Goal: Task Accomplishment & Management: Manage account settings

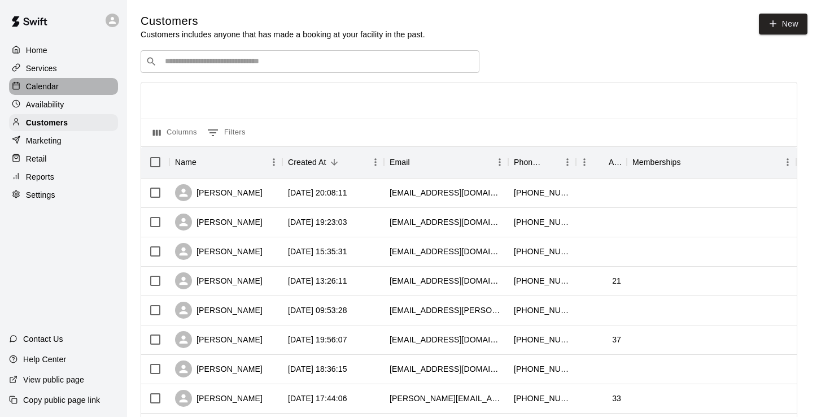
click at [54, 83] on p "Calendar" at bounding box center [42, 86] width 33 height 11
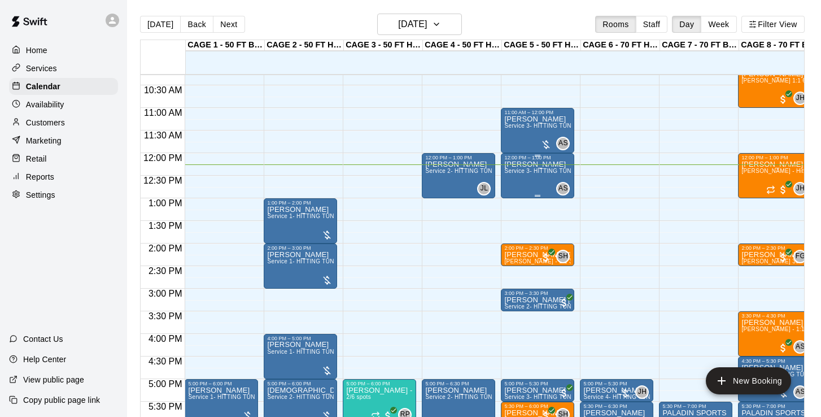
scroll to position [464, 0]
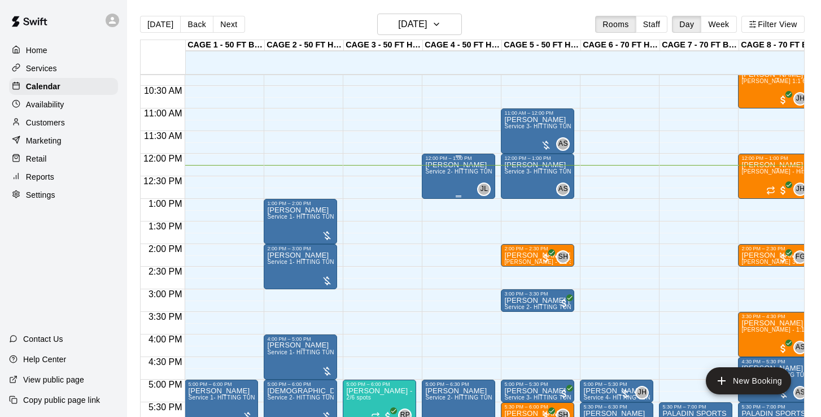
click at [465, 183] on div "Josh Lesson Service 2- HITTING TUNNEL RENTAL - 50ft Baseball" at bounding box center [458, 369] width 67 height 417
click at [444, 224] on button "delete" at bounding box center [437, 227] width 23 height 23
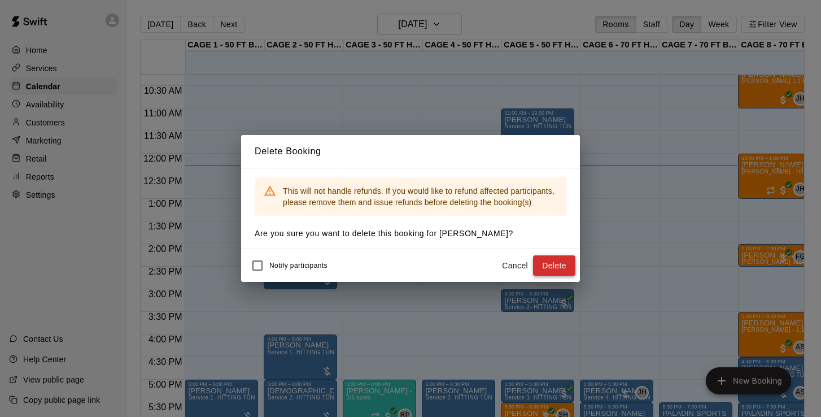
click at [564, 269] on button "Delete" at bounding box center [554, 265] width 42 height 21
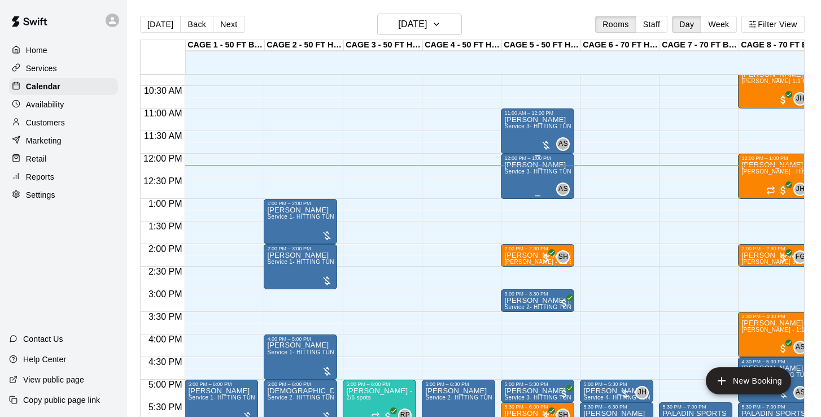
click at [534, 182] on div "Allie Lesson Service 3- HITTING TUNNEL RENTAL - 50ft Softball" at bounding box center [537, 369] width 67 height 417
click at [517, 226] on icon "delete" at bounding box center [516, 227] width 8 height 10
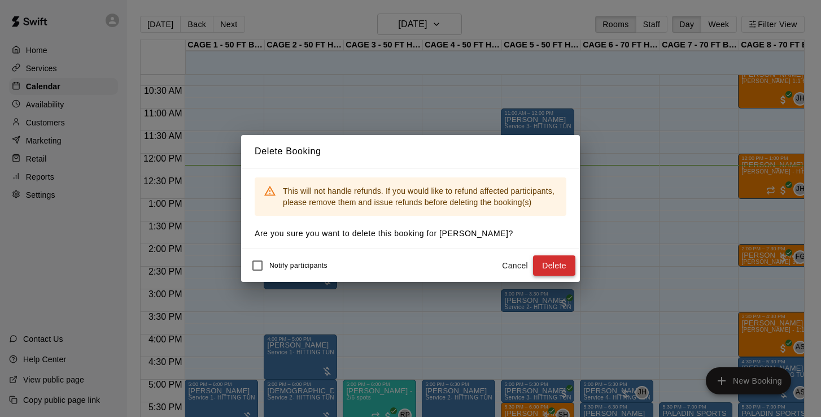
click at [561, 267] on button "Delete" at bounding box center [554, 265] width 42 height 21
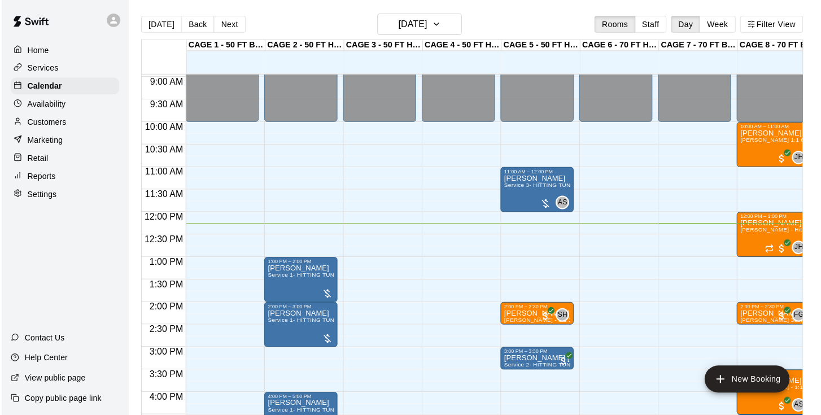
scroll to position [412, 0]
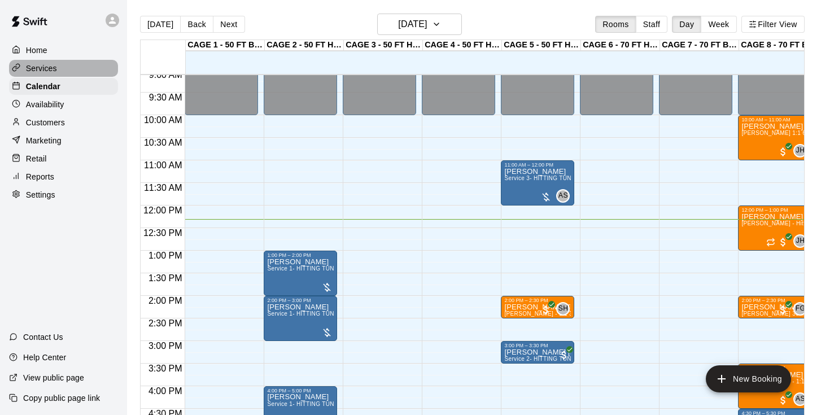
click at [47, 69] on p "Services" at bounding box center [41, 68] width 31 height 11
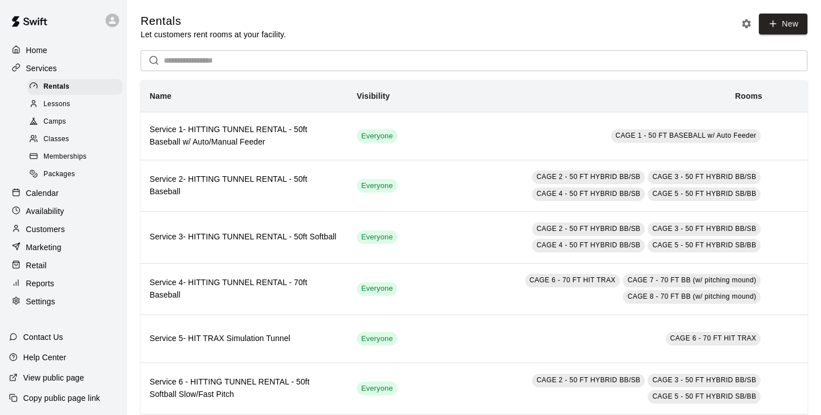
click at [53, 104] on span "Lessons" at bounding box center [56, 104] width 27 height 11
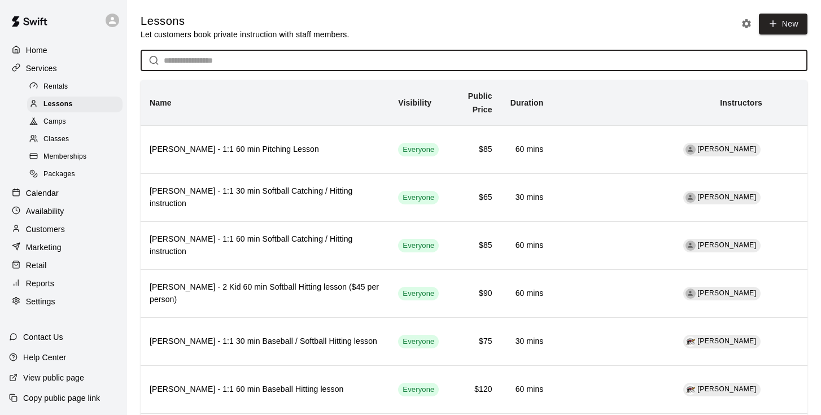
click at [260, 59] on input "text" at bounding box center [486, 60] width 644 height 21
click at [777, 22] on icon at bounding box center [773, 24] width 10 height 10
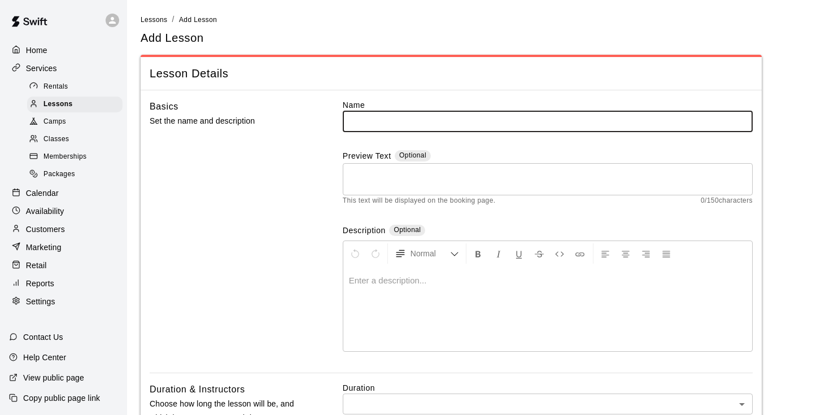
click at [360, 275] on p at bounding box center [548, 280] width 398 height 11
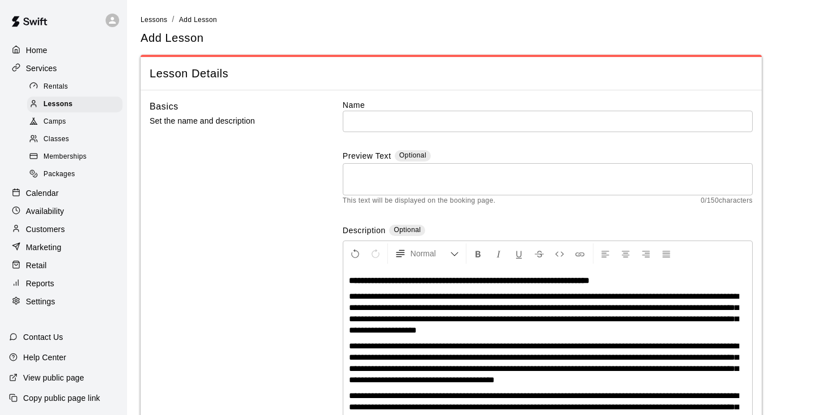
scroll to position [45, 0]
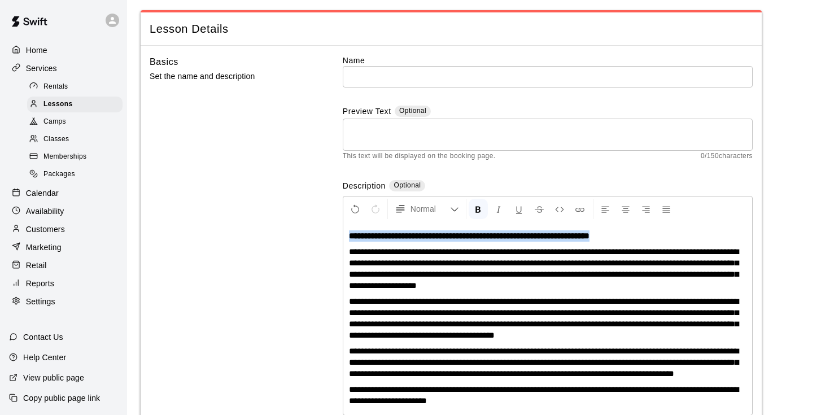
drag, startPoint x: 669, startPoint y: 233, endPoint x: 352, endPoint y: 228, distance: 316.3
click at [352, 228] on div "**********" at bounding box center [547, 318] width 409 height 193
copy strong "**********"
click at [416, 134] on textarea at bounding box center [548, 134] width 394 height 23
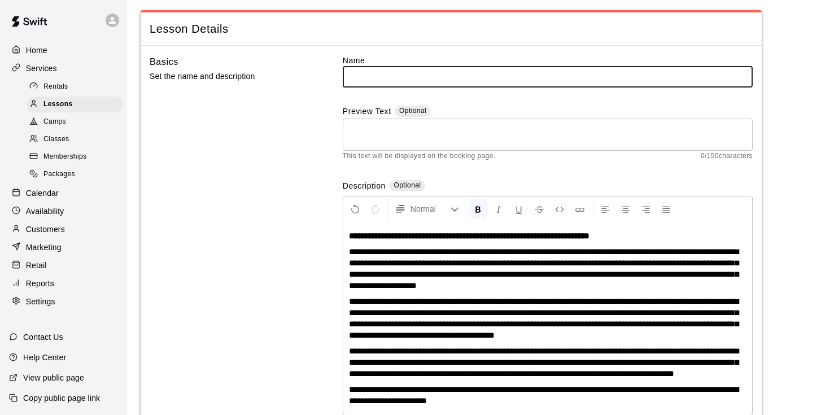
click at [409, 70] on input "text" at bounding box center [548, 76] width 410 height 21
paste input "**********"
type input "**********"
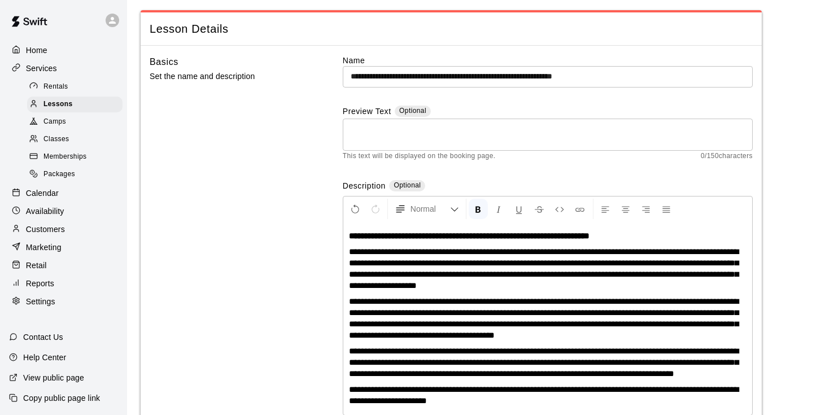
click at [668, 230] on p "**********" at bounding box center [548, 235] width 398 height 11
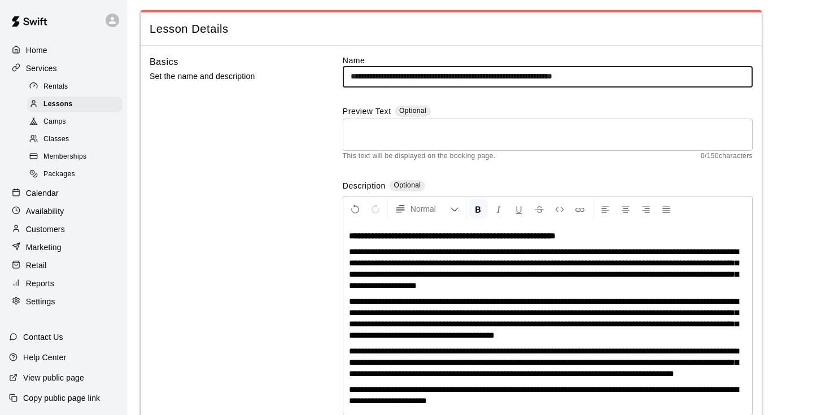
click at [651, 75] on input "**********" at bounding box center [548, 76] width 410 height 21
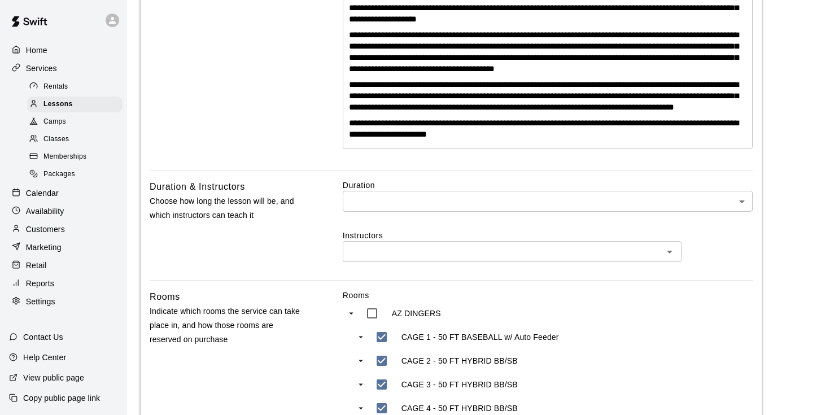
scroll to position [343, 0]
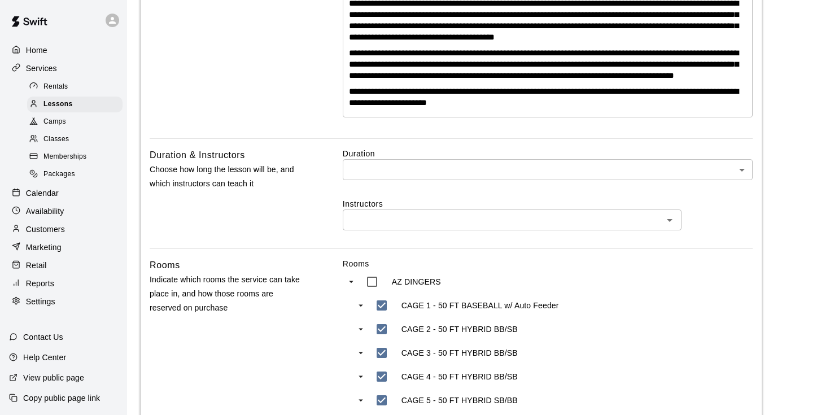
type input "**********"
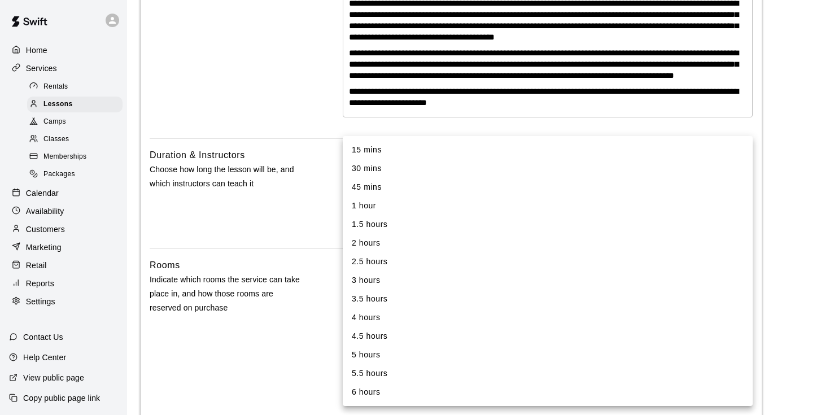
click at [534, 181] on body "**********" at bounding box center [410, 255] width 821 height 1196
click at [467, 206] on li "1 hour" at bounding box center [548, 206] width 410 height 19
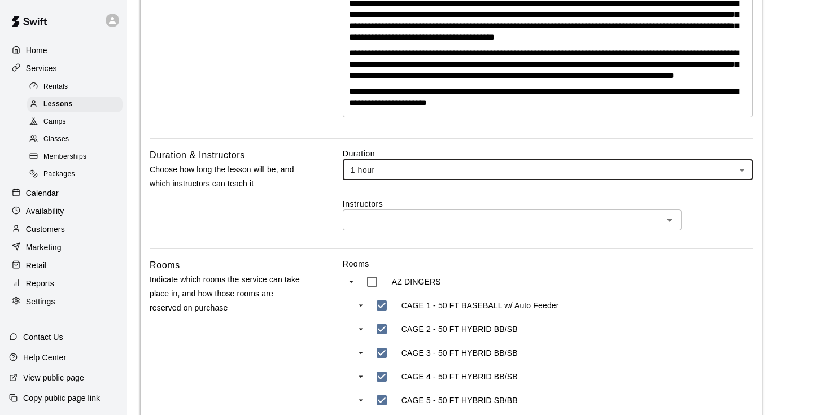
click at [455, 230] on div "​" at bounding box center [512, 220] width 339 height 21
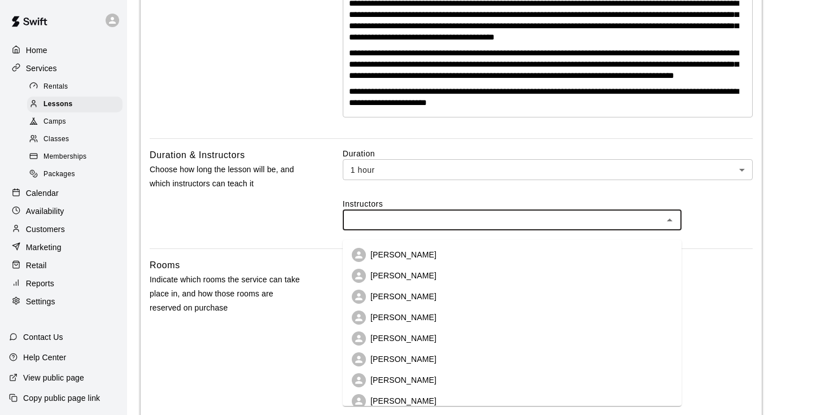
scroll to position [0, 0]
click at [290, 233] on div "Duration & Instructors Choose how long the lesson will be, and which instructor…" at bounding box center [228, 198] width 157 height 101
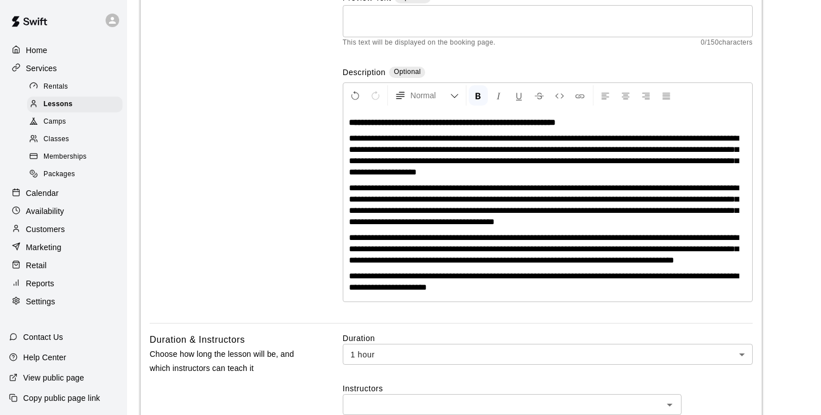
scroll to position [136, 0]
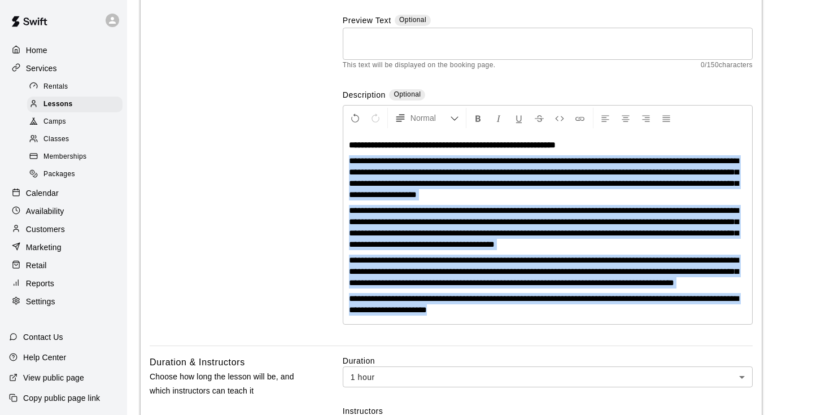
drag, startPoint x: 348, startPoint y: 160, endPoint x: 525, endPoint y: 321, distance: 239.1
click at [525, 321] on div "**********" at bounding box center [547, 227] width 409 height 193
copy div "**********"
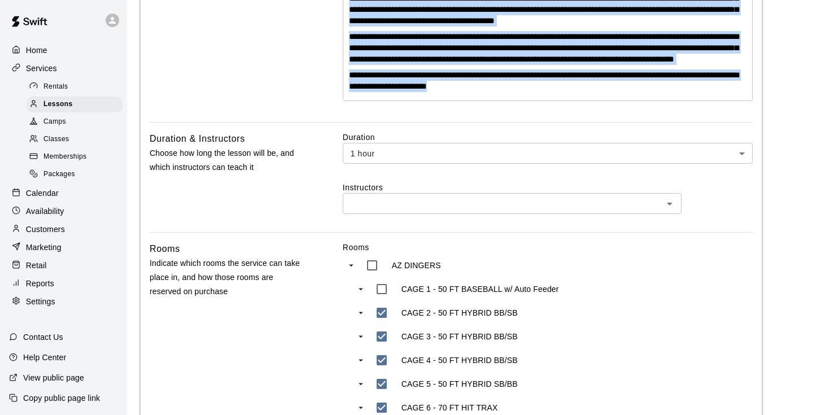
scroll to position [332, 0]
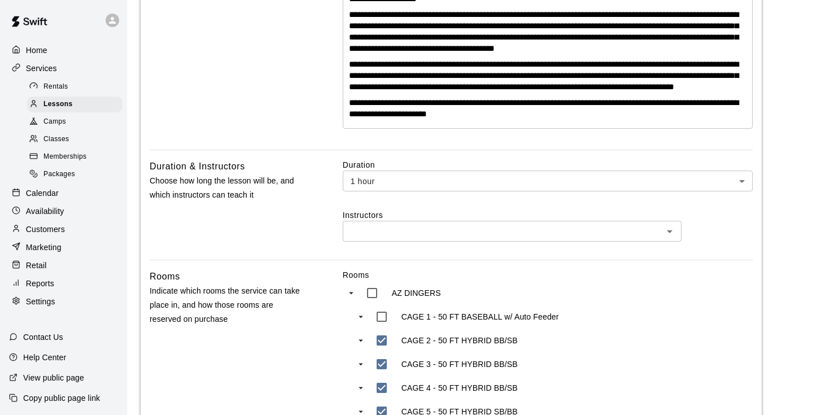
click at [394, 238] on input "text" at bounding box center [502, 231] width 313 height 14
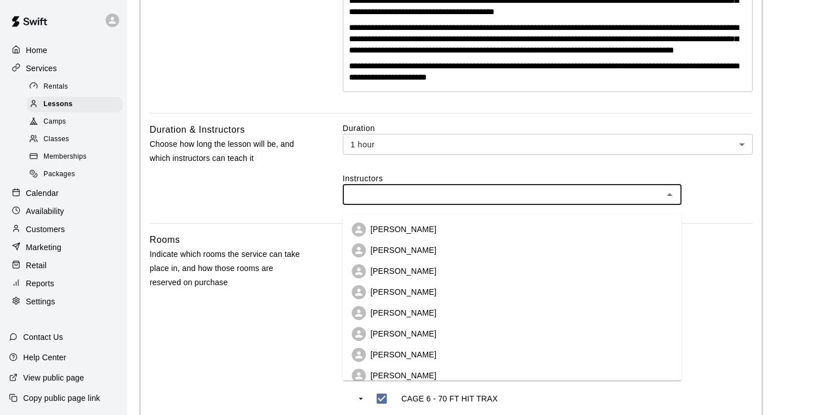
scroll to position [388, 0]
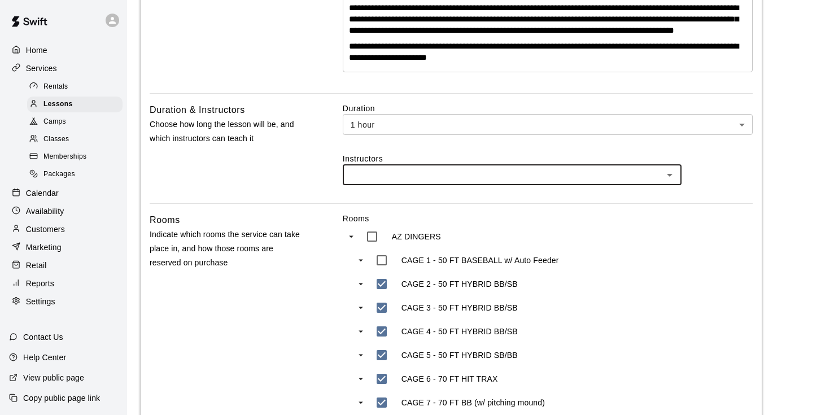
click at [406, 182] on input "text" at bounding box center [502, 175] width 313 height 14
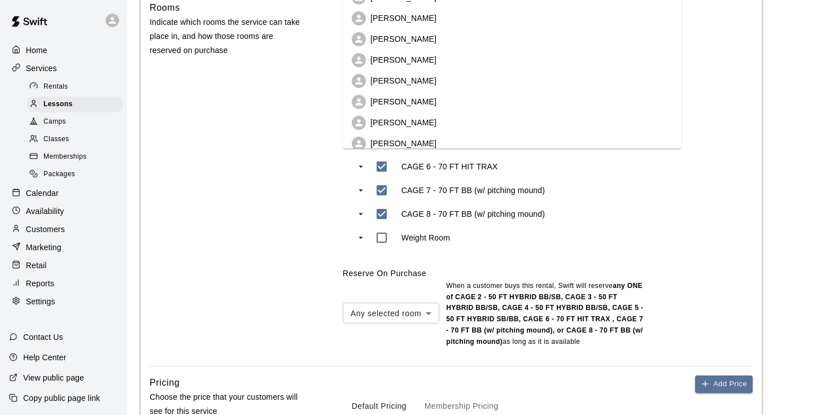
scroll to position [621, 0]
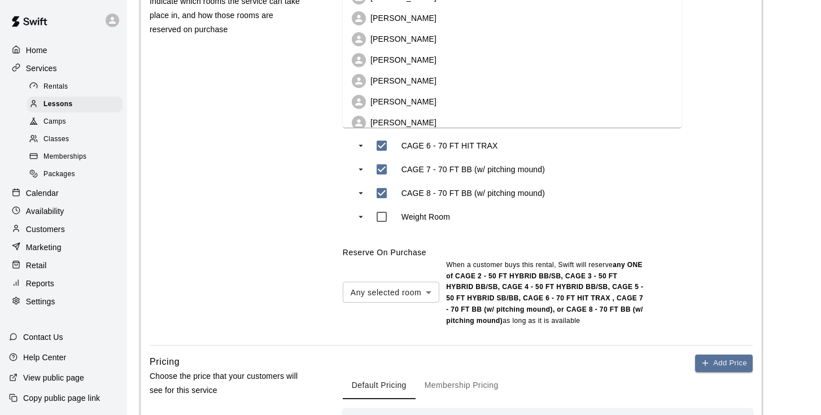
click at [219, 208] on div "Rooms Indicate which rooms the service can take place in, and how those rooms a…" at bounding box center [228, 162] width 157 height 365
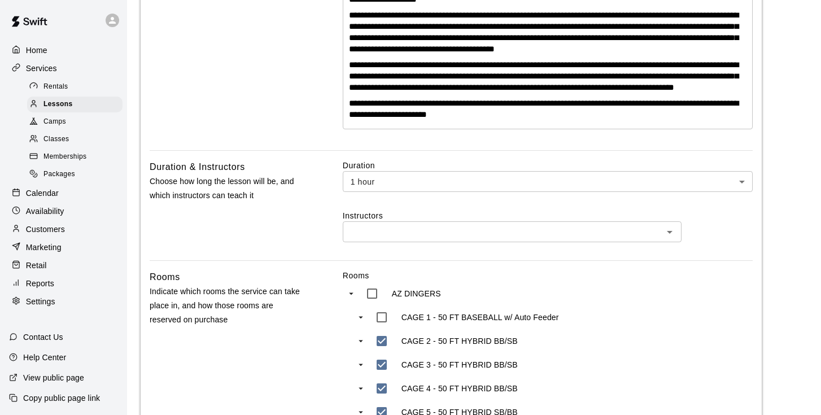
scroll to position [330, 0]
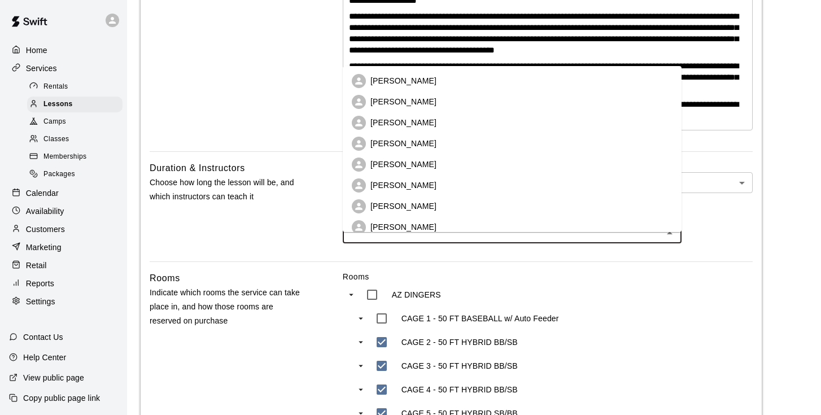
click at [383, 240] on input "text" at bounding box center [502, 233] width 313 height 14
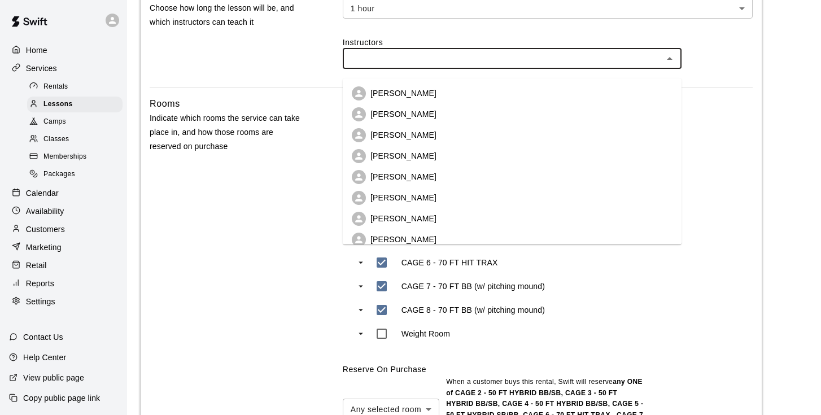
scroll to position [0, 0]
click at [256, 214] on div "Rooms Indicate which rooms the service can take place in, and how those rooms a…" at bounding box center [228, 279] width 157 height 365
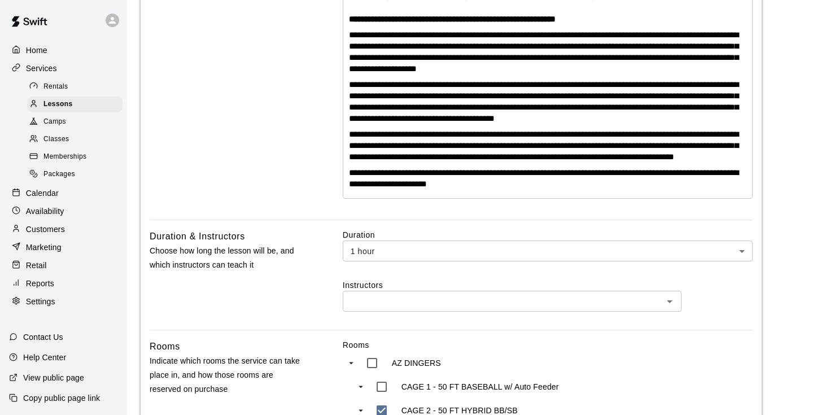
scroll to position [371, 0]
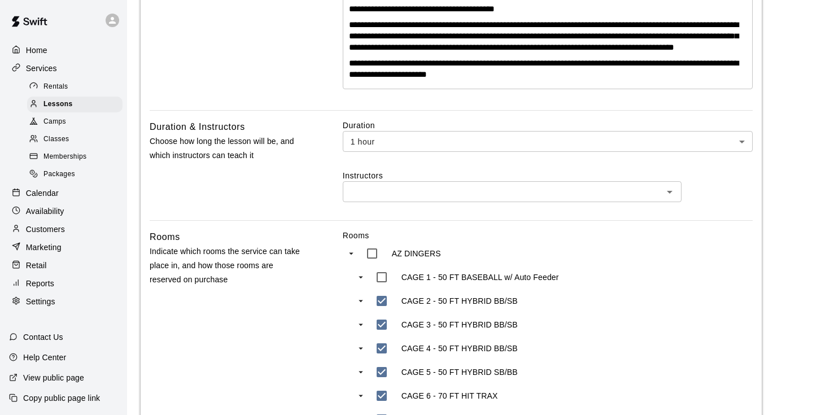
click at [400, 131] on label "Duration" at bounding box center [548, 125] width 410 height 11
click at [394, 151] on body "**********" at bounding box center [410, 221] width 821 height 1184
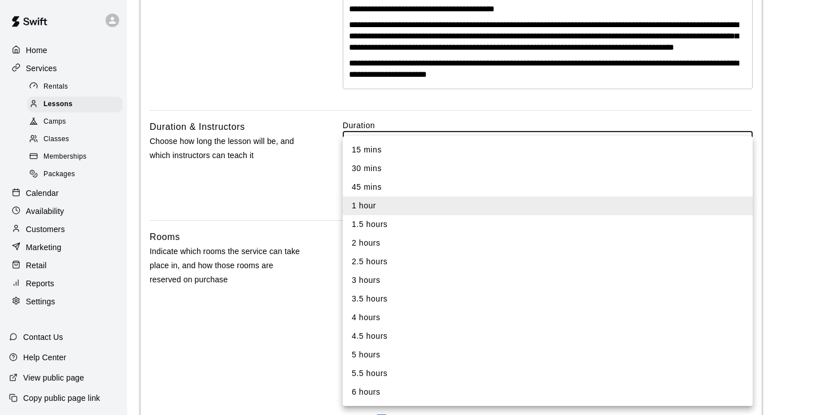
click at [391, 169] on li "30 mins" at bounding box center [548, 168] width 410 height 19
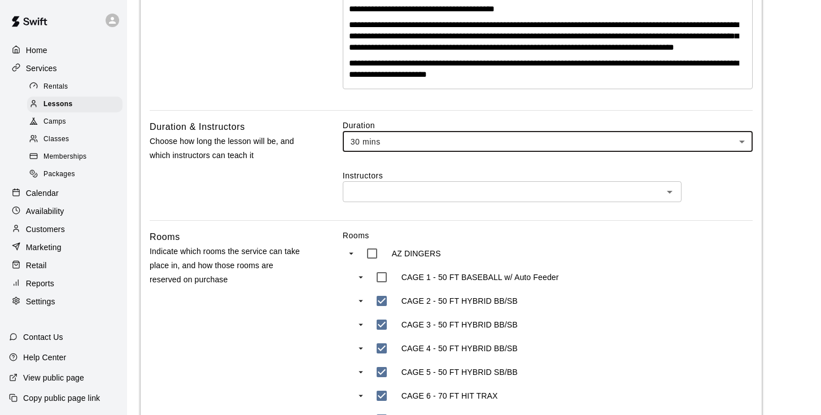
click at [398, 150] on body "**********" at bounding box center [410, 221] width 821 height 1184
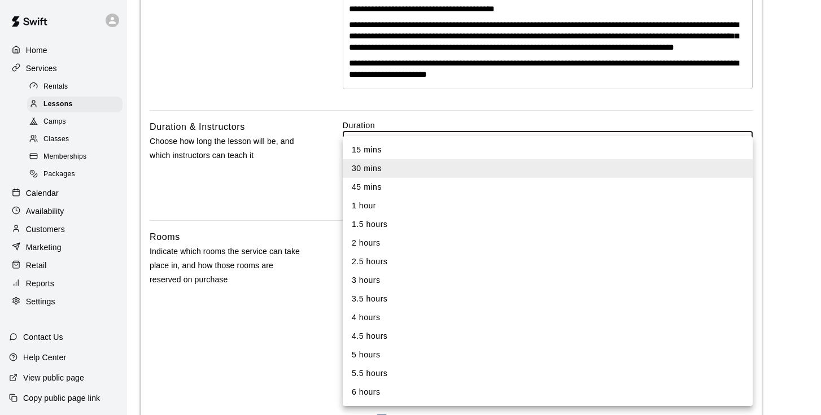
click at [386, 205] on li "1 hour" at bounding box center [548, 206] width 410 height 19
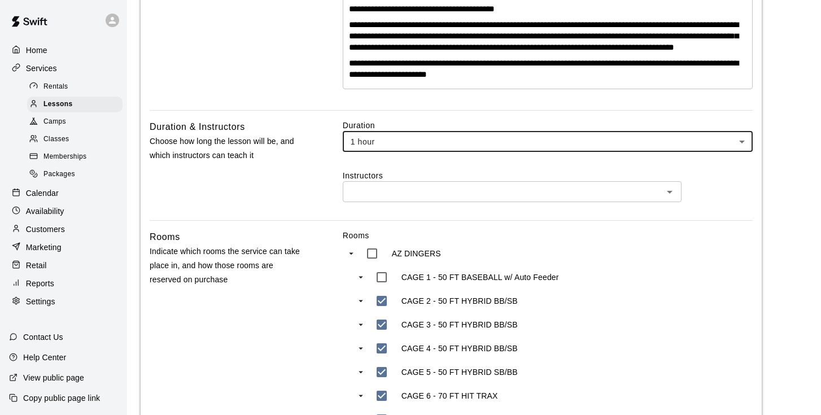
type input "**"
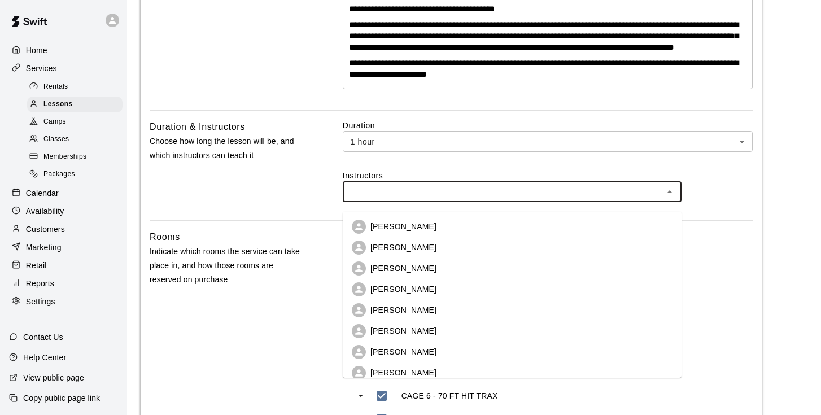
click at [385, 199] on input "text" at bounding box center [502, 192] width 313 height 14
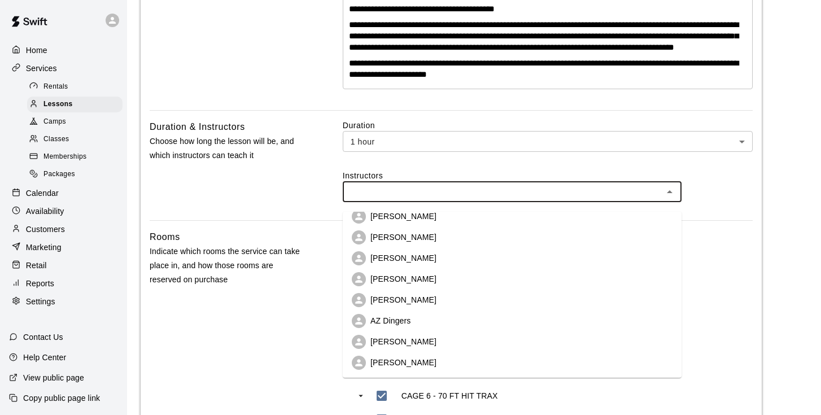
scroll to position [386, 0]
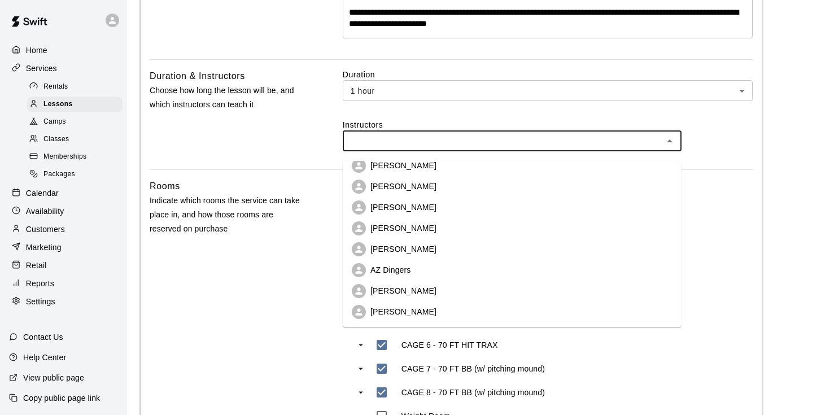
click at [284, 286] on div "Rooms Indicate which rooms the service can take place in, and how those rooms a…" at bounding box center [228, 361] width 157 height 365
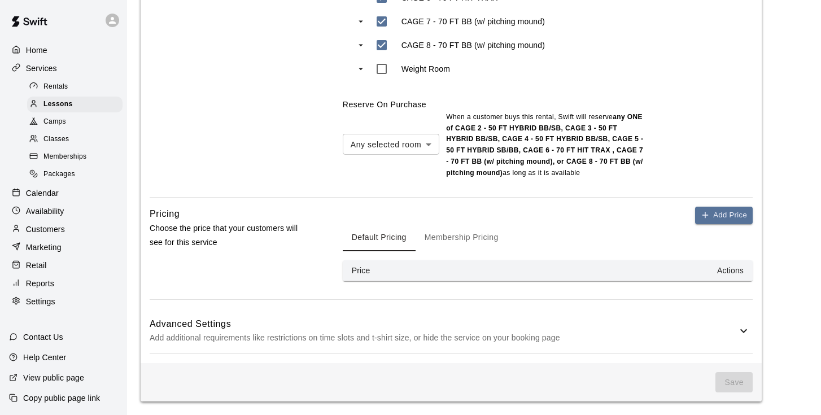
scroll to position [774, 0]
click at [696, 225] on div "Default Pricing Membership Pricing" at bounding box center [548, 237] width 410 height 27
click at [703, 223] on button "Add Price" at bounding box center [724, 216] width 58 height 18
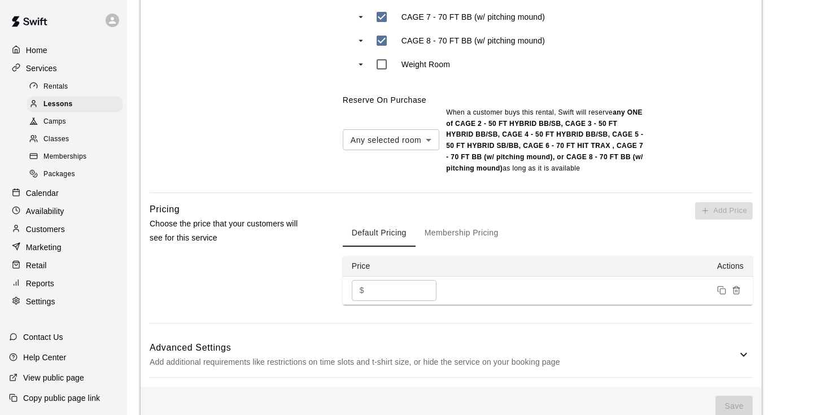
click at [424, 294] on input "*" at bounding box center [403, 290] width 68 height 21
type input "*"
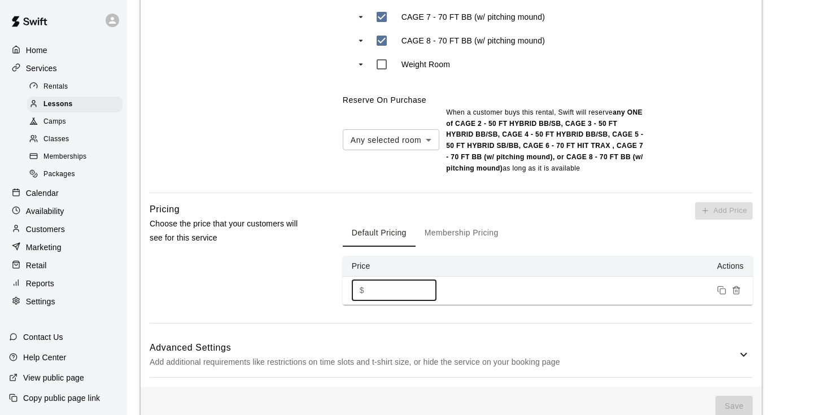
click at [424, 294] on input "*" at bounding box center [403, 290] width 68 height 21
type input "***"
click at [295, 273] on div "Pricing Choose the price that your customers will see for this service" at bounding box center [228, 262] width 157 height 121
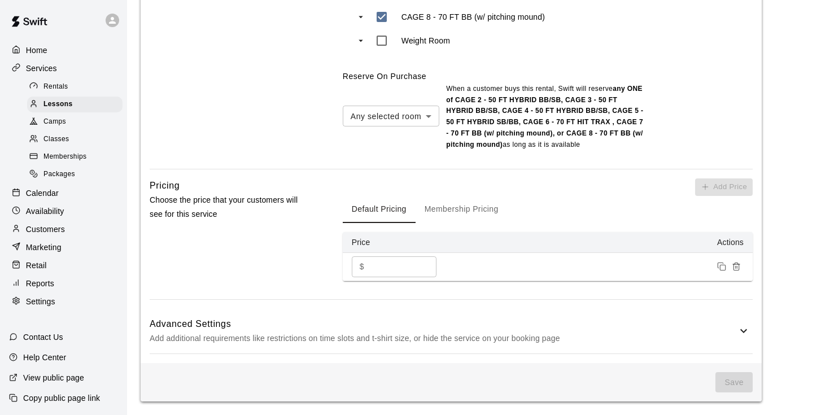
scroll to position [803, 0]
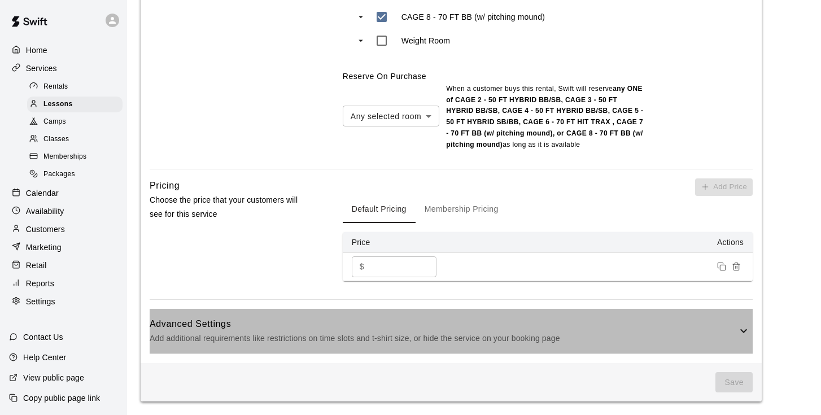
click at [746, 334] on icon at bounding box center [744, 331] width 14 height 14
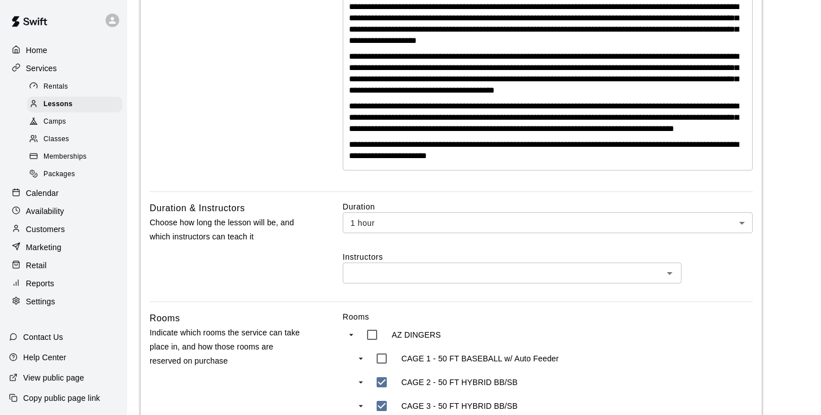
scroll to position [289, 0]
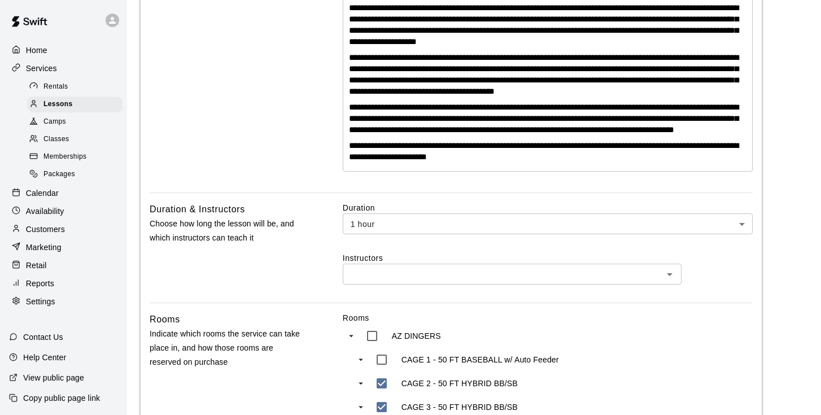
click at [522, 281] on input "text" at bounding box center [502, 274] width 313 height 14
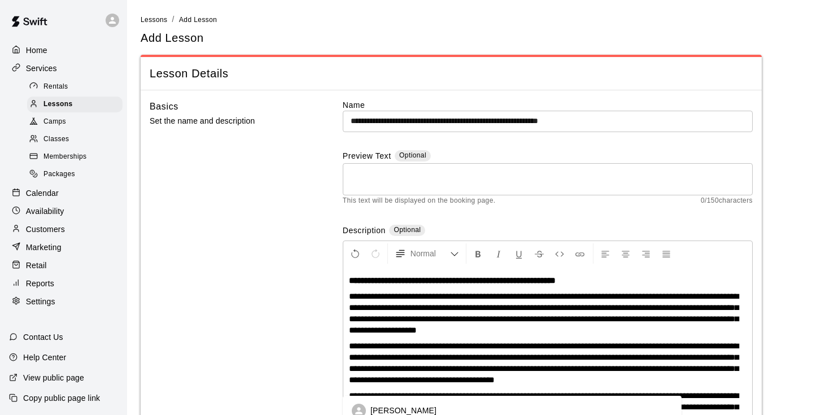
scroll to position [0, 0]
click at [483, 175] on textarea at bounding box center [548, 179] width 394 height 23
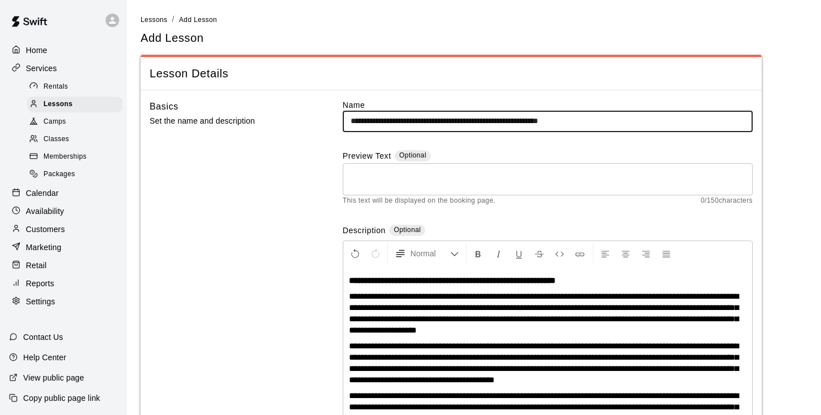
click at [625, 120] on input "**********" at bounding box center [548, 121] width 410 height 21
click at [625, 121] on input "**********" at bounding box center [548, 121] width 410 height 21
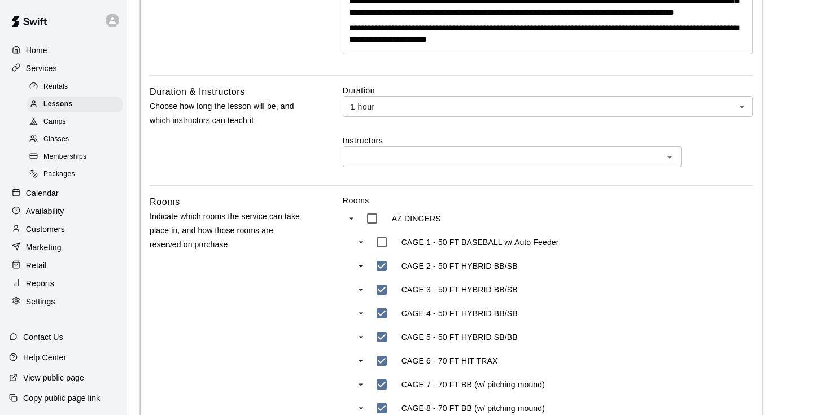
scroll to position [422, 0]
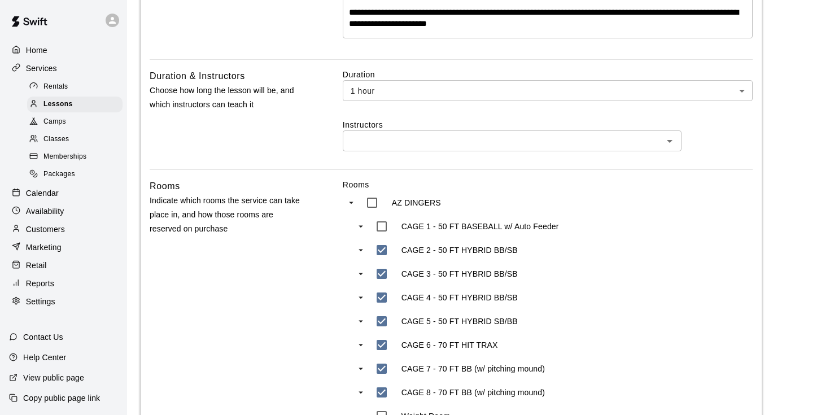
click at [430, 148] on input "text" at bounding box center [502, 141] width 313 height 14
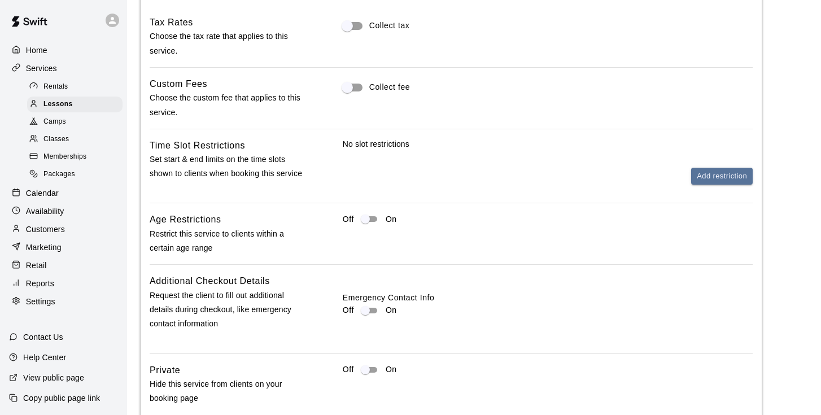
scroll to position [1227, 0]
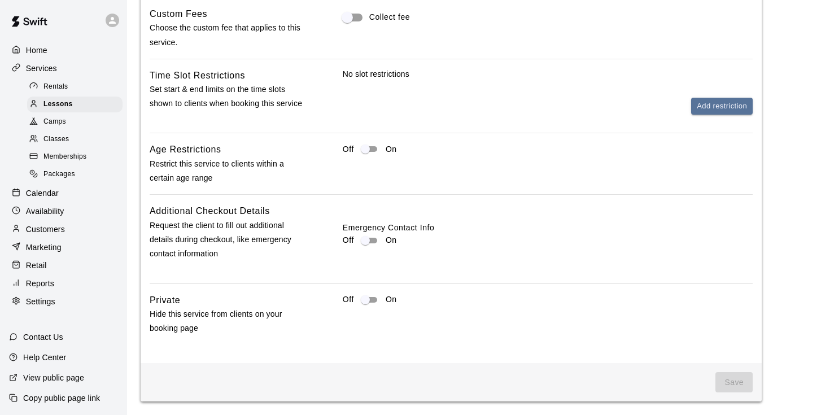
drag, startPoint x: 348, startPoint y: 277, endPoint x: 576, endPoint y: 455, distance: 289.4
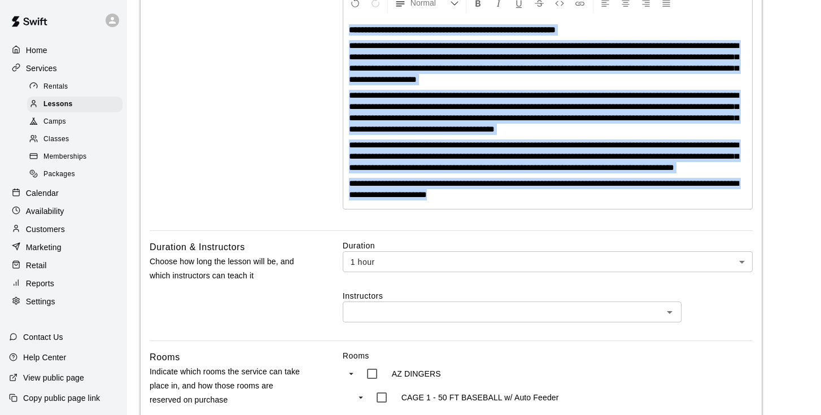
scroll to position [215, 0]
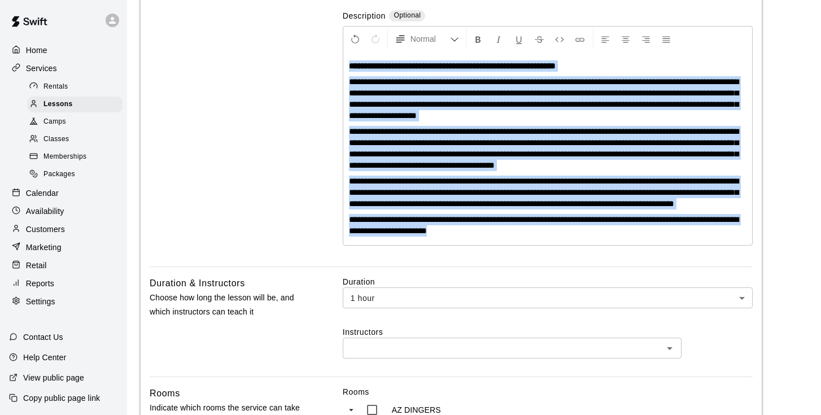
copy div "**********"
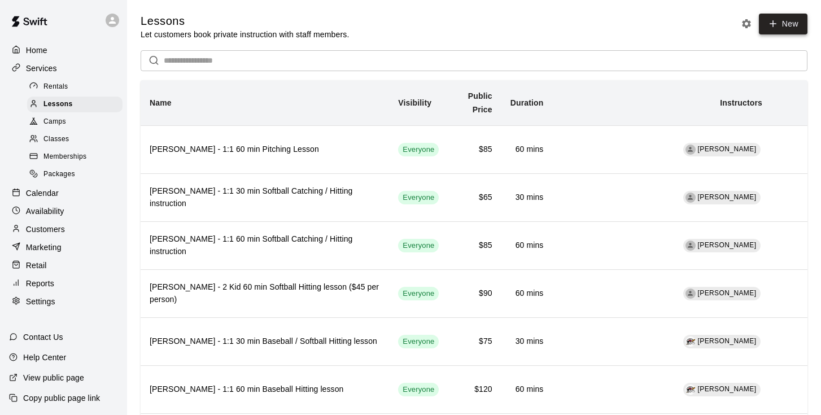
click at [776, 23] on icon at bounding box center [773, 24] width 10 height 10
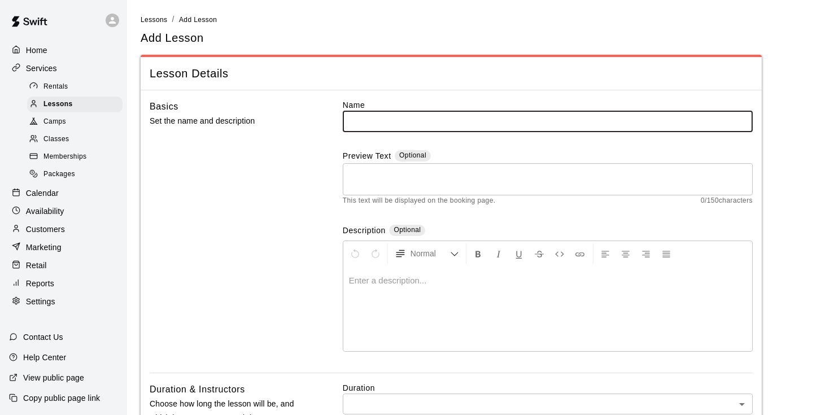
click at [409, 121] on input "text" at bounding box center [548, 121] width 410 height 21
click at [365, 267] on div at bounding box center [547, 309] width 409 height 85
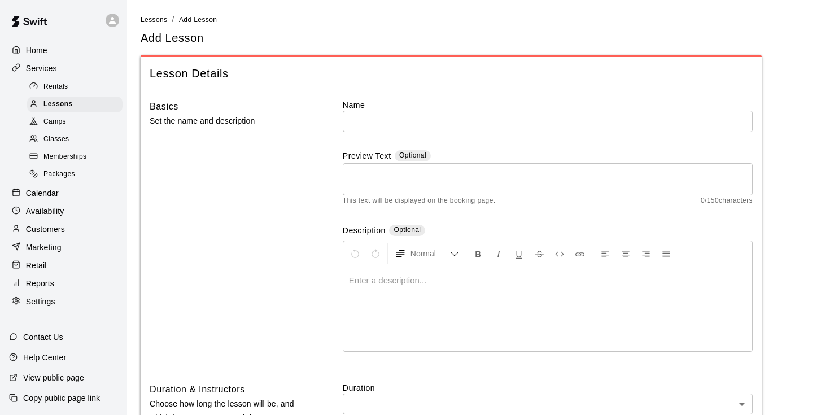
scroll to position [45, 0]
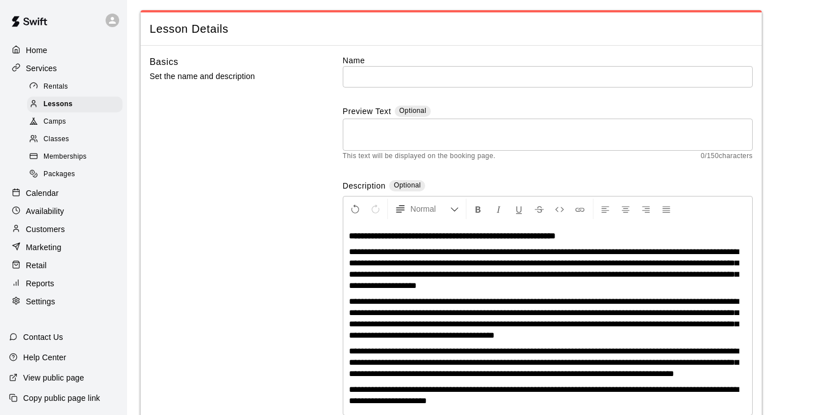
click at [400, 73] on input "text" at bounding box center [548, 76] width 410 height 21
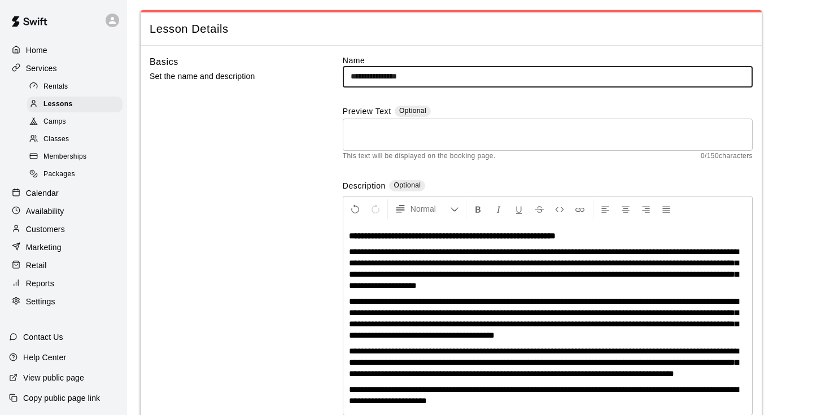
type input "**********"
click at [246, 114] on div "Basics Set the name and description" at bounding box center [228, 246] width 157 height 382
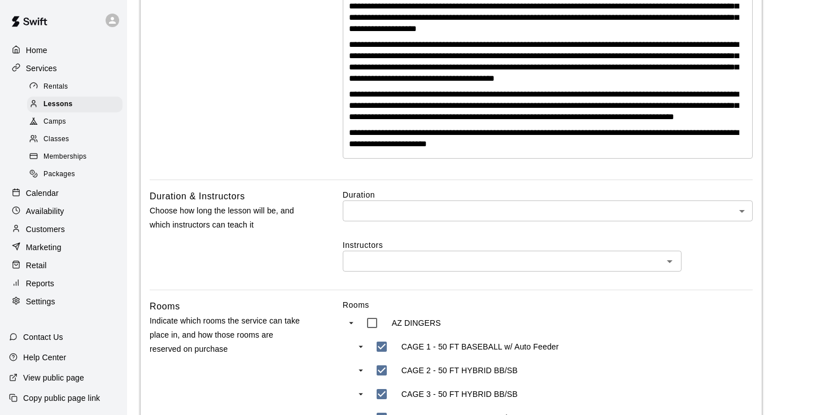
scroll to position [306, 0]
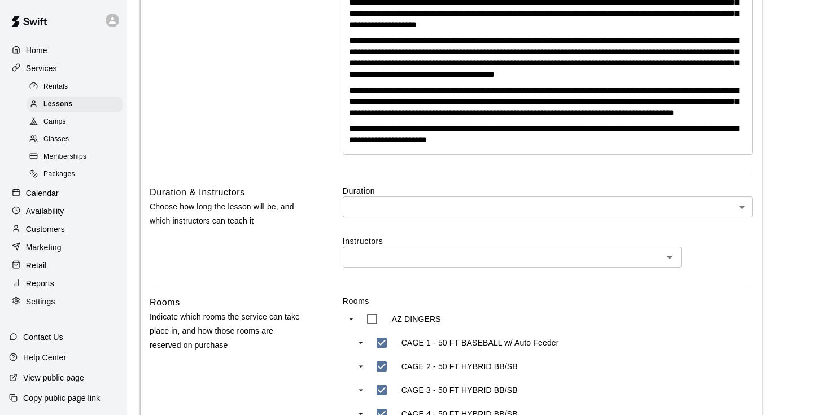
click at [363, 218] on body "**********" at bounding box center [410, 292] width 821 height 1196
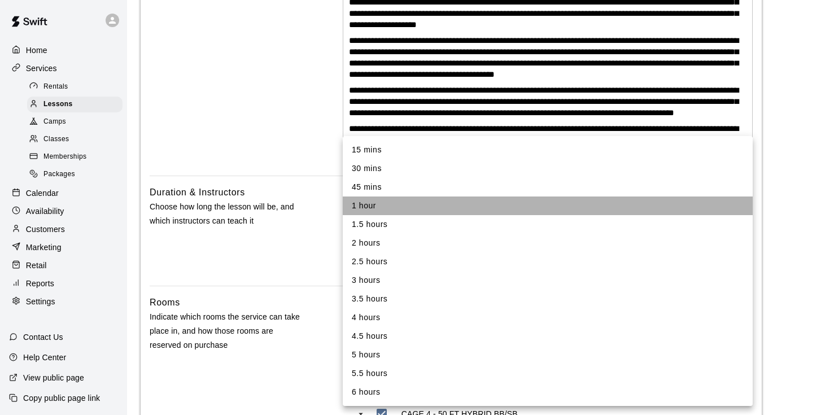
click at [380, 210] on li "1 hour" at bounding box center [548, 206] width 410 height 19
type input "**"
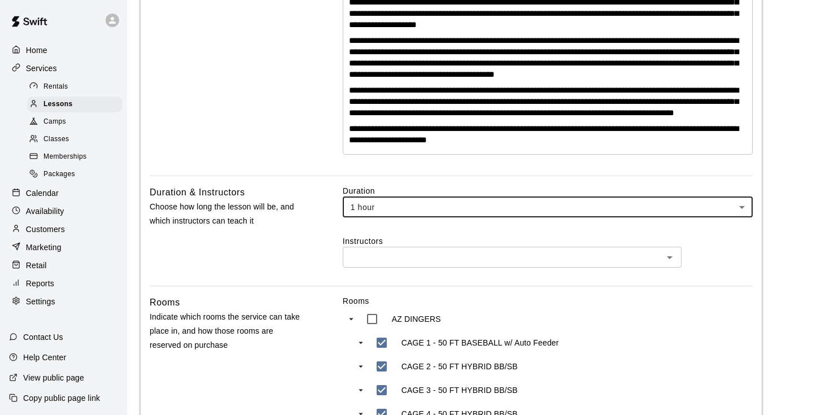
click at [386, 256] on div "​" at bounding box center [512, 257] width 339 height 21
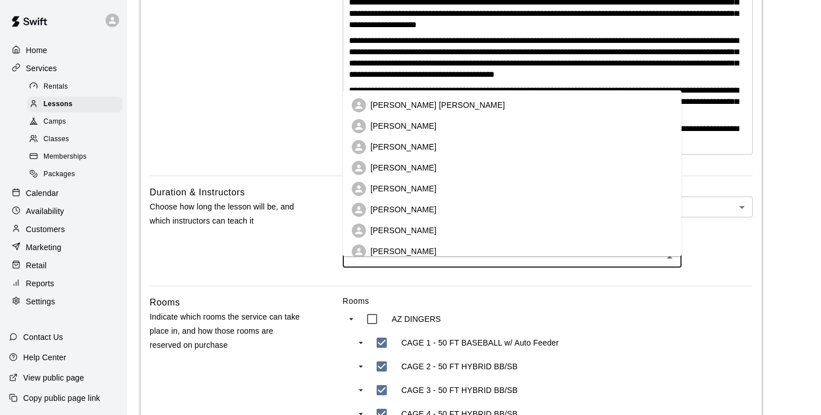
click at [432, 104] on p "Chris Montgomery Montgomery" at bounding box center [438, 104] width 134 height 11
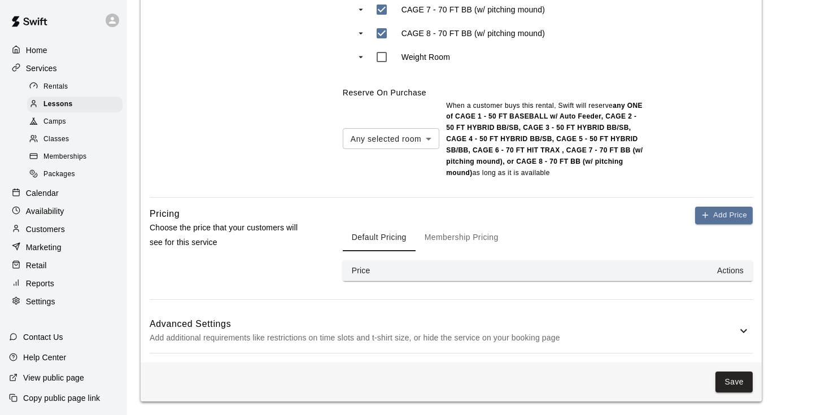
scroll to position [791, 0]
click at [736, 217] on button "Add Price" at bounding box center [724, 216] width 58 height 18
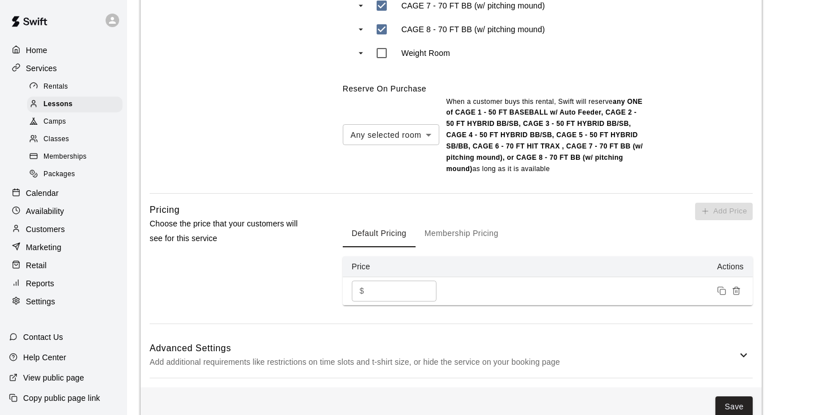
click at [389, 296] on input "*" at bounding box center [403, 291] width 68 height 21
type input "***"
click at [621, 233] on div "Default Pricing Membership Pricing" at bounding box center [548, 233] width 410 height 27
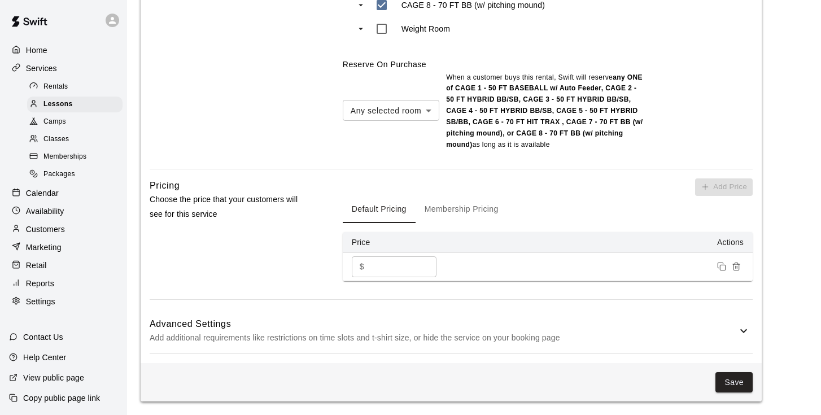
scroll to position [820, 0]
click at [590, 205] on div "Default Pricing Membership Pricing" at bounding box center [548, 209] width 410 height 27
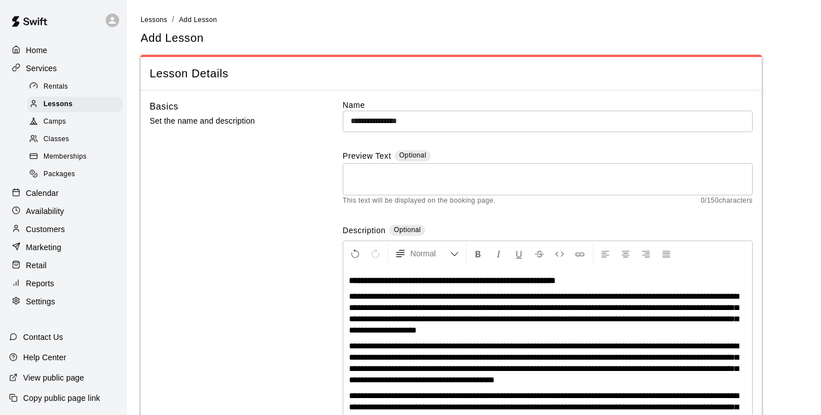
scroll to position [0, 0]
click at [444, 118] on input "**********" at bounding box center [548, 121] width 410 height 21
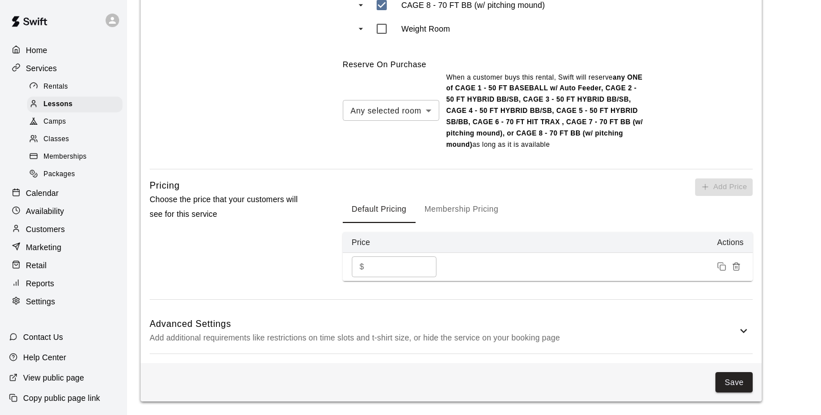
scroll to position [820, 0]
type input "**********"
click at [728, 382] on button "Save" at bounding box center [734, 382] width 37 height 21
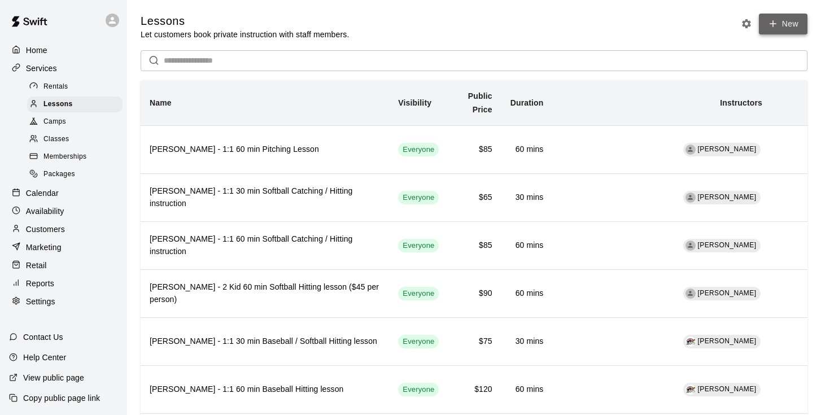
click at [773, 29] on link "New" at bounding box center [783, 24] width 49 height 21
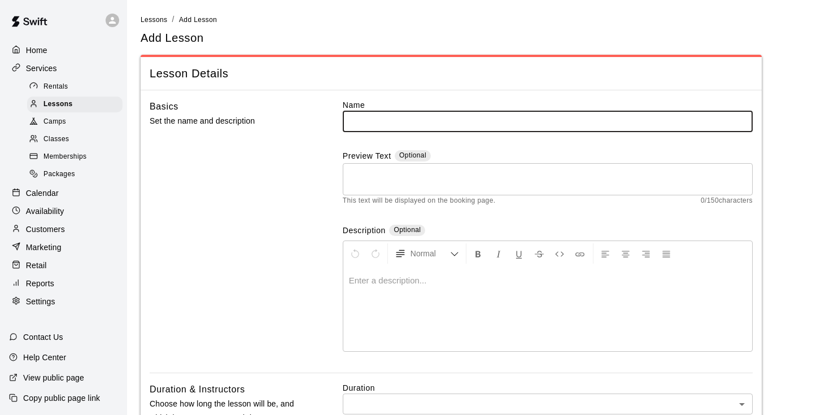
click at [437, 121] on input "text" at bounding box center [548, 121] width 410 height 21
click at [390, 120] on input "text" at bounding box center [548, 121] width 410 height 21
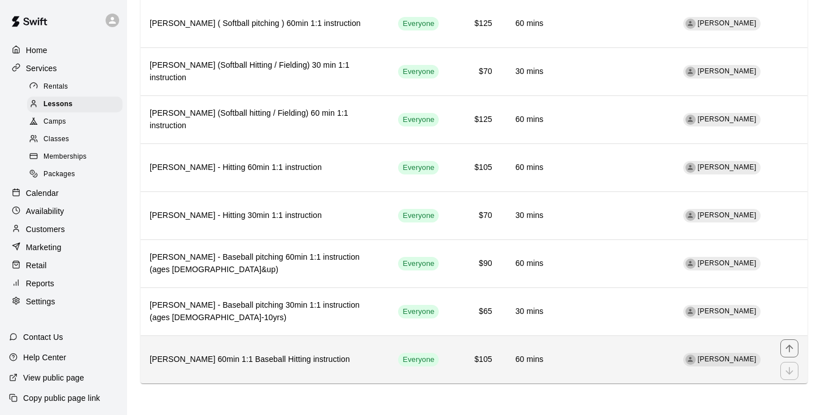
scroll to position [1810, 0]
click at [196, 354] on h6 "Chris Montgomery 60min 1:1 Baseball Hitting instruction" at bounding box center [265, 360] width 230 height 12
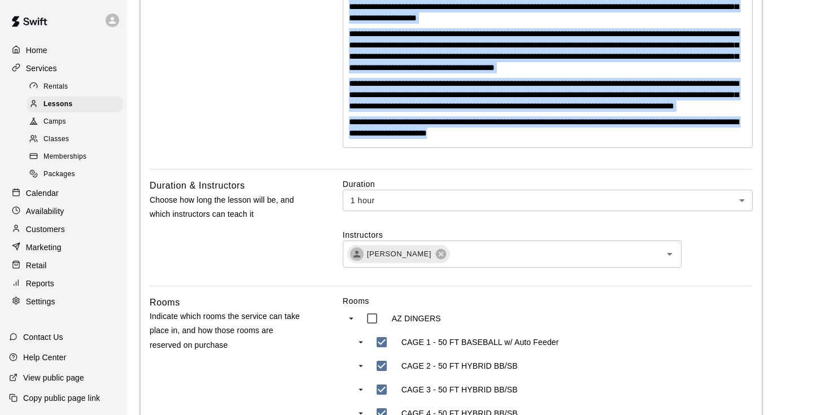
scroll to position [360, 0]
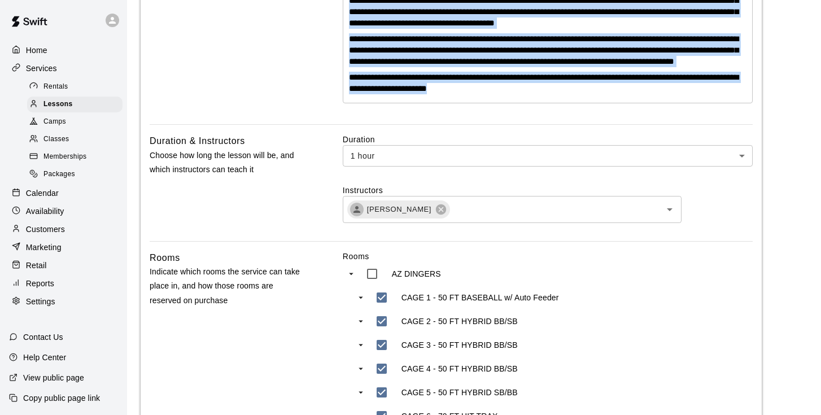
drag, startPoint x: 347, startPoint y: 234, endPoint x: 476, endPoint y: 110, distance: 178.5
click at [476, 103] on div "**********" at bounding box center [547, 6] width 409 height 193
copy div "**********"
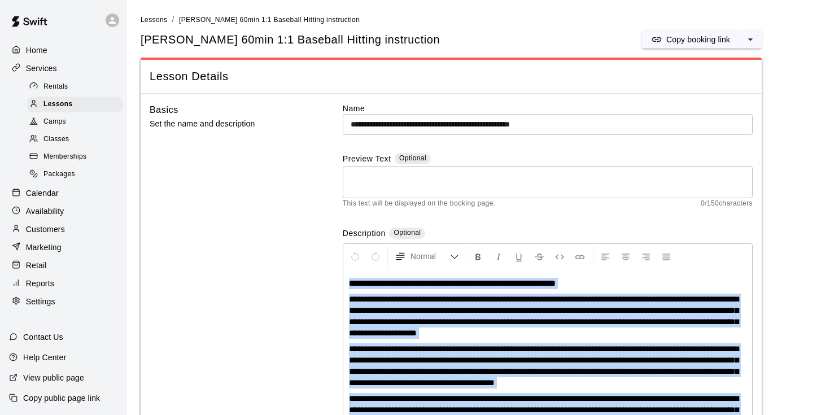
scroll to position [0, 0]
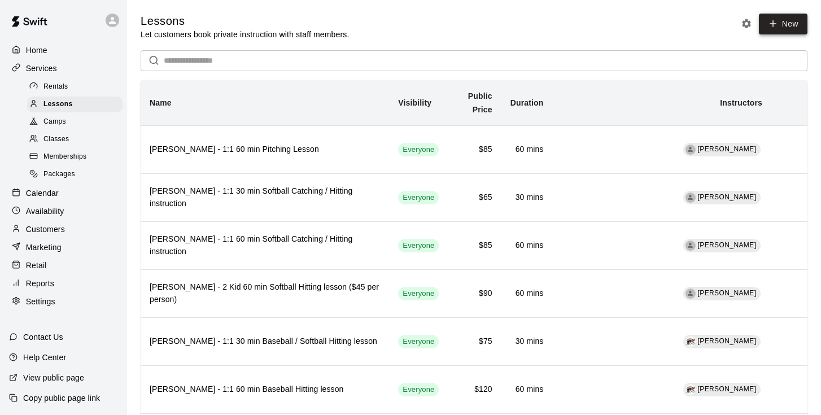
click at [779, 28] on link "New" at bounding box center [783, 24] width 49 height 21
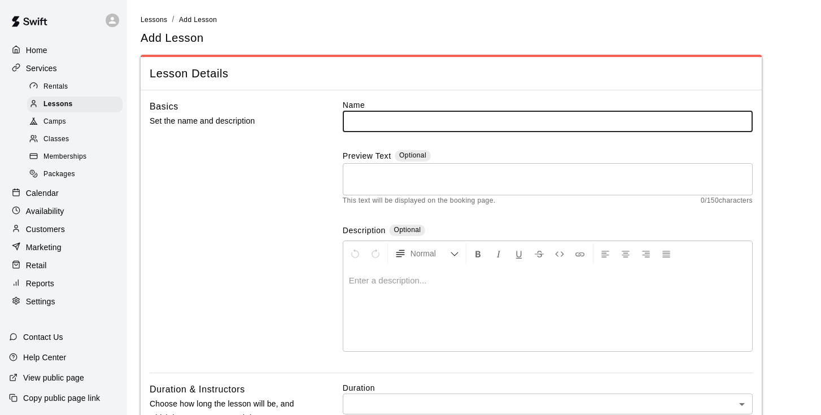
click at [409, 117] on input "text" at bounding box center [548, 121] width 410 height 21
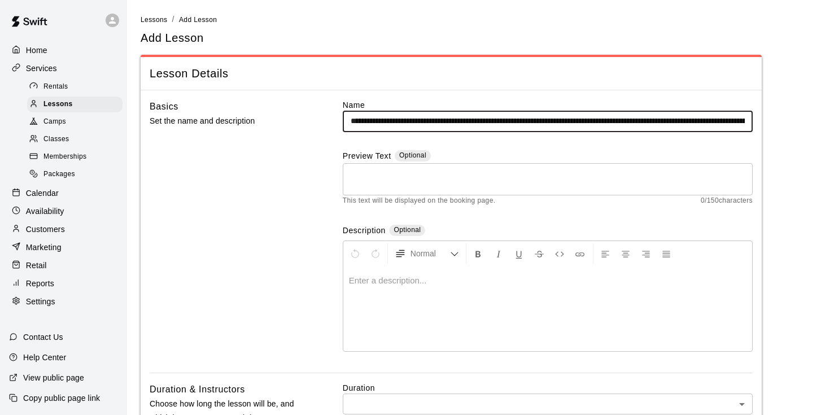
drag, startPoint x: 750, startPoint y: 120, endPoint x: 593, endPoint y: 121, distance: 157.0
click at [593, 122] on input "text" at bounding box center [548, 121] width 410 height 21
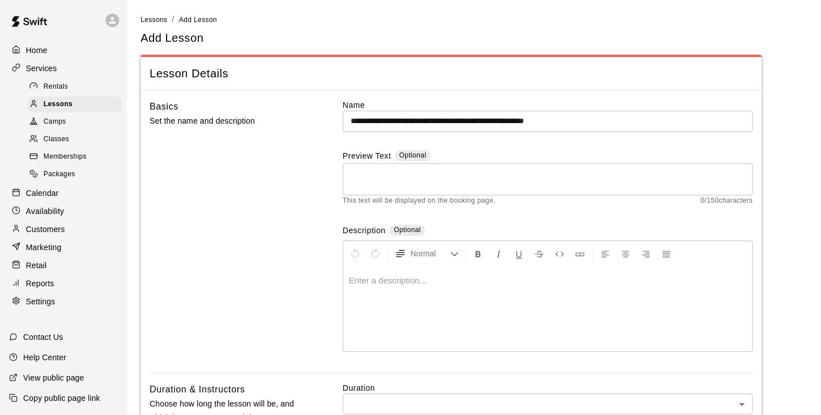
click at [361, 280] on p at bounding box center [548, 280] width 398 height 11
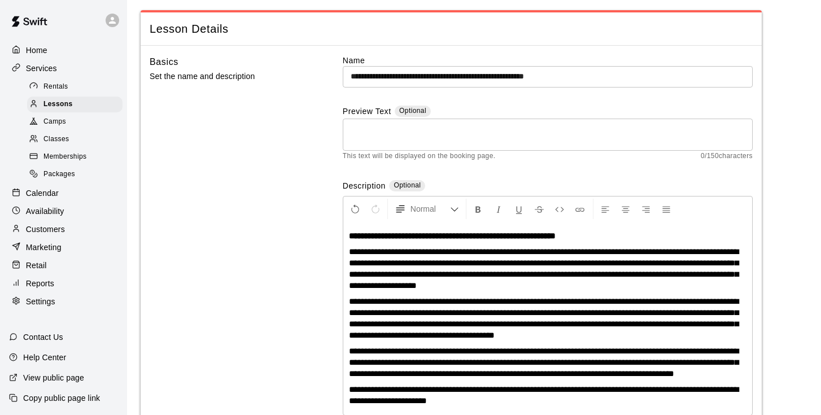
click at [629, 60] on label "Name" at bounding box center [548, 60] width 410 height 11
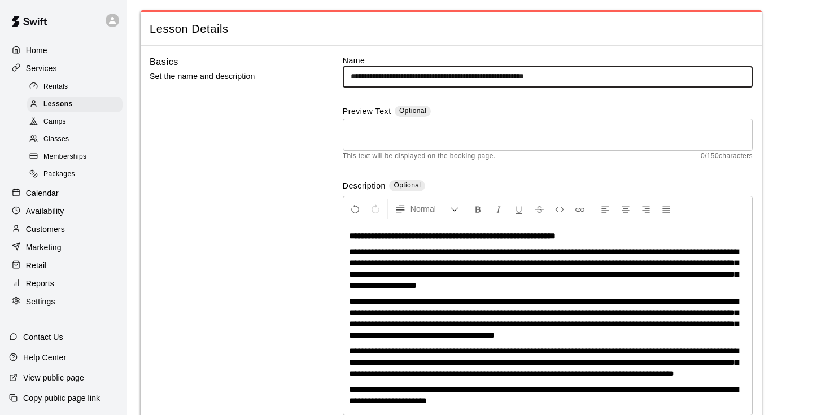
click at [620, 76] on input "**********" at bounding box center [548, 76] width 410 height 21
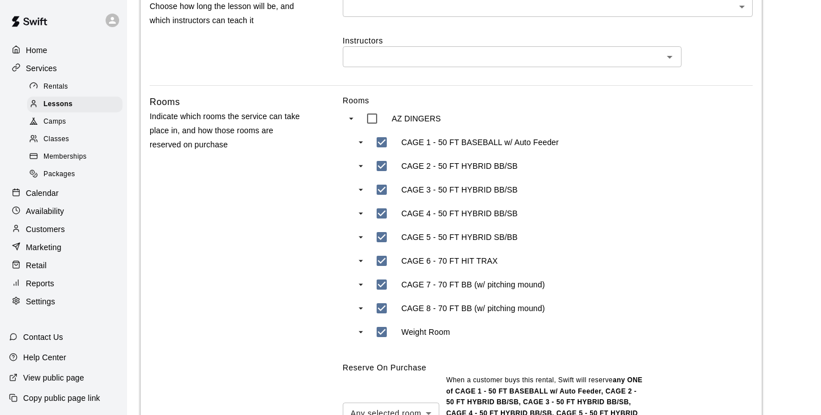
scroll to position [511, 0]
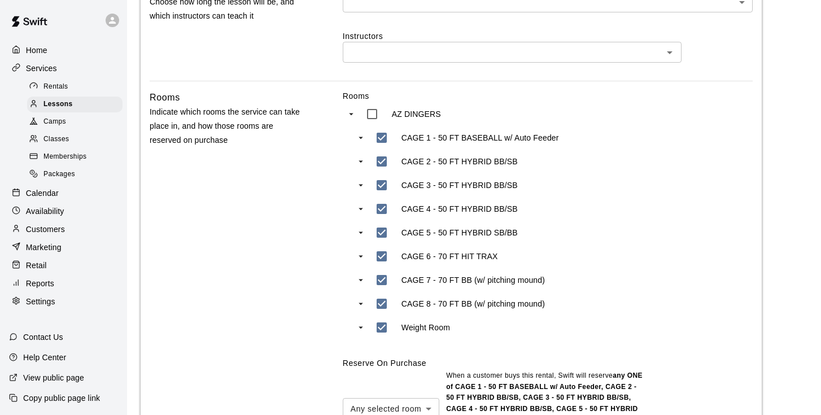
type input "**********"
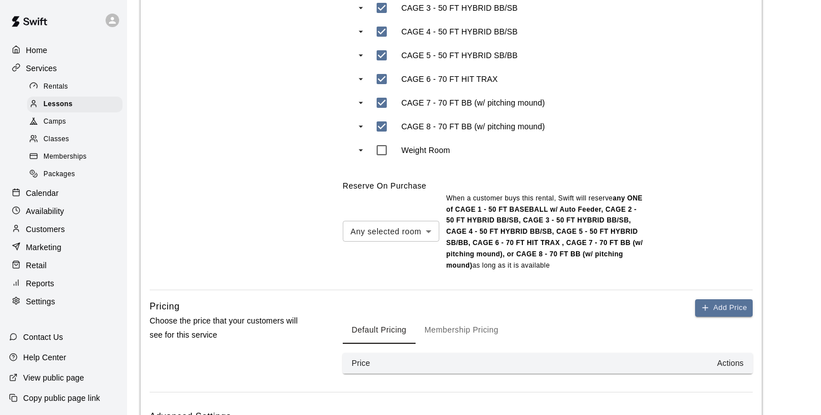
scroll to position [692, 0]
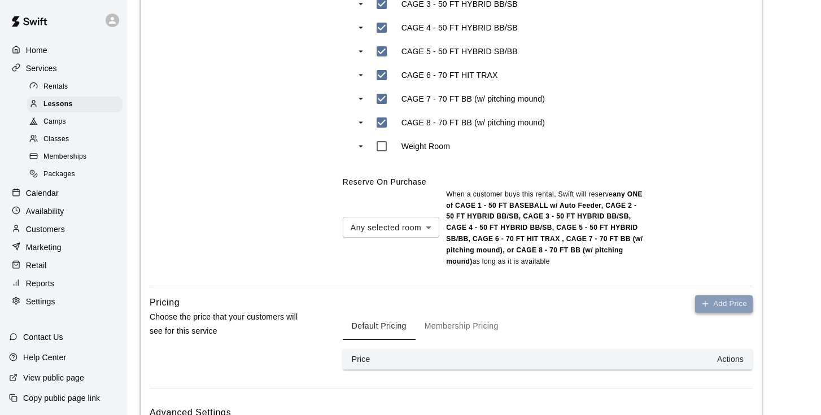
click at [711, 312] on button "Add Price" at bounding box center [724, 304] width 58 height 18
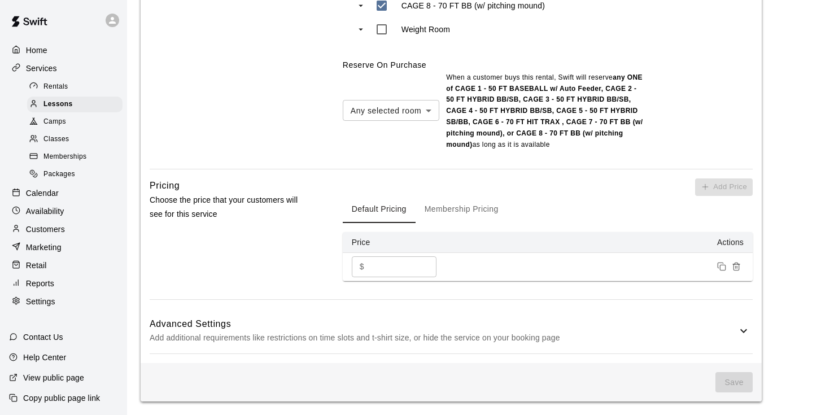
scroll to position [813, 0]
click at [388, 269] on input "*" at bounding box center [403, 266] width 68 height 21
click at [272, 264] on div "Pricing Choose the price that your customers will see for this service" at bounding box center [228, 238] width 157 height 121
click at [383, 269] on input "**" at bounding box center [403, 266] width 68 height 21
type input "**"
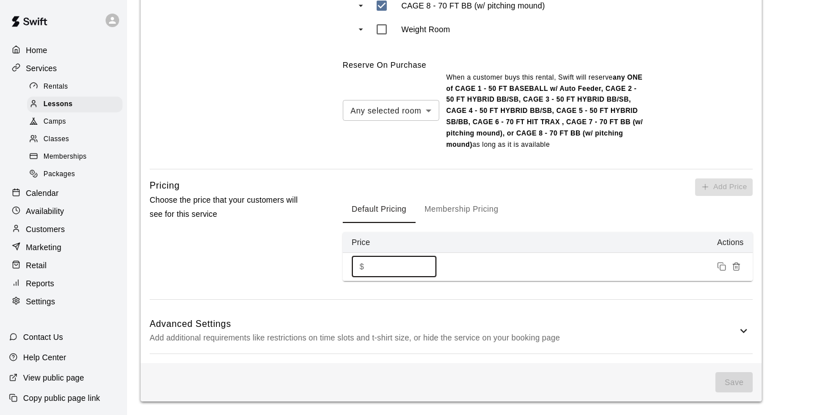
click at [200, 267] on div "Pricing Choose the price that your customers will see for this service" at bounding box center [228, 238] width 157 height 121
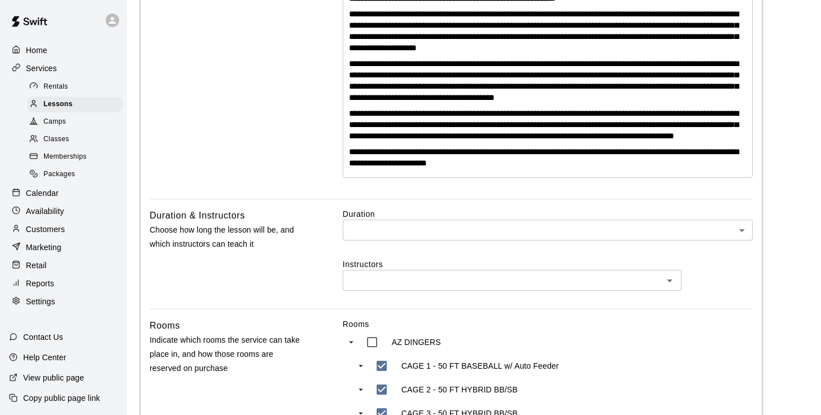
scroll to position [278, 0]
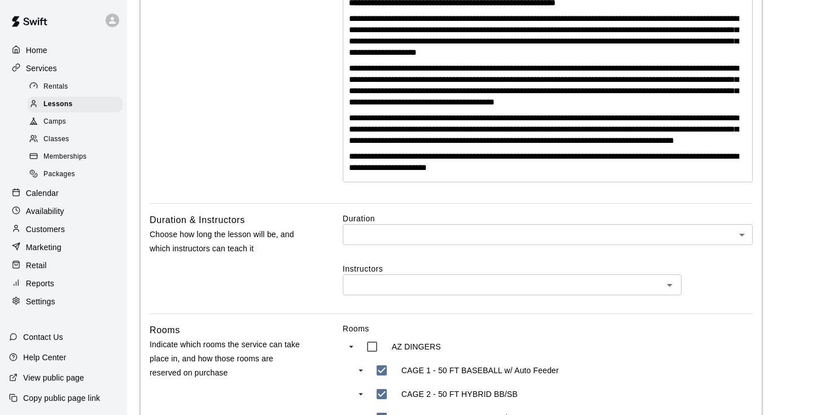
click at [361, 292] on input "text" at bounding box center [502, 285] width 313 height 14
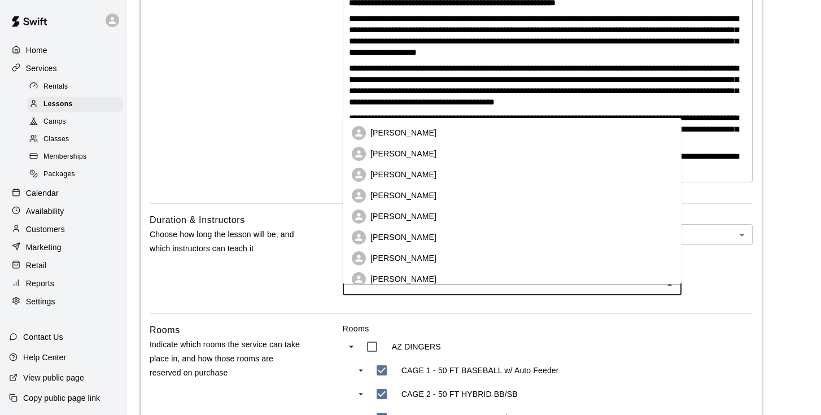
click at [405, 130] on p "Chris Montgomery" at bounding box center [404, 132] width 66 height 11
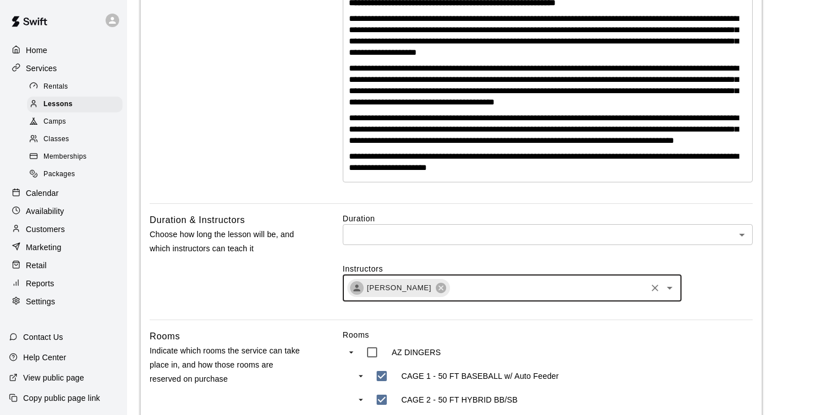
click at [371, 249] on body "**********" at bounding box center [410, 337] width 821 height 1230
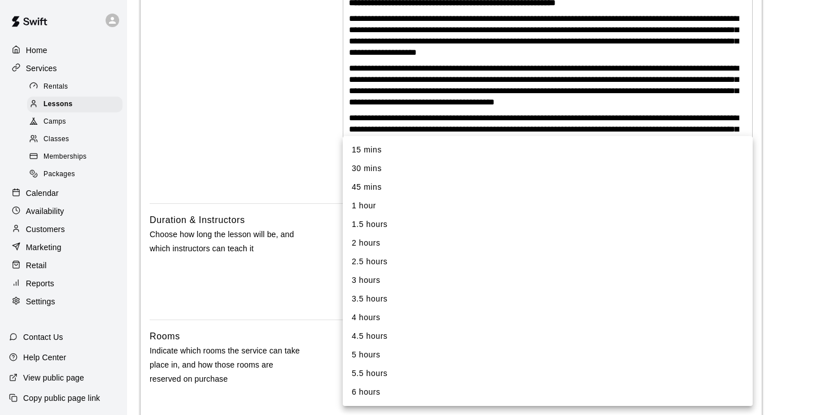
click at [391, 172] on li "30 mins" at bounding box center [548, 168] width 410 height 19
type input "**"
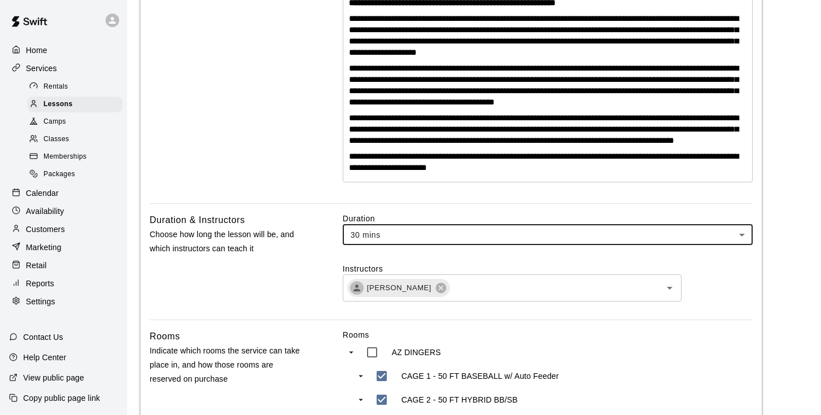
click at [285, 151] on div "Basics Set the name and description" at bounding box center [228, 13] width 157 height 382
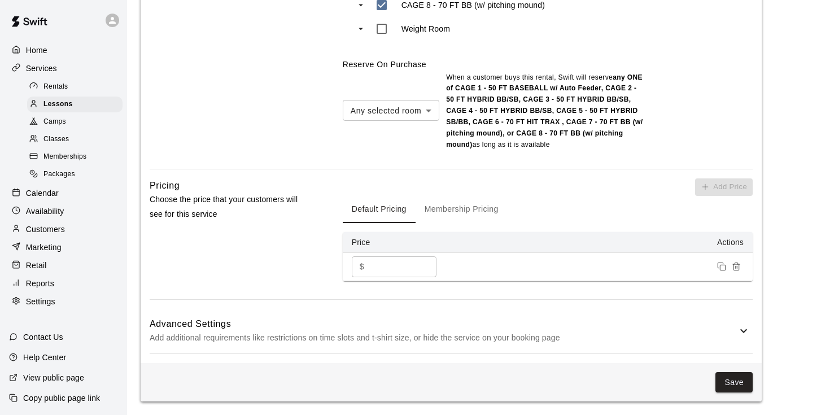
scroll to position [820, 0]
click at [734, 382] on button "Save" at bounding box center [734, 382] width 37 height 21
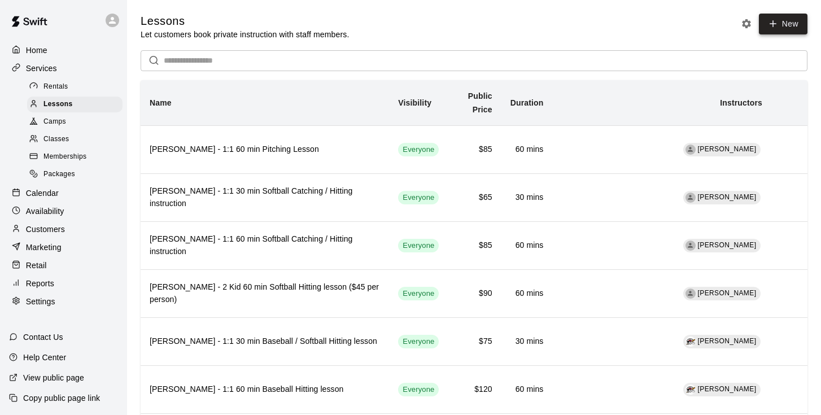
click at [774, 27] on icon at bounding box center [773, 24] width 10 height 10
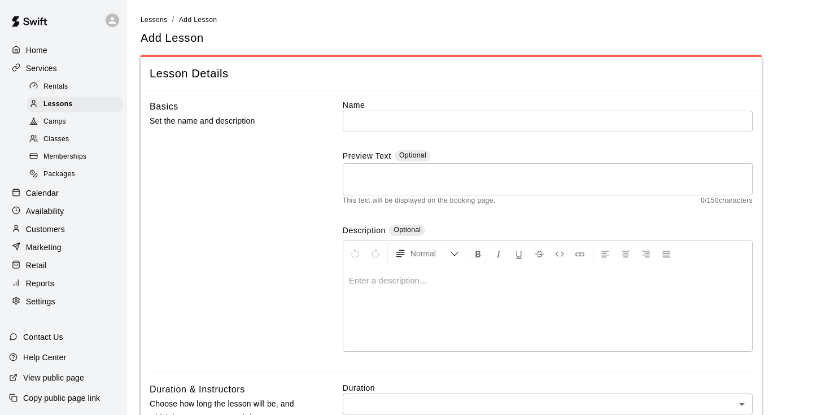
click at [369, 282] on p at bounding box center [548, 280] width 398 height 11
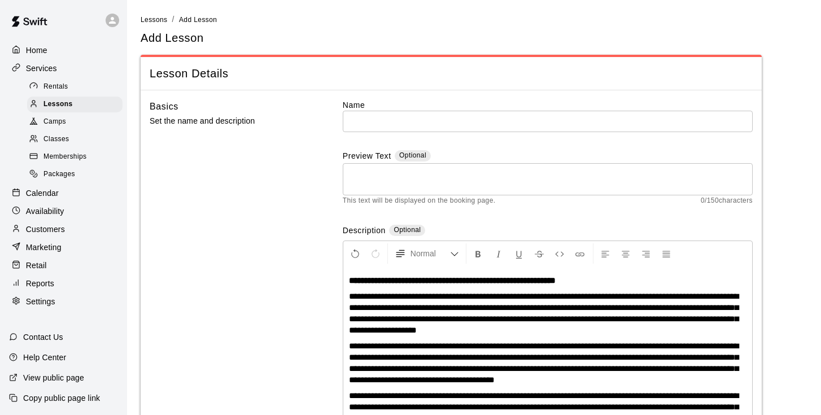
scroll to position [45, 0]
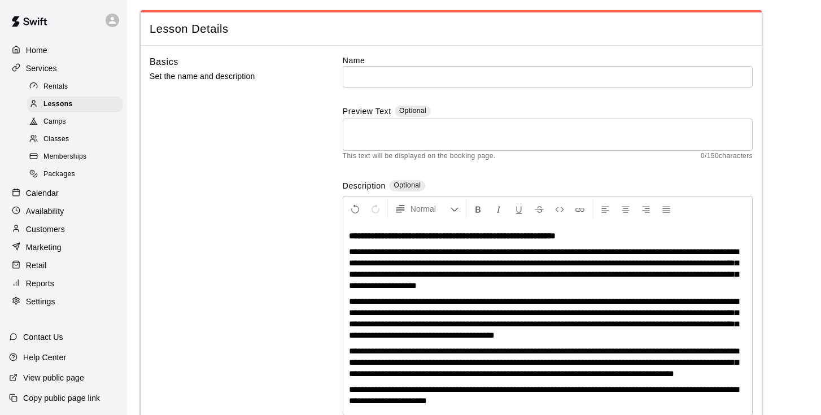
click at [415, 73] on input "text" at bounding box center [548, 76] width 410 height 21
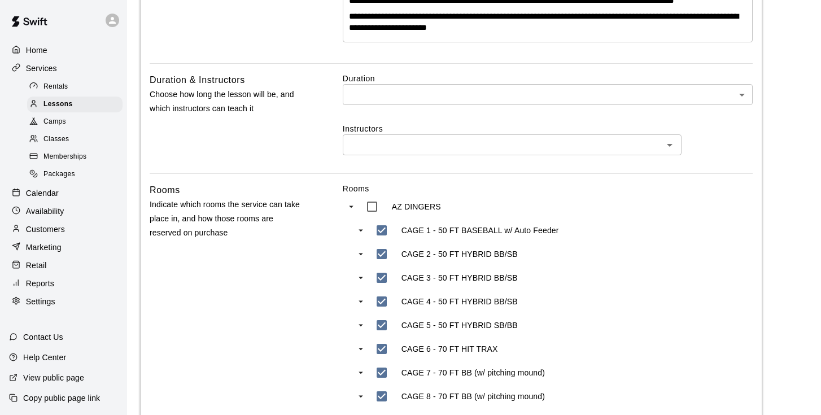
scroll to position [420, 0]
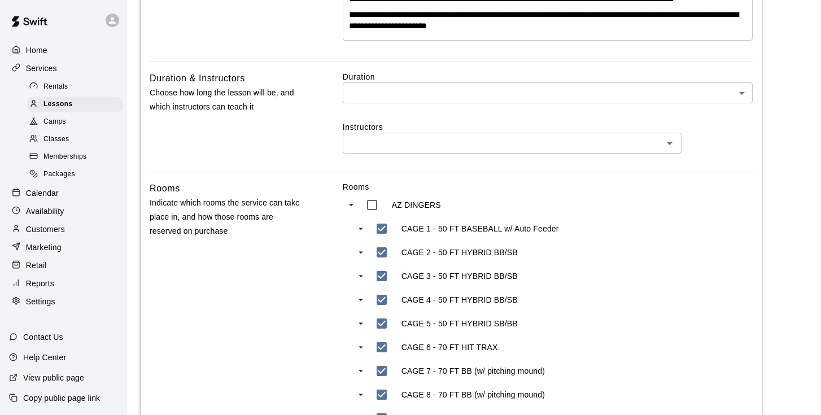
type input "**********"
click at [455, 103] on body "**********" at bounding box center [410, 178] width 821 height 1196
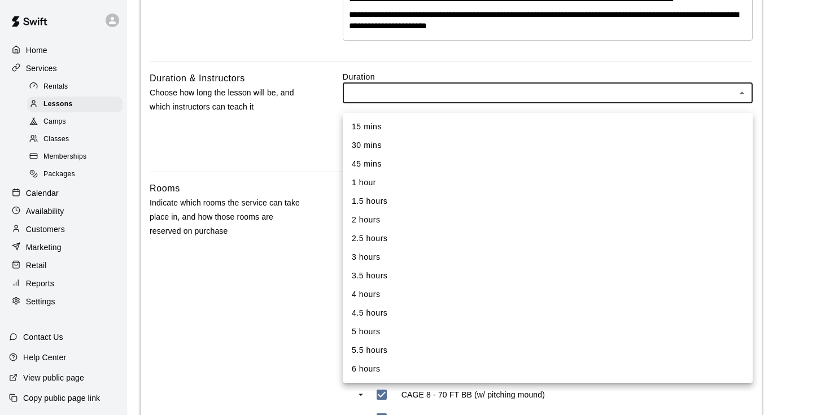
click at [417, 184] on li "1 hour" at bounding box center [548, 182] width 410 height 19
type input "**"
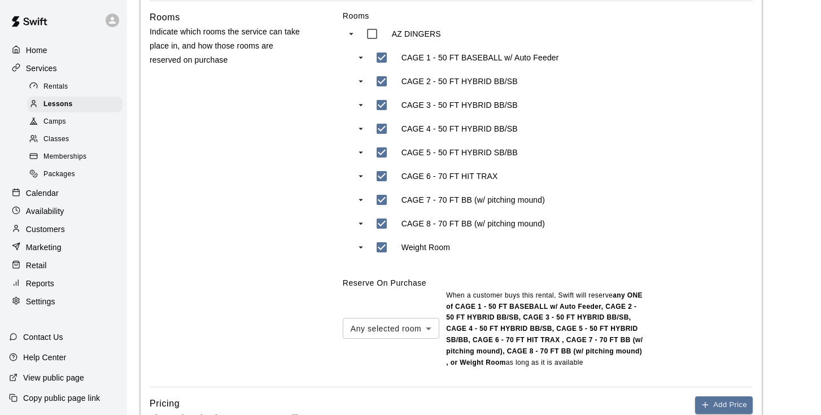
scroll to position [596, 0]
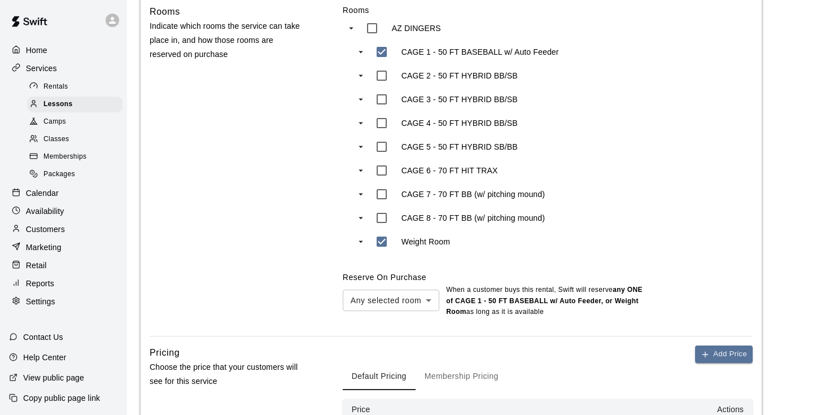
type input "***"
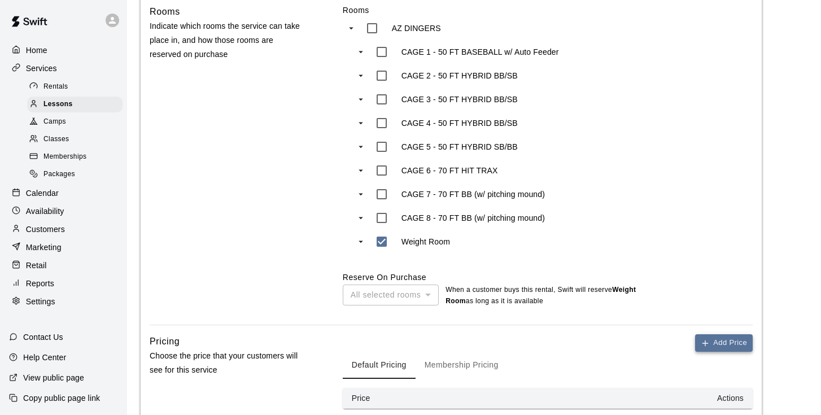
click at [716, 352] on button "Add Price" at bounding box center [724, 343] width 58 height 18
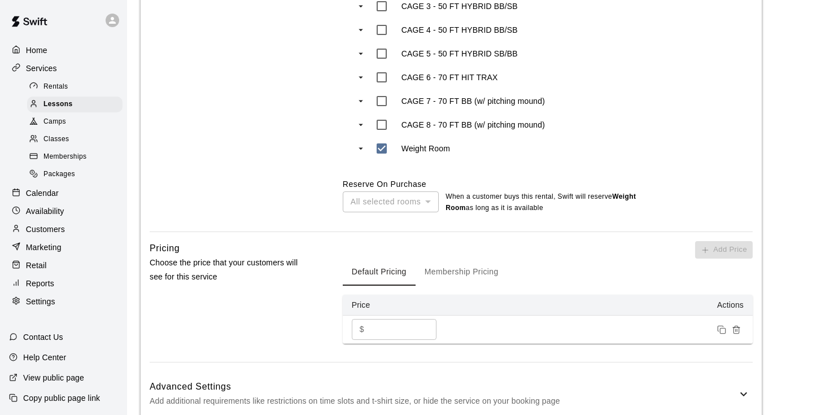
scroll to position [702, 0]
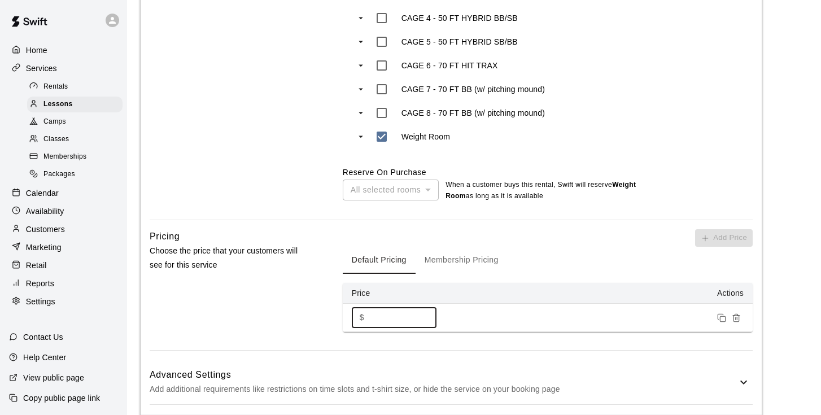
drag, startPoint x: 400, startPoint y: 325, endPoint x: 355, endPoint y: 324, distance: 45.8
click at [355, 324] on div "$ * ​" at bounding box center [394, 317] width 85 height 21
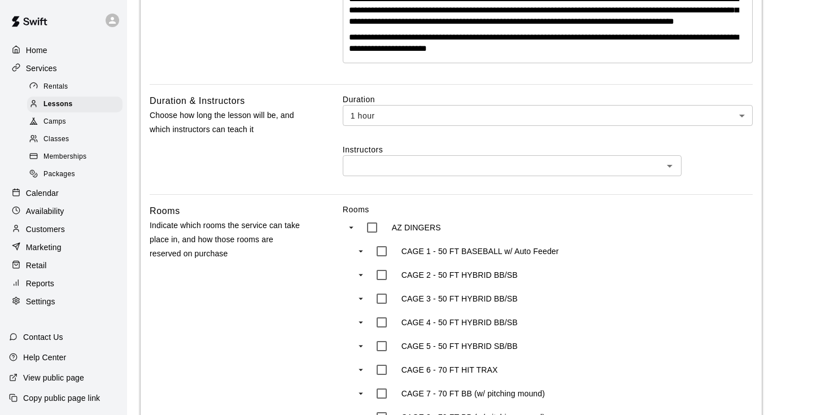
scroll to position [395, 0]
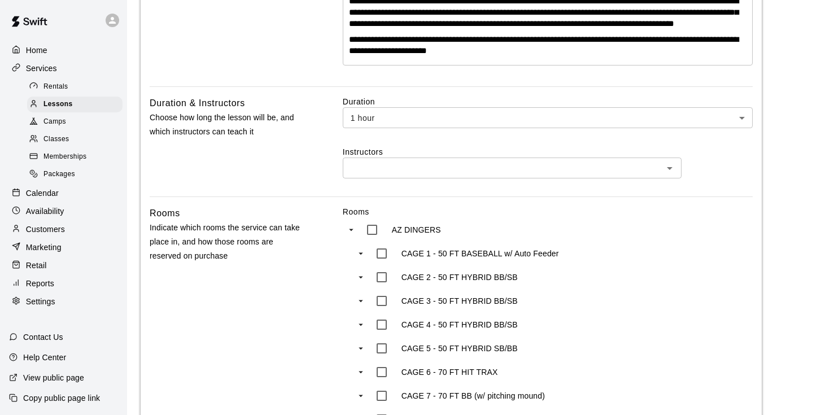
type input "**"
click at [474, 171] on input "text" at bounding box center [502, 168] width 313 height 14
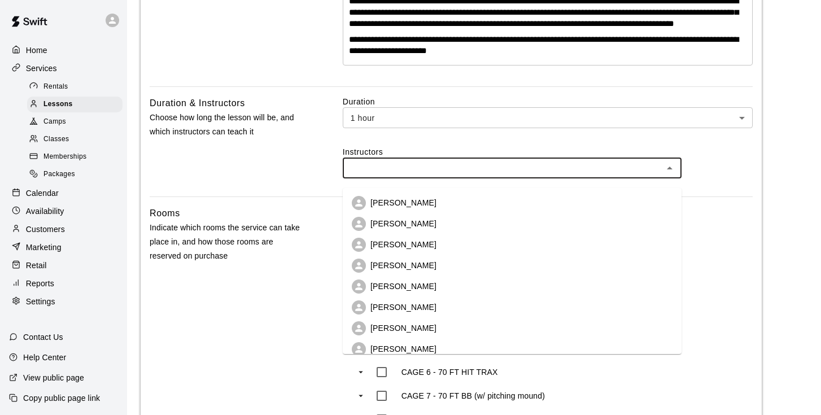
click at [444, 206] on li "Chris Montgomery" at bounding box center [512, 203] width 339 height 21
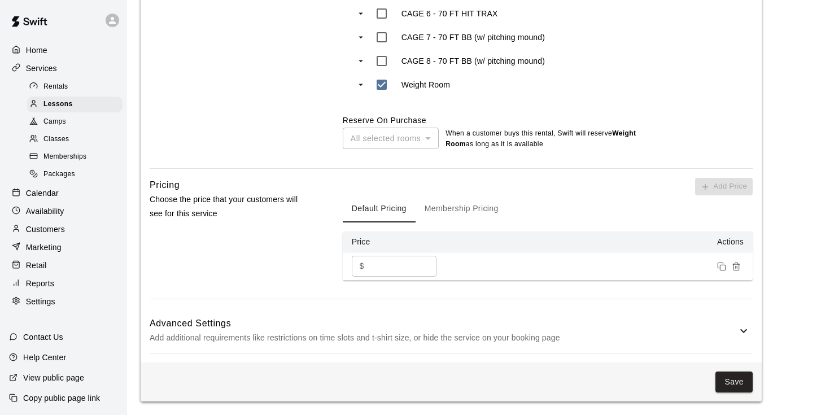
scroll to position [766, 0]
click at [734, 383] on button "Save" at bounding box center [734, 382] width 37 height 21
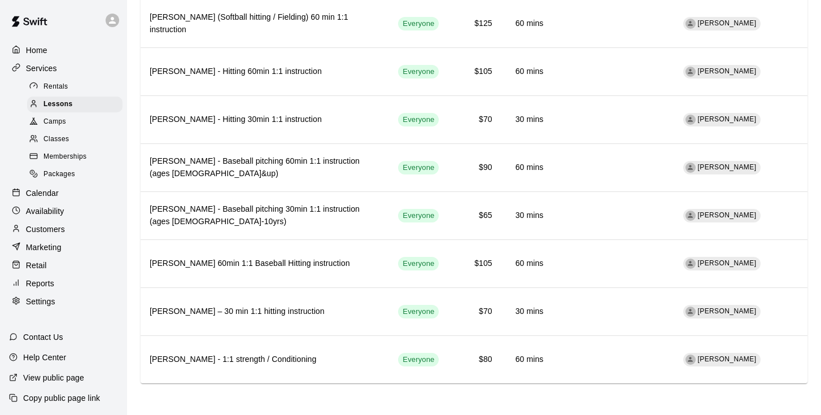
scroll to position [1906, 0]
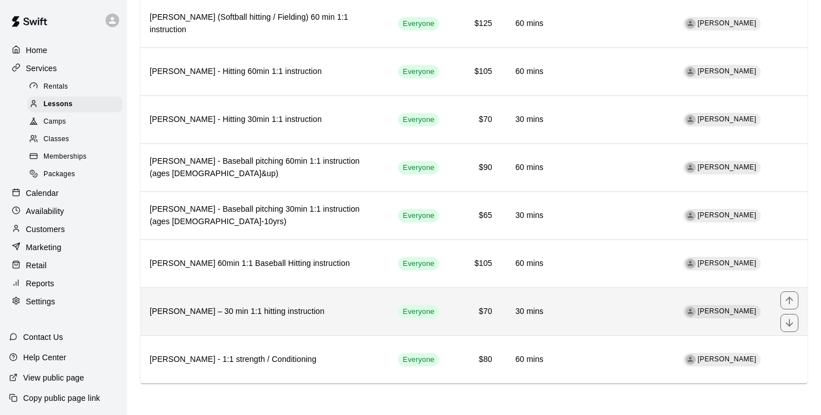
click at [307, 316] on h6 "Chris Montgomery – 30 min 1:1 hitting instruction" at bounding box center [265, 312] width 230 height 12
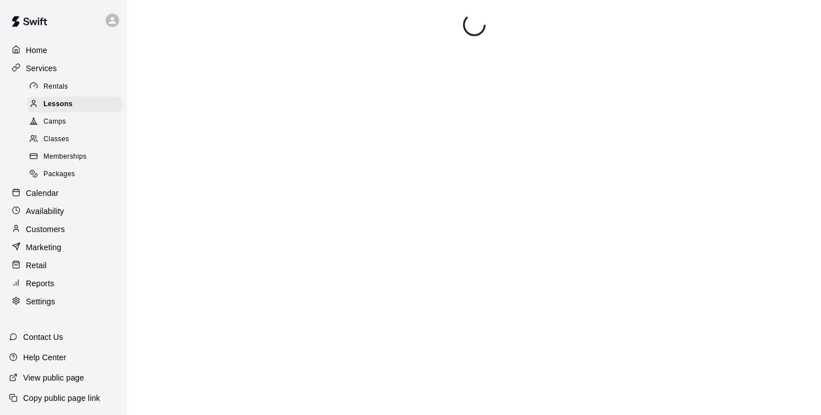
scroll to position [48, 0]
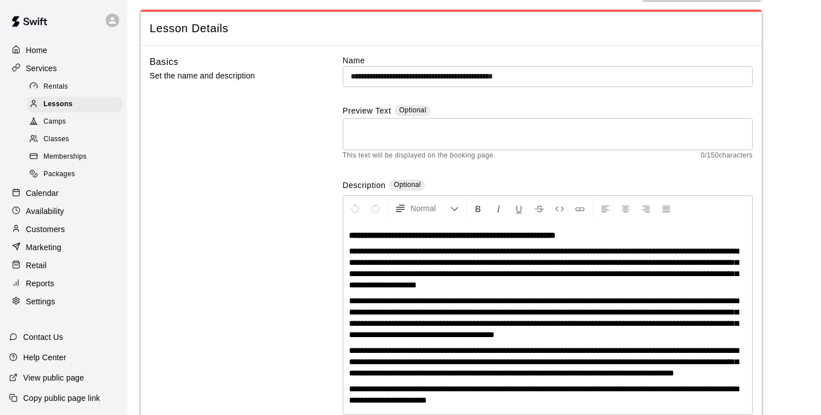
click at [473, 72] on input "**********" at bounding box center [548, 76] width 410 height 21
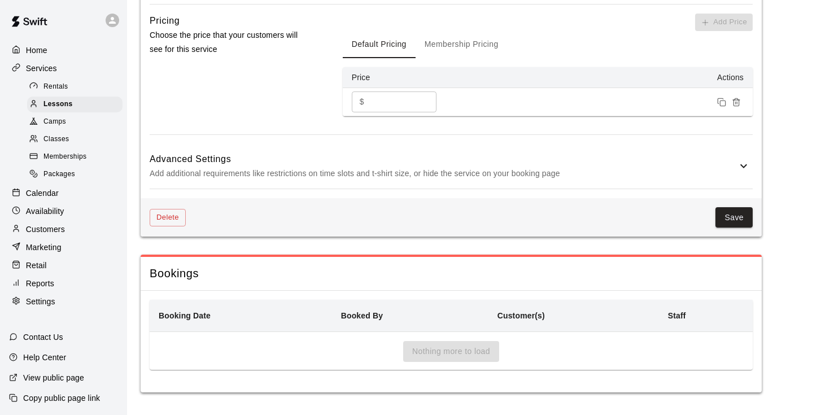
scroll to position [986, 0]
type input "**********"
click at [738, 215] on button "Save" at bounding box center [734, 217] width 37 height 21
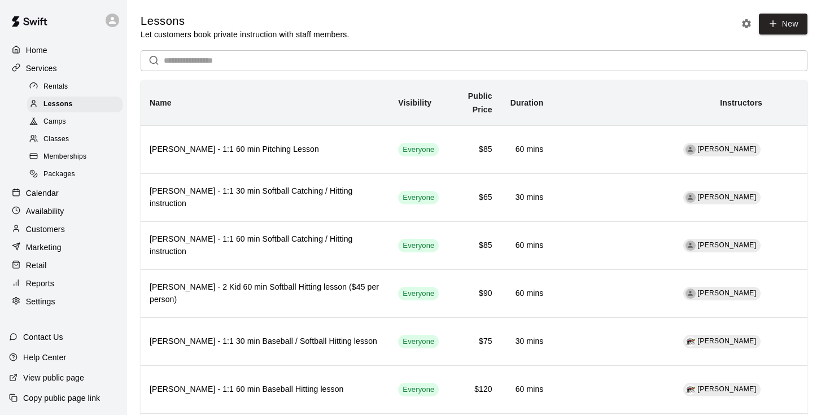
click at [49, 189] on p "Calendar" at bounding box center [42, 193] width 33 height 11
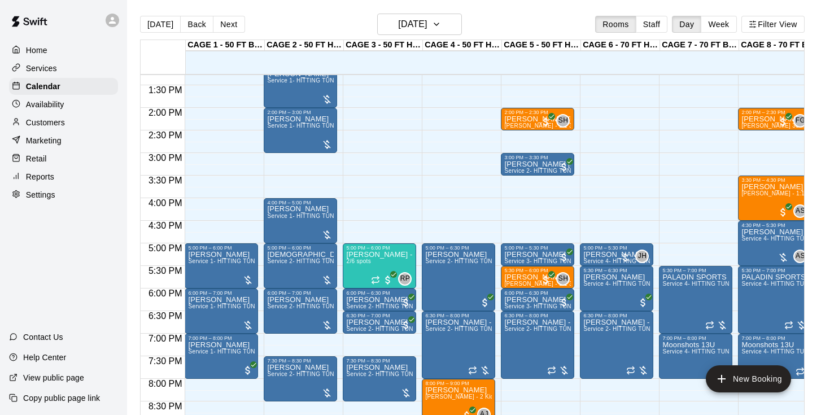
scroll to position [608, 0]
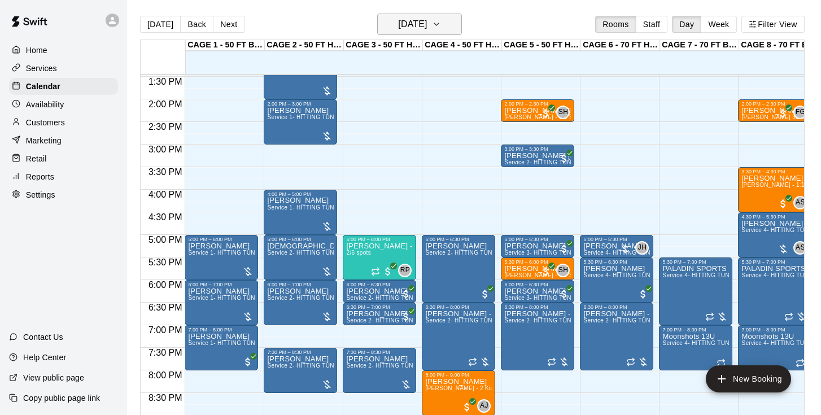
click at [398, 32] on h6 "[DATE]" at bounding box center [412, 24] width 29 height 16
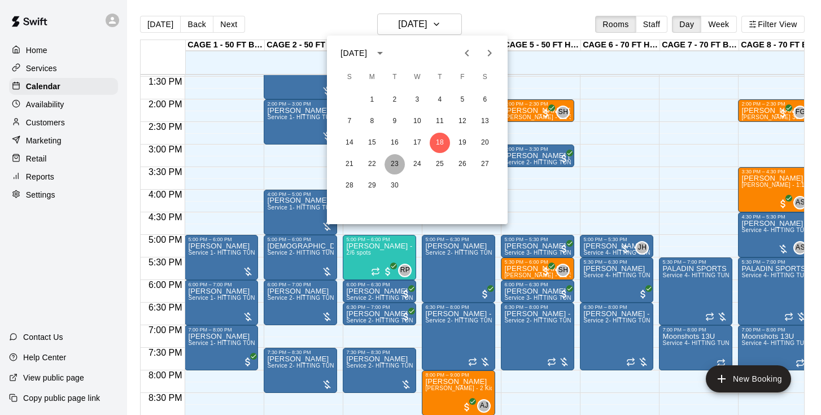
click at [398, 165] on button "23" at bounding box center [395, 164] width 20 height 20
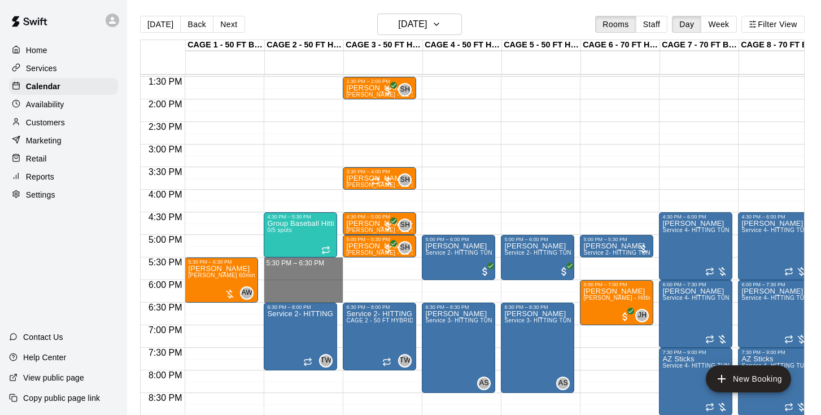
drag, startPoint x: 306, startPoint y: 262, endPoint x: 307, endPoint y: 298, distance: 35.6
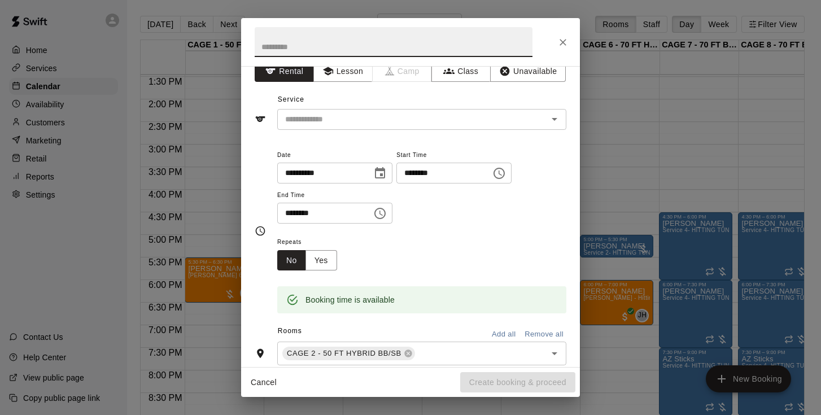
scroll to position [22, 0]
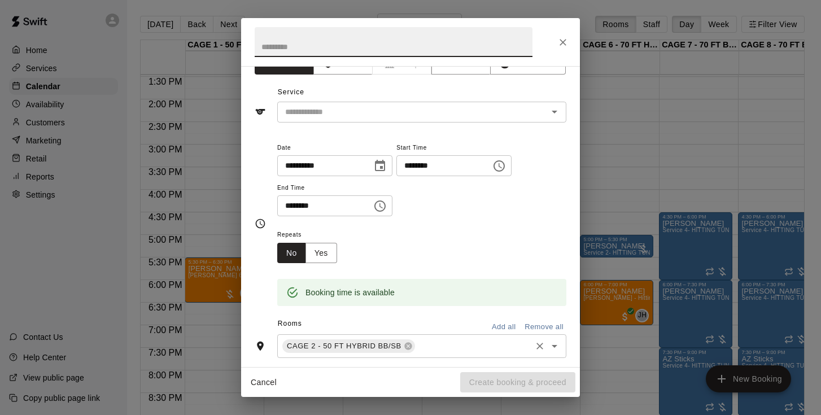
click at [428, 346] on input "text" at bounding box center [473, 346] width 113 height 14
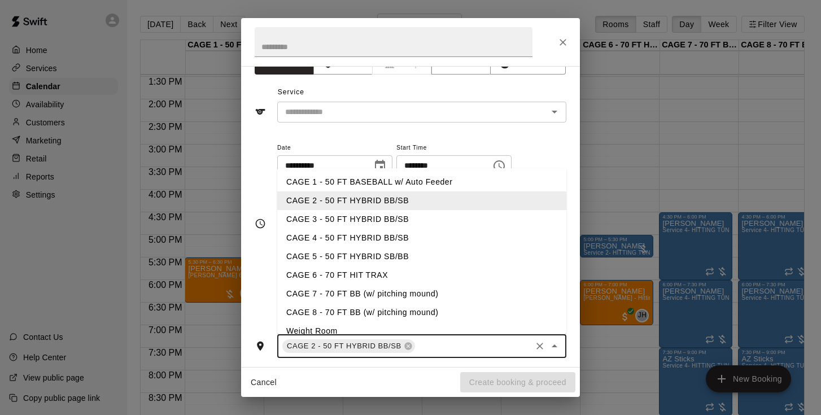
click at [353, 221] on li "CAGE 3 - 50 FT HYBRID BB/SB" at bounding box center [421, 219] width 289 height 19
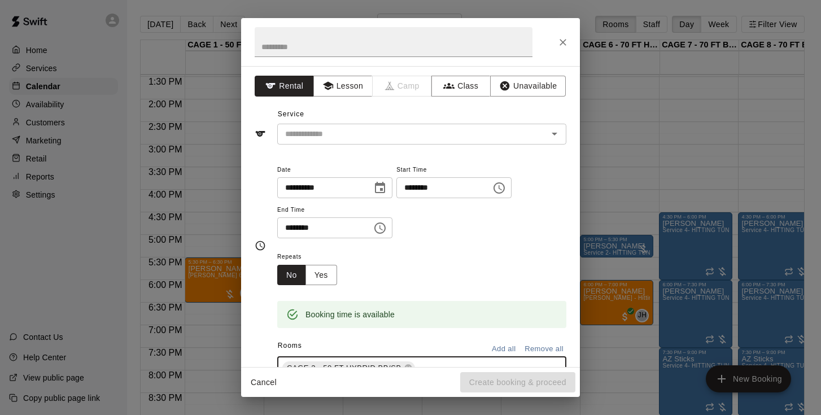
scroll to position [0, 0]
click at [323, 28] on input "text" at bounding box center [394, 42] width 278 height 30
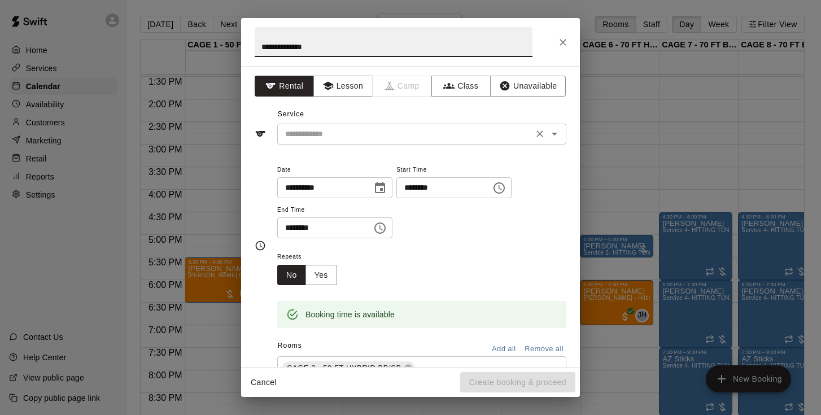
type input "**********"
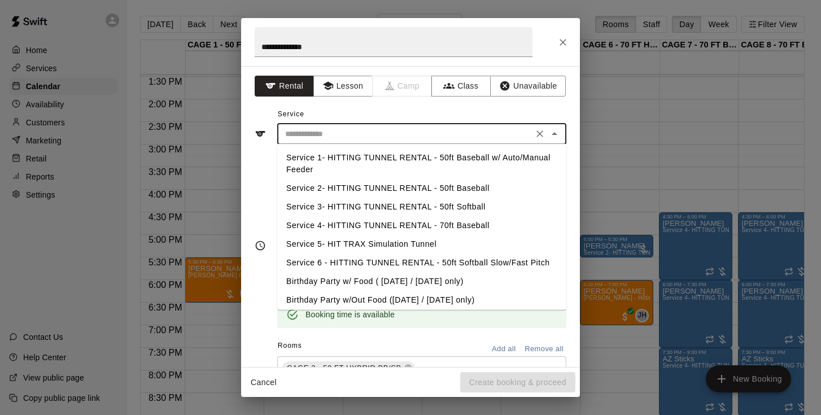
click at [468, 133] on input "text" at bounding box center [405, 134] width 249 height 14
click at [474, 184] on li "Service 2- HITTING TUNNEL RENTAL - 50ft Baseball" at bounding box center [421, 188] width 289 height 19
type input "**********"
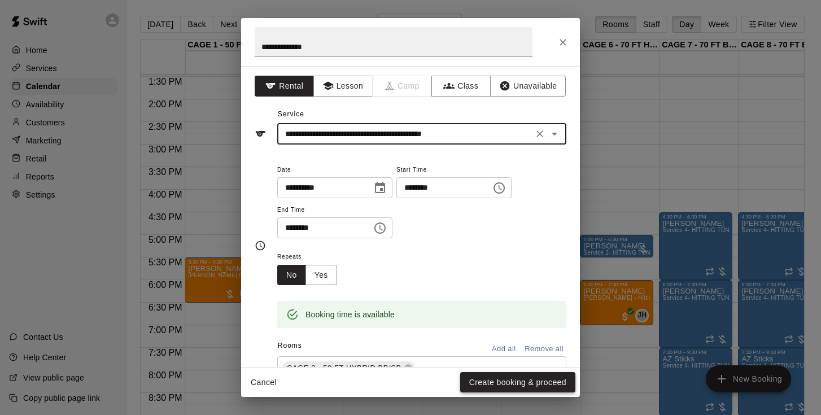
click at [503, 384] on button "Create booking & proceed" at bounding box center [517, 382] width 115 height 21
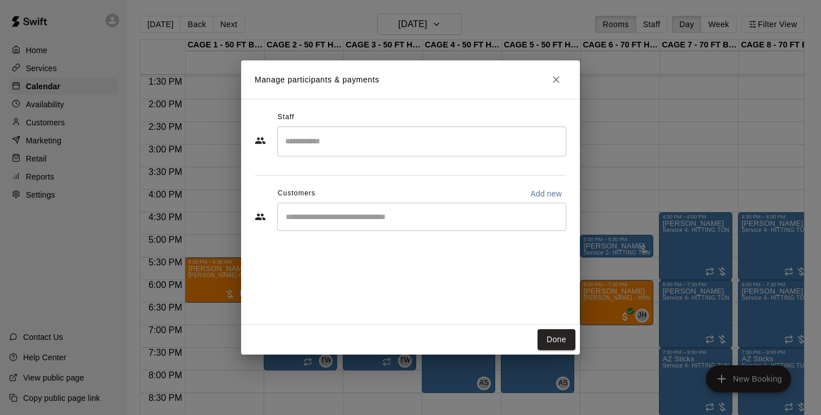
click at [355, 232] on div "​" at bounding box center [411, 218] width 312 height 31
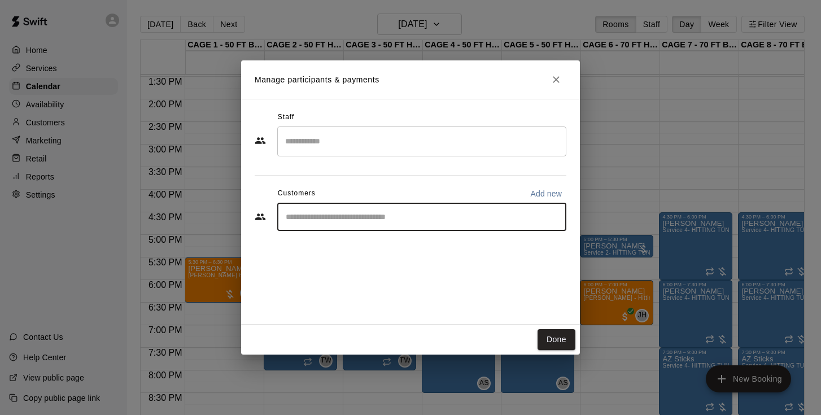
click at [354, 222] on input "Start typing to search customers..." at bounding box center [421, 216] width 279 height 11
type input "*"
click at [553, 339] on button "Done" at bounding box center [557, 339] width 38 height 21
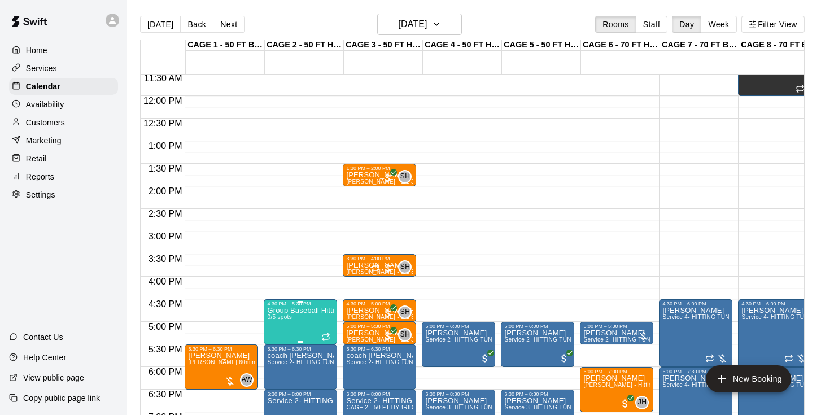
scroll to position [521, 0]
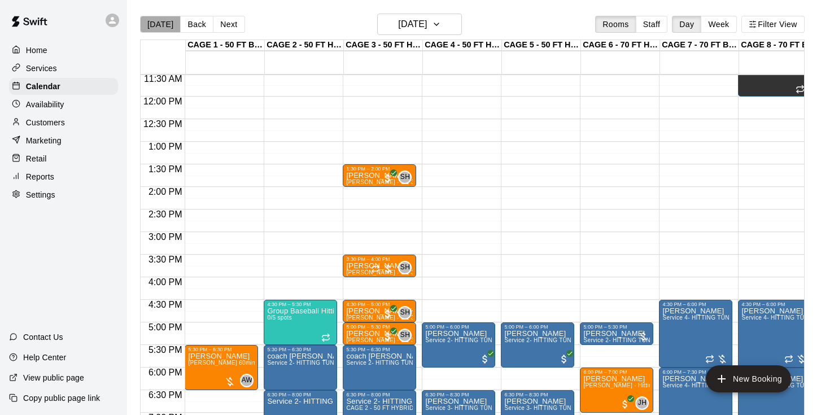
click at [165, 28] on button "[DATE]" at bounding box center [160, 24] width 41 height 17
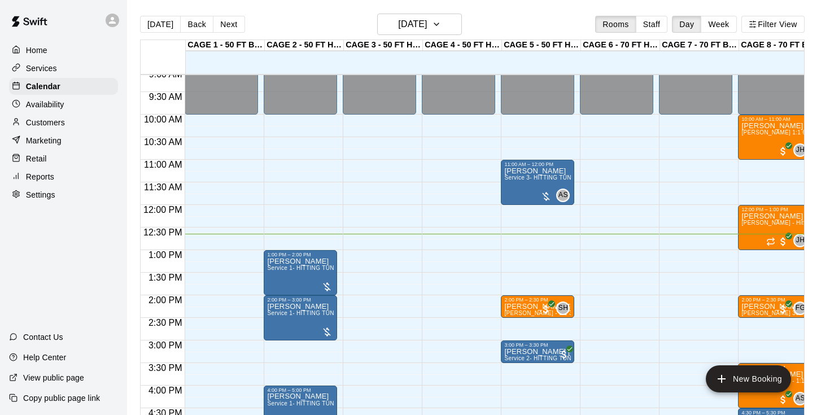
scroll to position [414, 0]
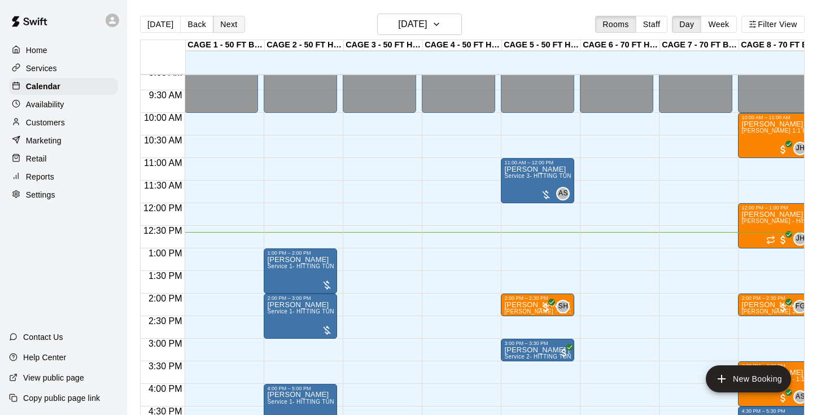
click at [239, 21] on button "Next" at bounding box center [229, 24] width 32 height 17
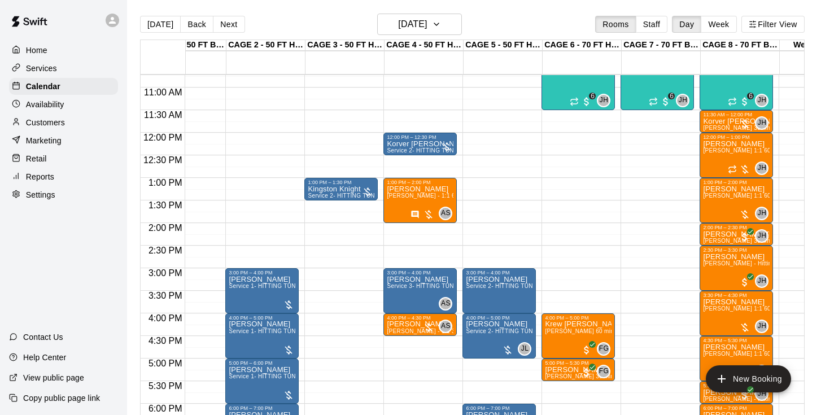
scroll to position [489, 38]
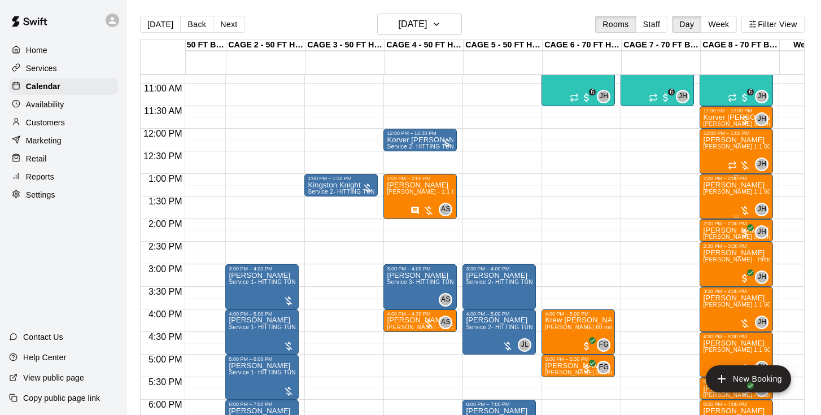
click at [734, 201] on div "Declan Roche John Havird 1:1 60 min. pitching Lesson" at bounding box center [736, 388] width 67 height 415
click at [709, 216] on img "edit" at bounding box center [715, 220] width 13 height 13
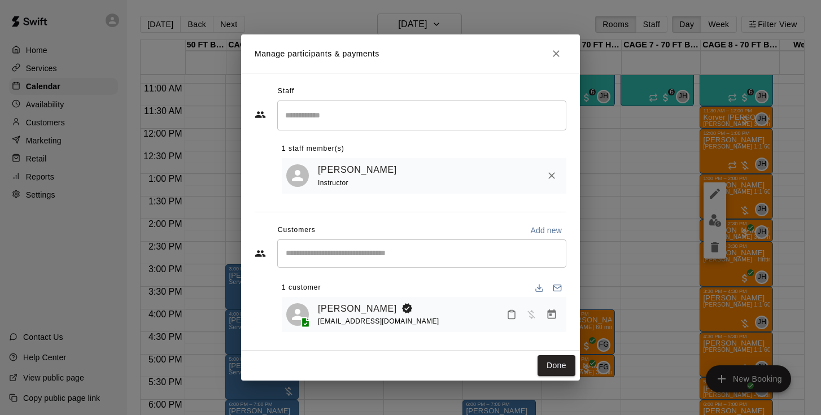
click at [556, 310] on icon "Manage bookings & payment" at bounding box center [552, 315] width 8 height 10
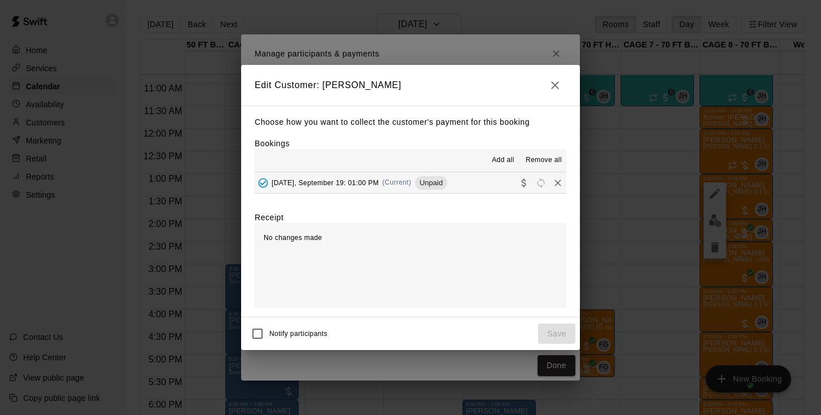
click at [342, 183] on span "Friday, September 19: 01:00 PM" at bounding box center [325, 182] width 107 height 8
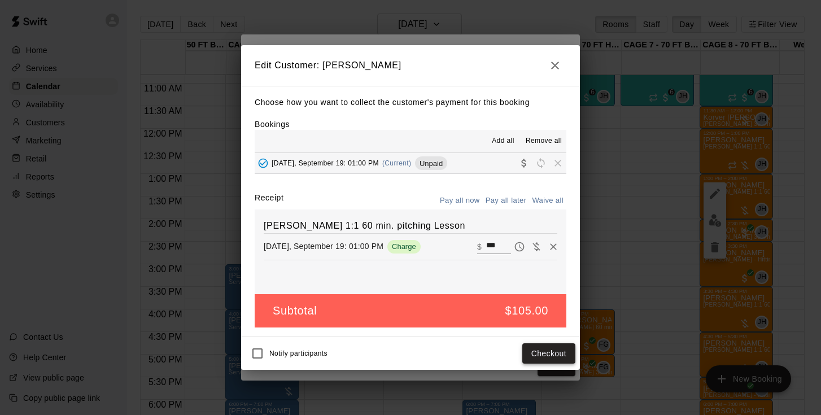
click at [547, 355] on button "Checkout" at bounding box center [548, 353] width 53 height 21
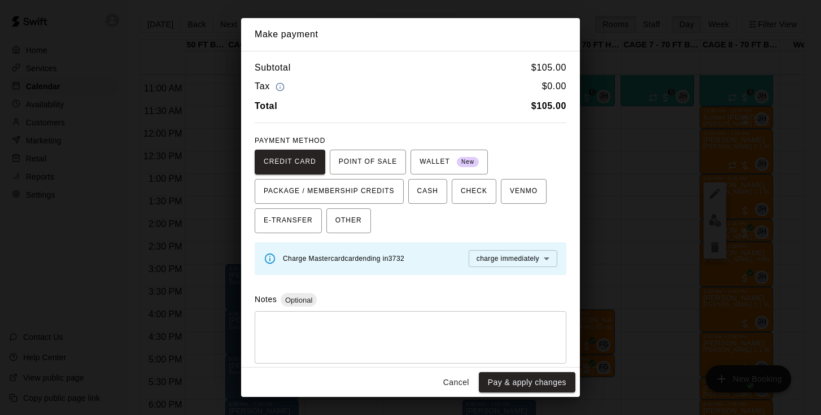
click at [462, 383] on button "Cancel" at bounding box center [456, 382] width 36 height 21
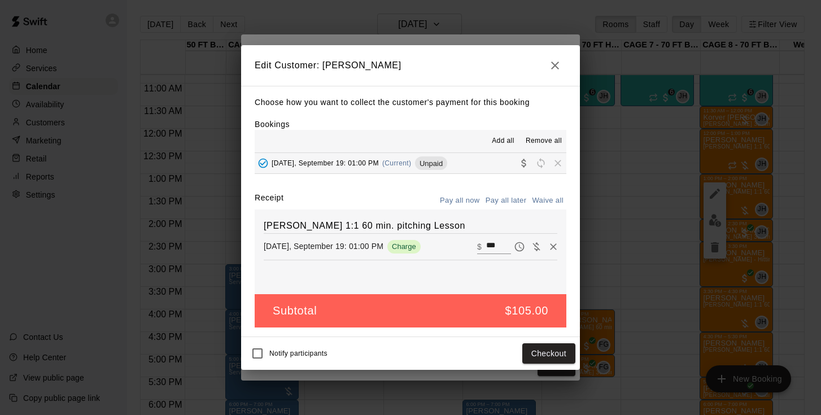
click at [556, 59] on button "button" at bounding box center [555, 65] width 23 height 23
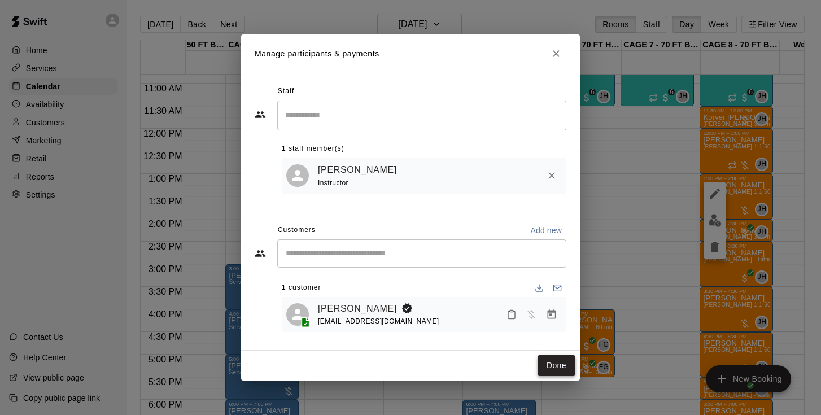
click at [554, 365] on button "Done" at bounding box center [557, 365] width 38 height 21
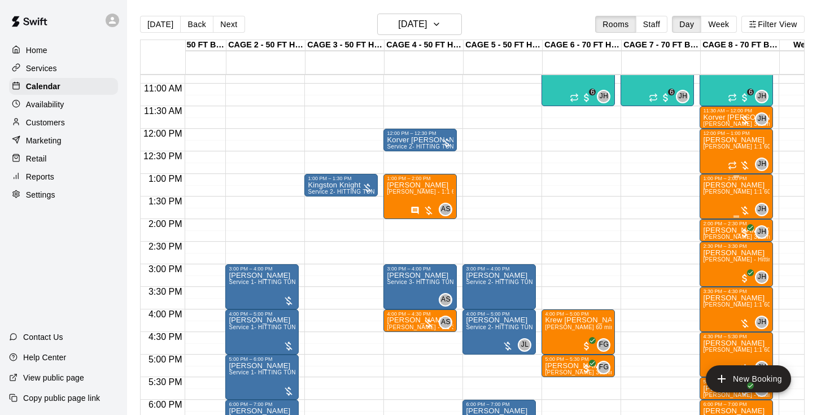
click at [724, 211] on div "Declan Roche John Havird 1:1 60 min. pitching Lesson" at bounding box center [736, 388] width 67 height 415
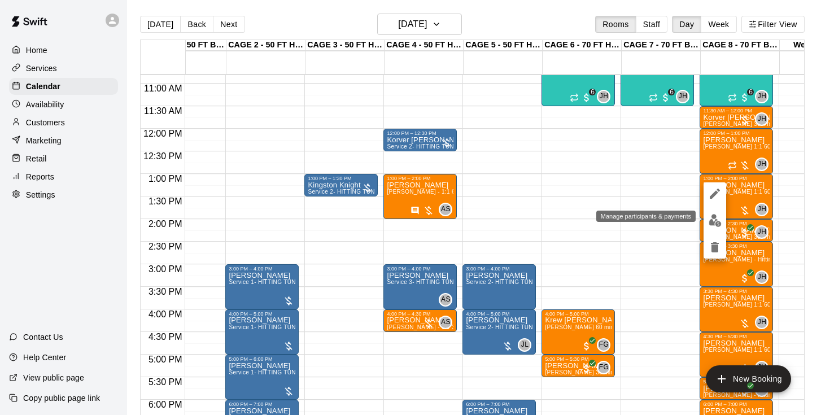
click at [712, 221] on img "edit" at bounding box center [715, 220] width 13 height 13
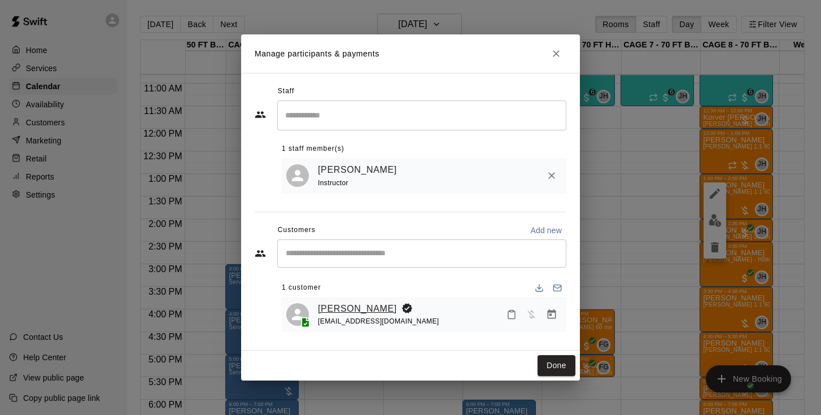
click at [355, 312] on link "[PERSON_NAME]" at bounding box center [357, 309] width 79 height 15
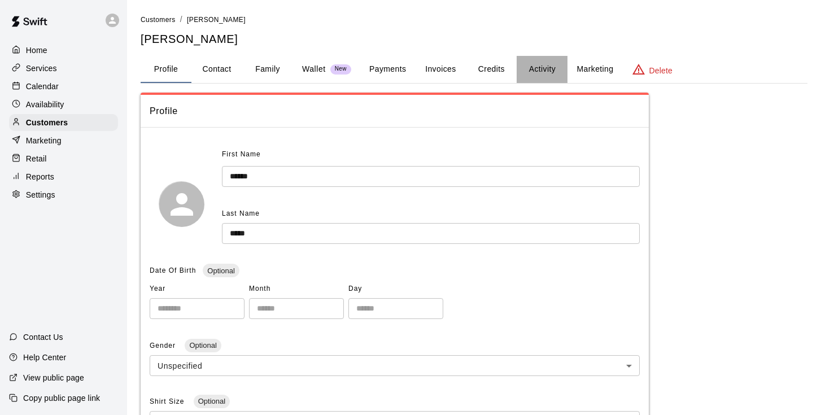
click at [547, 68] on button "Activity" at bounding box center [542, 69] width 51 height 27
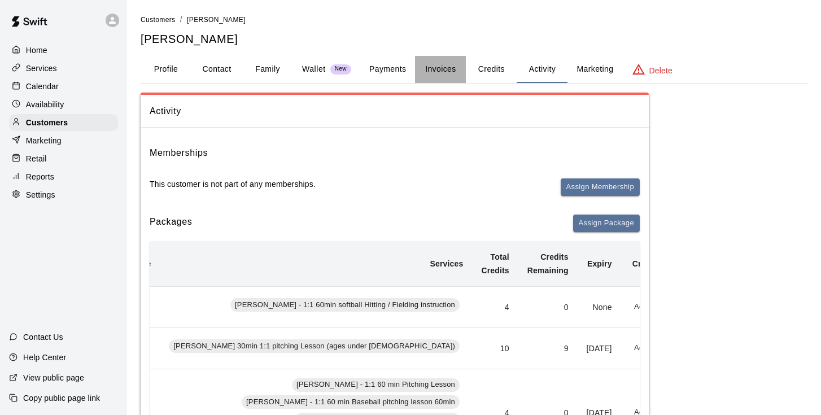
click at [432, 77] on button "Invoices" at bounding box center [440, 69] width 51 height 27
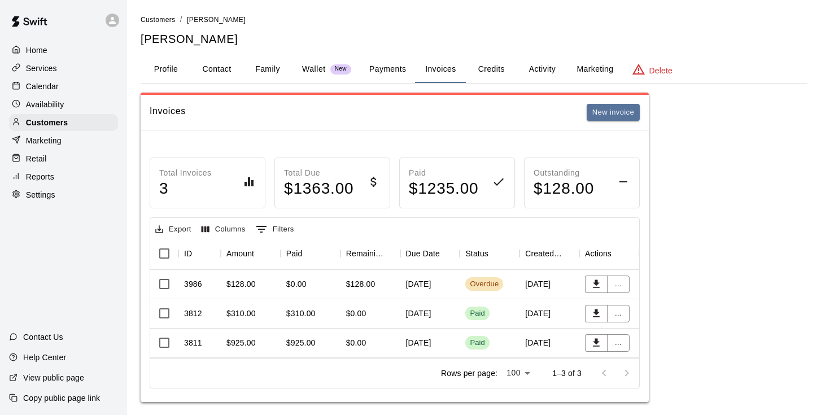
click at [420, 341] on div "September 08, 2025" at bounding box center [430, 343] width 60 height 29
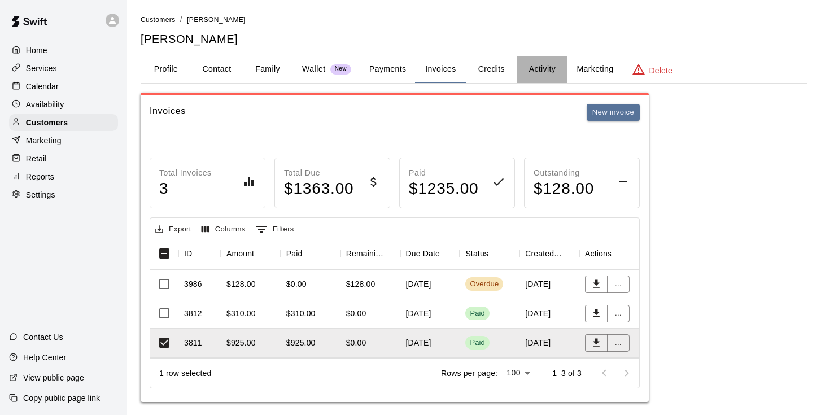
click at [546, 75] on button "Activity" at bounding box center [542, 69] width 51 height 27
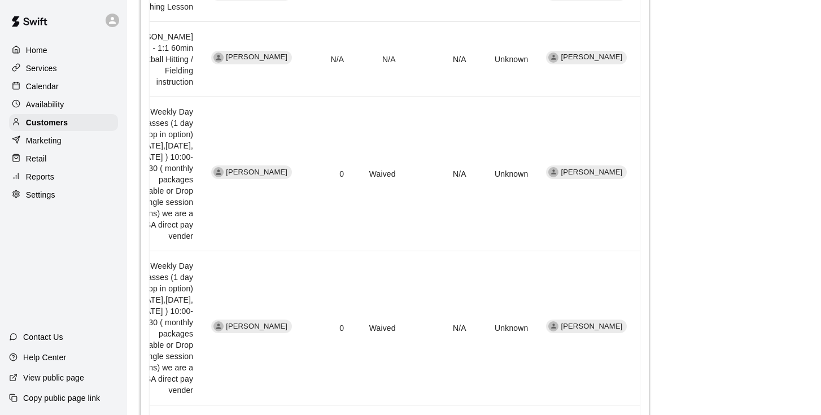
scroll to position [1202, 0]
click at [515, 391] on li "25" at bounding box center [512, 392] width 28 height 19
type input "**"
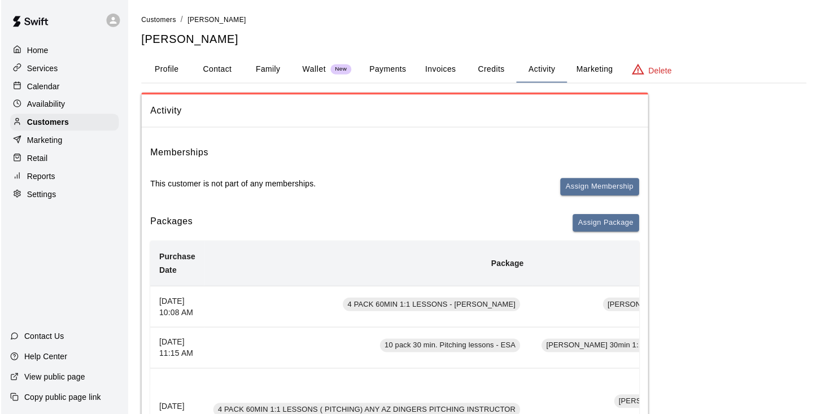
scroll to position [0, 0]
click at [547, 63] on button "Activity" at bounding box center [542, 69] width 51 height 27
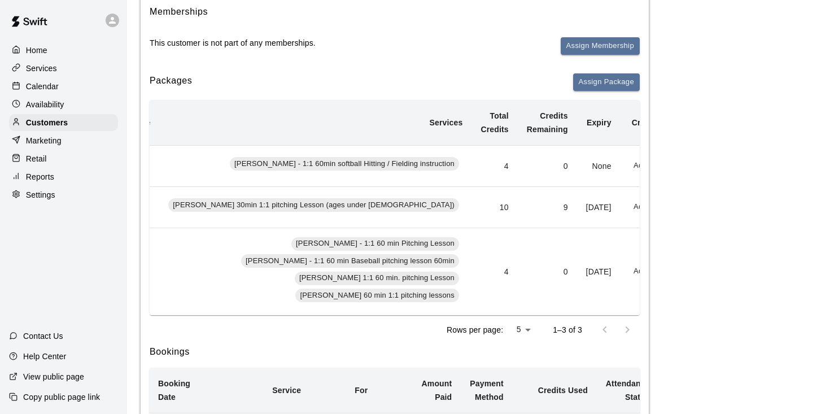
scroll to position [0, 373]
click at [630, 280] on button "Add" at bounding box center [641, 272] width 23 height 18
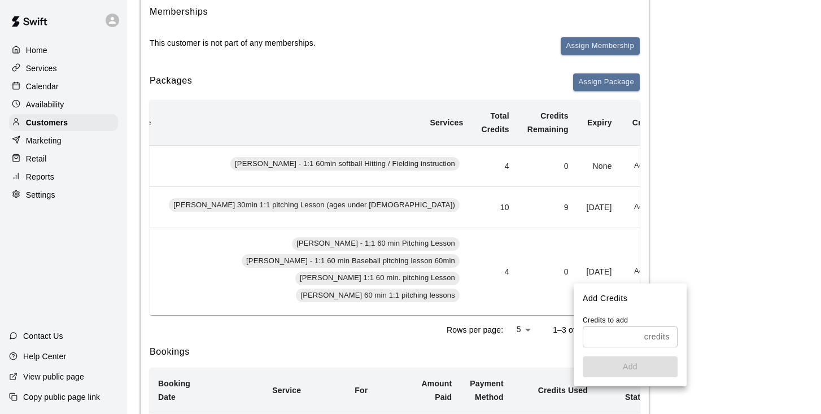
click at [605, 330] on input "text" at bounding box center [611, 336] width 57 height 21
type input "*"
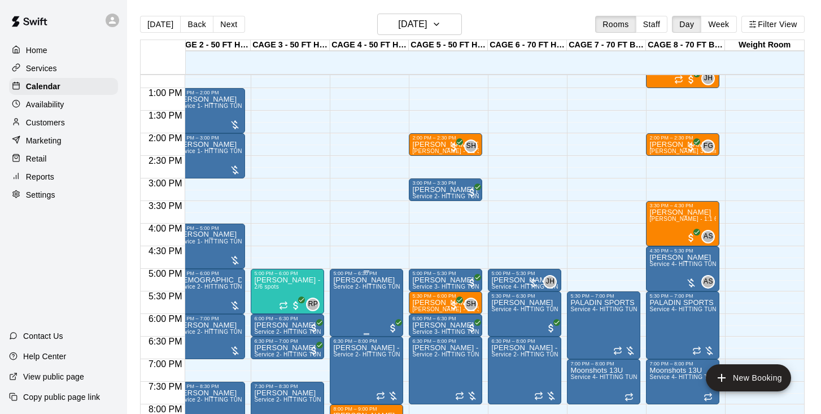
scroll to position [0, 93]
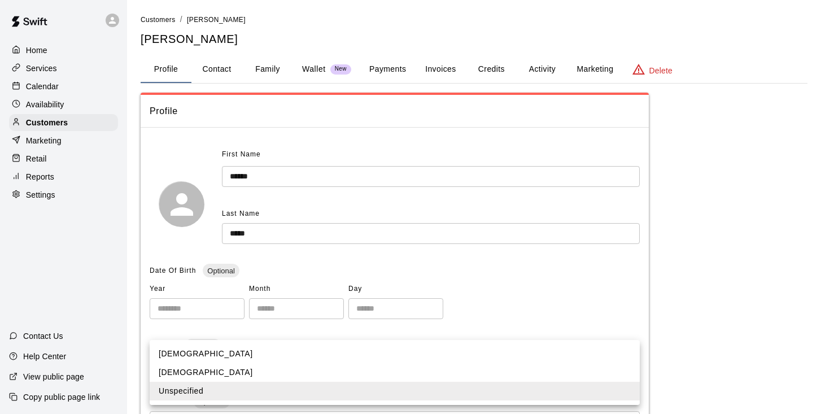
click at [617, 364] on body "**********" at bounding box center [410, 400] width 821 height 800
click at [609, 233] on div at bounding box center [410, 207] width 821 height 414
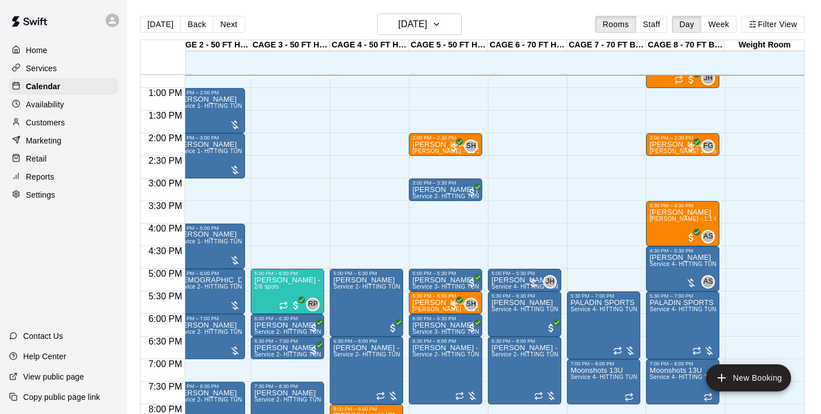
scroll to position [0, 93]
click at [230, 21] on button "Next" at bounding box center [229, 24] width 32 height 17
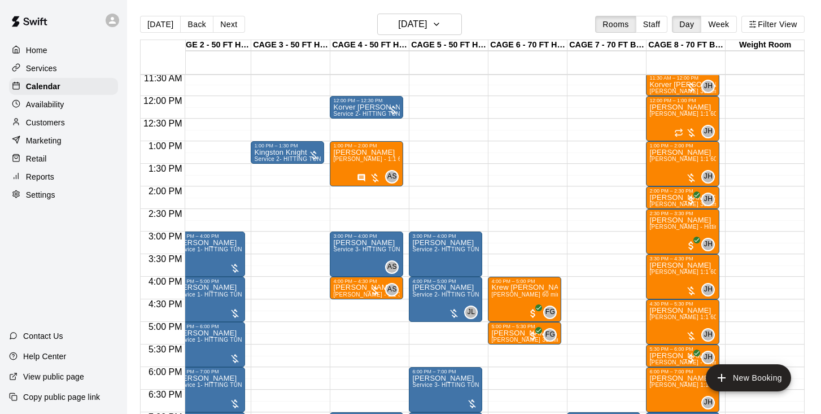
scroll to position [492, 93]
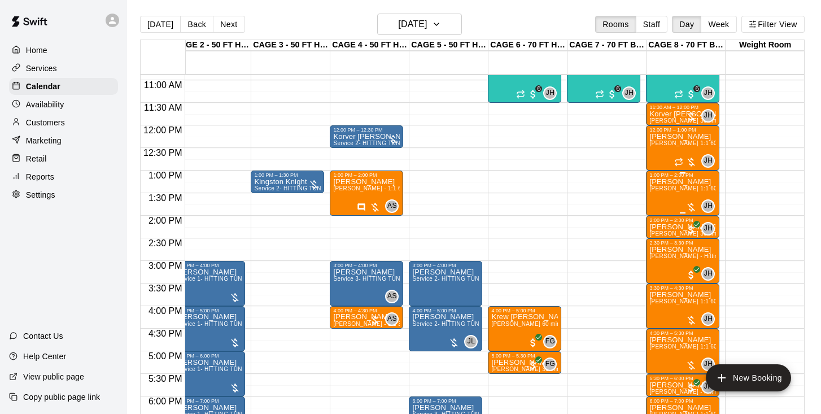
click at [685, 194] on div "Declan Roche John Havird 1:1 60 min. pitching Lesson" at bounding box center [683, 385] width 67 height 414
click at [661, 217] on img "edit" at bounding box center [661, 217] width 13 height 13
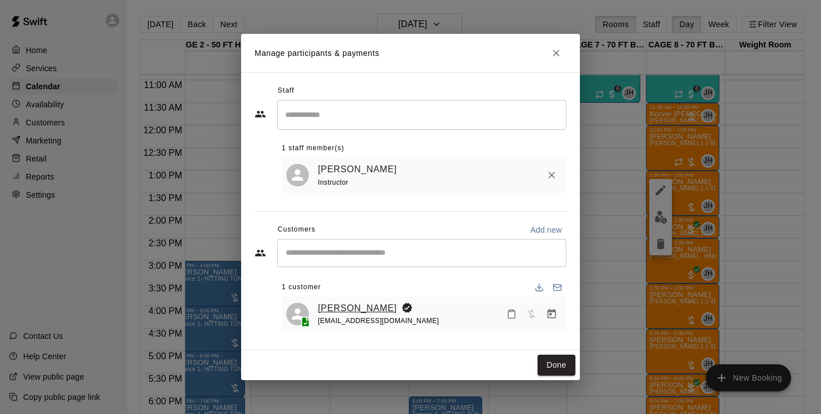
click at [352, 306] on link "[PERSON_NAME]" at bounding box center [357, 308] width 79 height 15
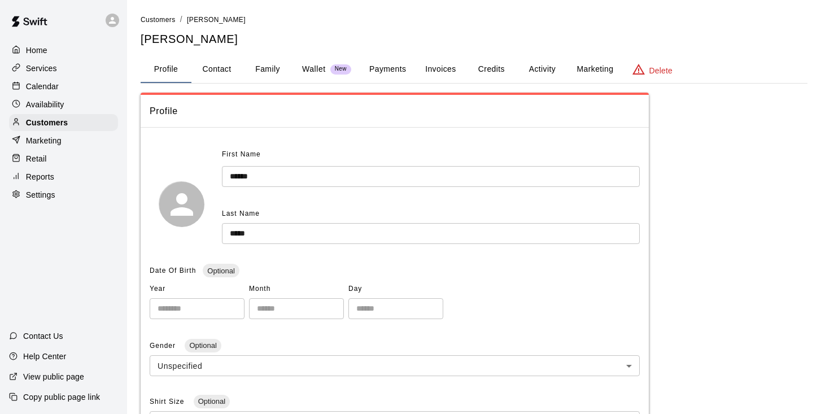
click at [550, 75] on button "Activity" at bounding box center [542, 69] width 51 height 27
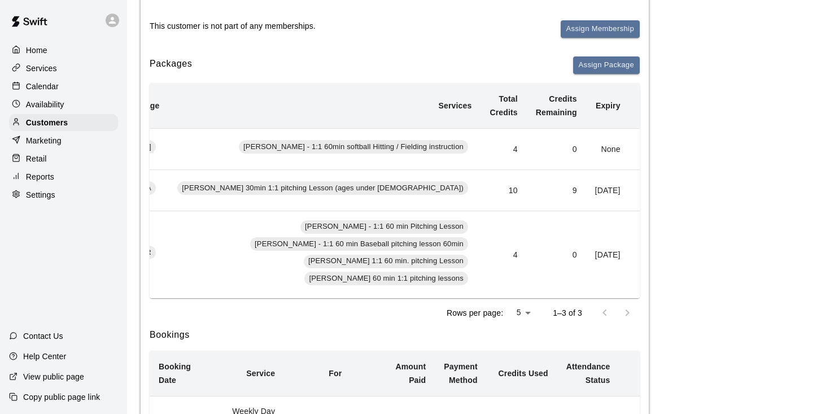
scroll to position [0, 373]
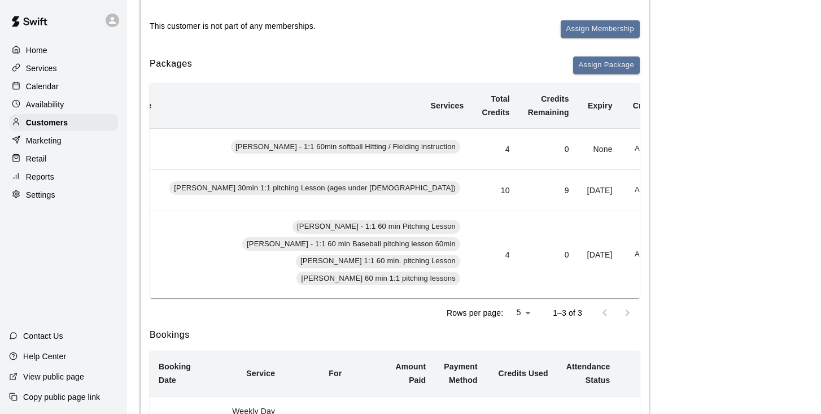
click at [631, 263] on button "Add" at bounding box center [642, 255] width 23 height 18
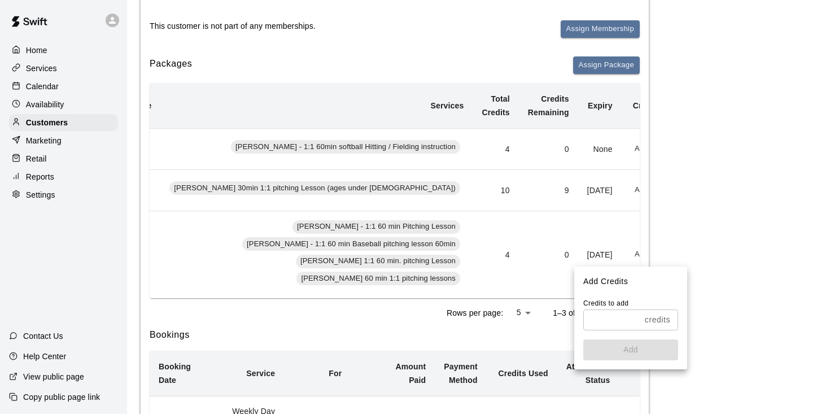
click at [605, 320] on input "text" at bounding box center [611, 320] width 57 height 21
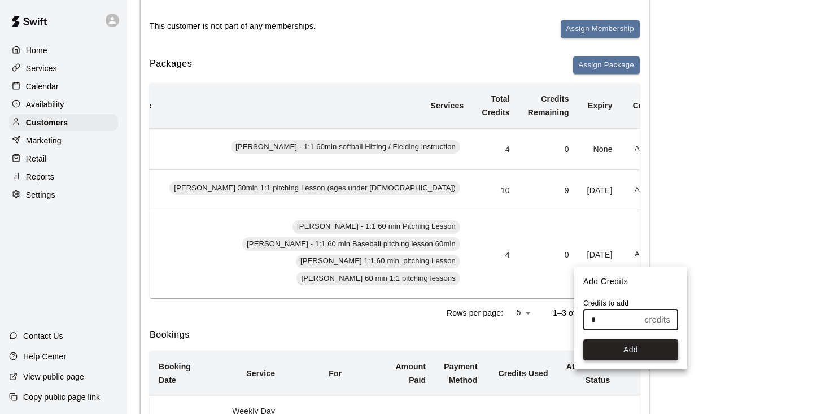
type input "*"
click at [606, 350] on button "Add" at bounding box center [630, 349] width 95 height 21
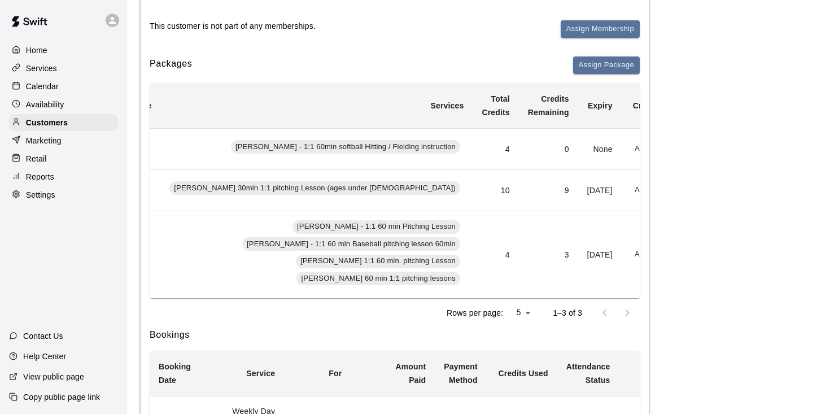
click at [653, 199] on button "Redeem" at bounding box center [670, 190] width 34 height 18
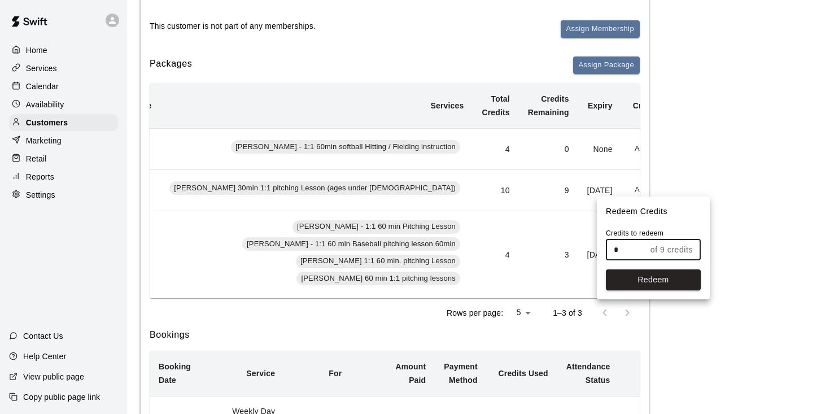
drag, startPoint x: 621, startPoint y: 250, endPoint x: 591, endPoint y: 254, distance: 30.1
click at [591, 254] on div "Redeem Credits Credits to redeem * of 9 credits ​ Redeem" at bounding box center [410, 207] width 821 height 414
type input "*"
click at [667, 282] on button "Redeem" at bounding box center [653, 279] width 95 height 21
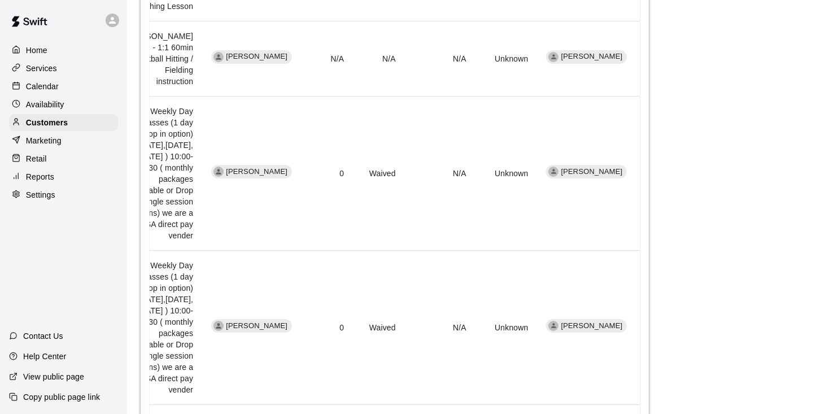
scroll to position [0, 91]
click at [51, 91] on p "Calendar" at bounding box center [42, 86] width 33 height 11
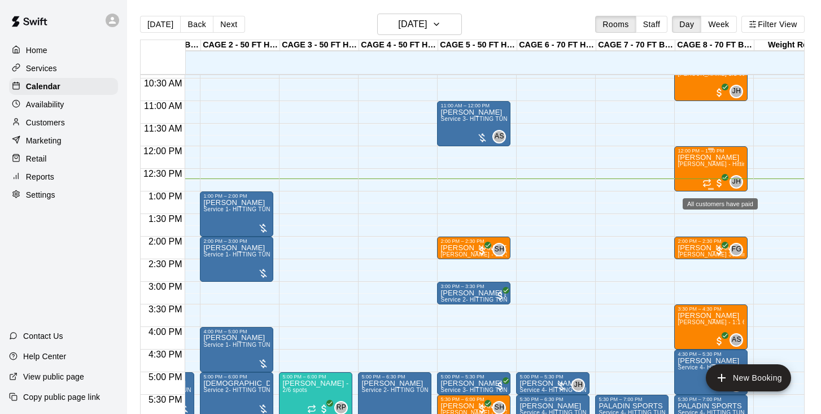
scroll to position [468, 64]
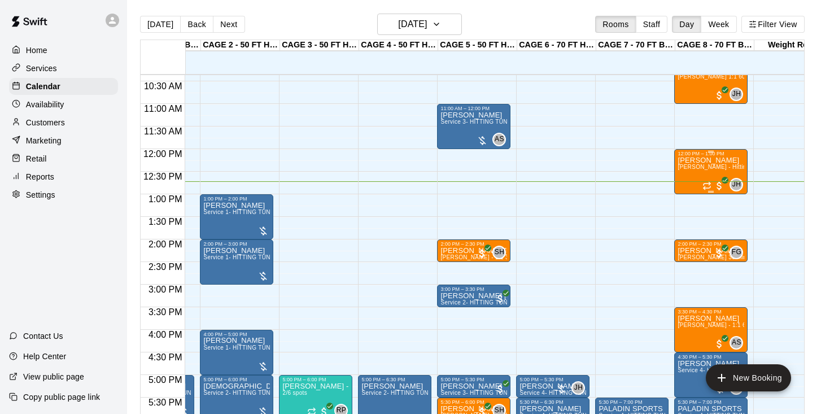
click at [719, 164] on div "Nico Spears John Havird - Hitting 60min 1:1 instruction" at bounding box center [711, 363] width 67 height 414
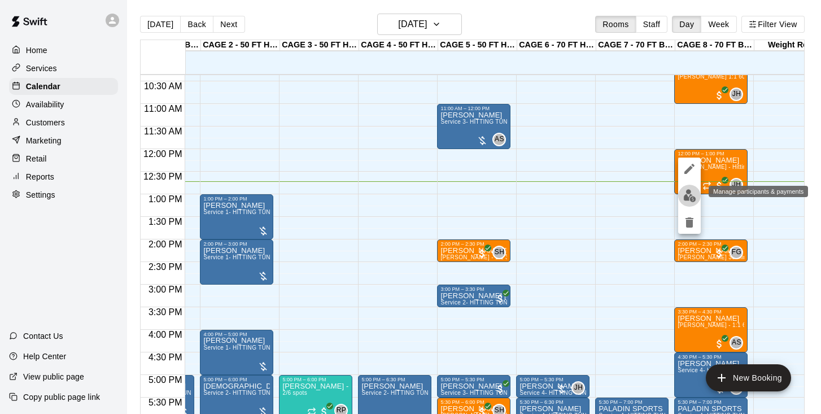
click at [694, 193] on img "edit" at bounding box center [689, 195] width 13 height 13
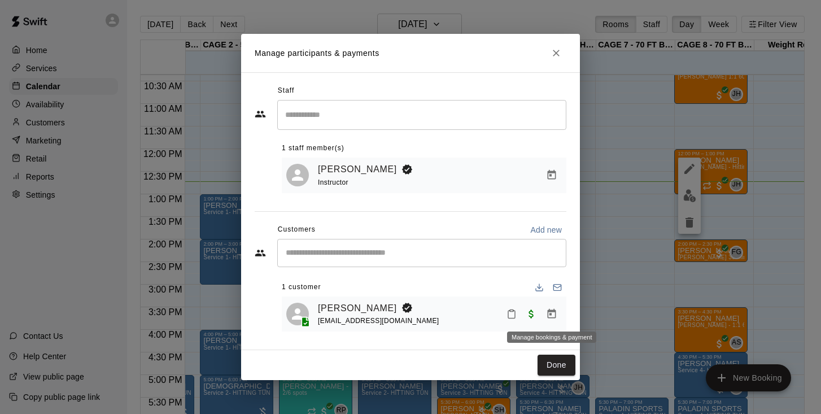
click at [551, 316] on icon "Manage bookings & payment" at bounding box center [551, 313] width 11 height 11
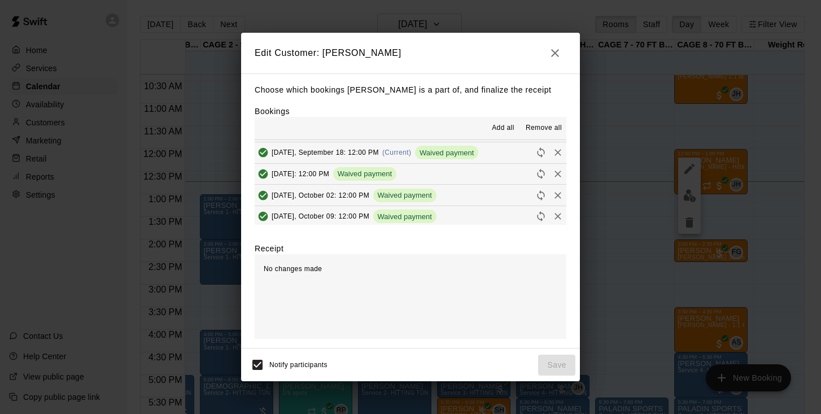
scroll to position [19, 0]
click at [553, 55] on icon "button" at bounding box center [555, 53] width 8 height 8
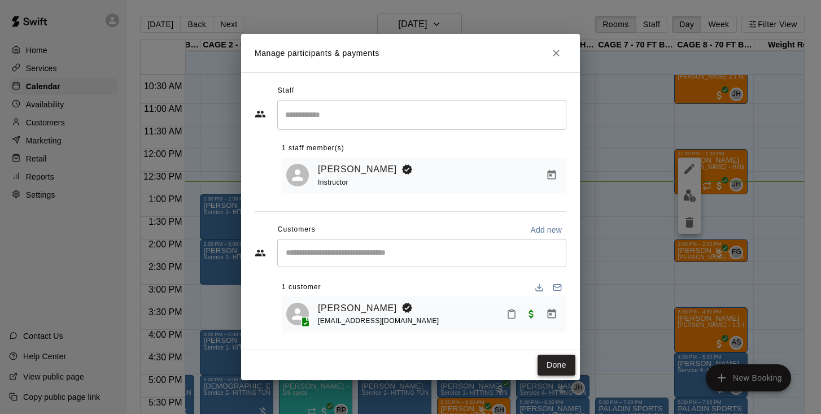
click at [555, 368] on button "Done" at bounding box center [557, 365] width 38 height 21
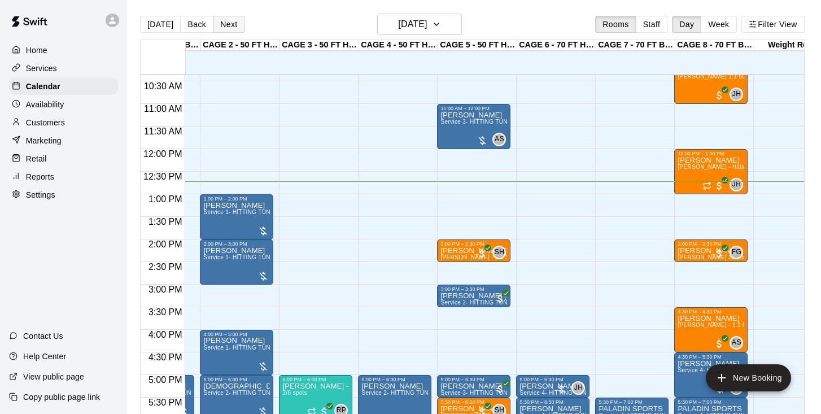
click at [224, 24] on button "Next" at bounding box center [229, 24] width 32 height 17
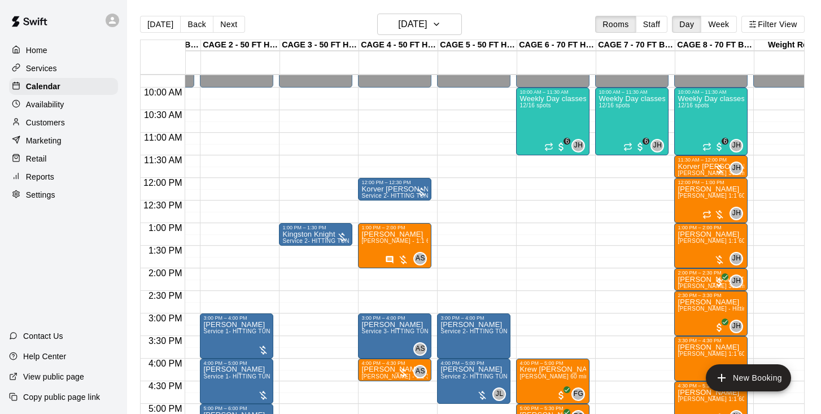
scroll to position [437, 64]
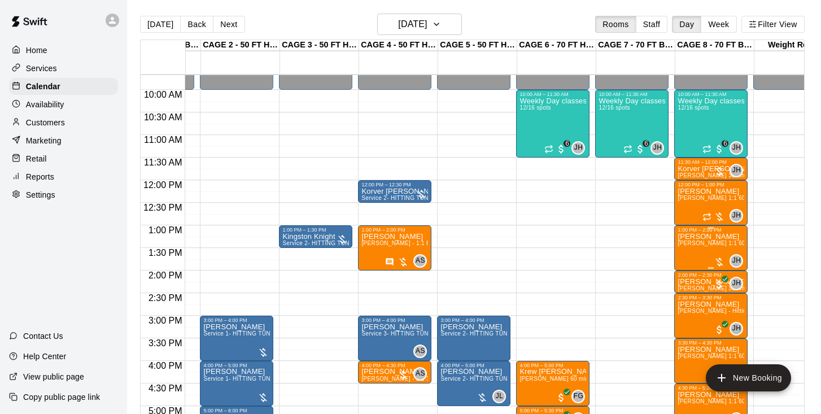
click at [691, 270] on img "edit" at bounding box center [689, 271] width 13 height 13
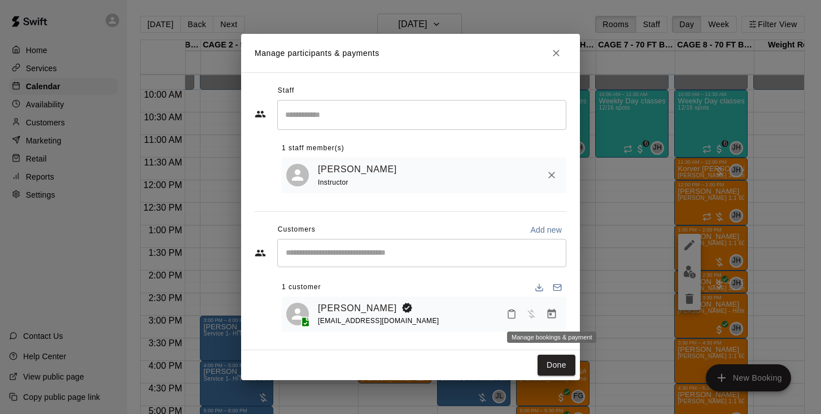
click at [554, 308] on icon "Manage bookings & payment" at bounding box center [551, 313] width 11 height 11
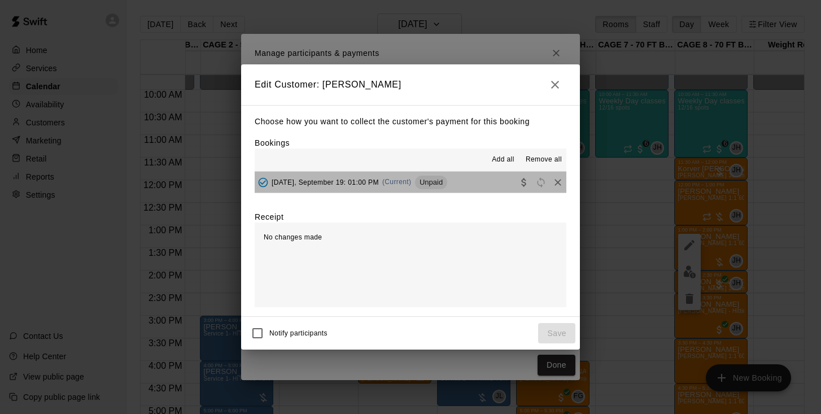
click at [342, 180] on span "Friday, September 19: 01:00 PM" at bounding box center [325, 182] width 107 height 8
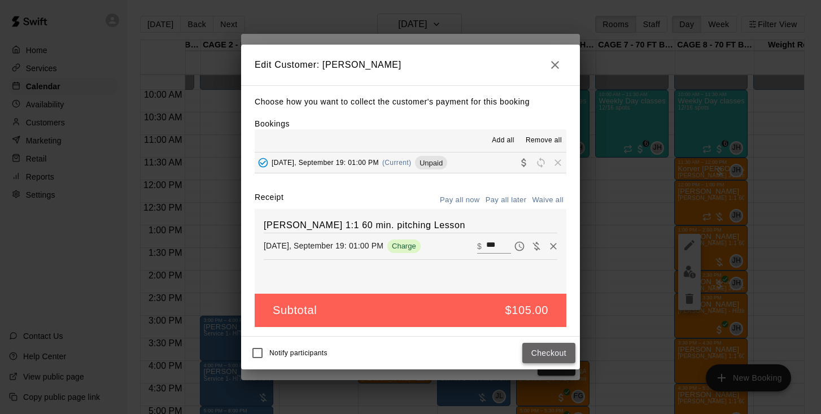
click at [550, 350] on button "Checkout" at bounding box center [548, 353] width 53 height 21
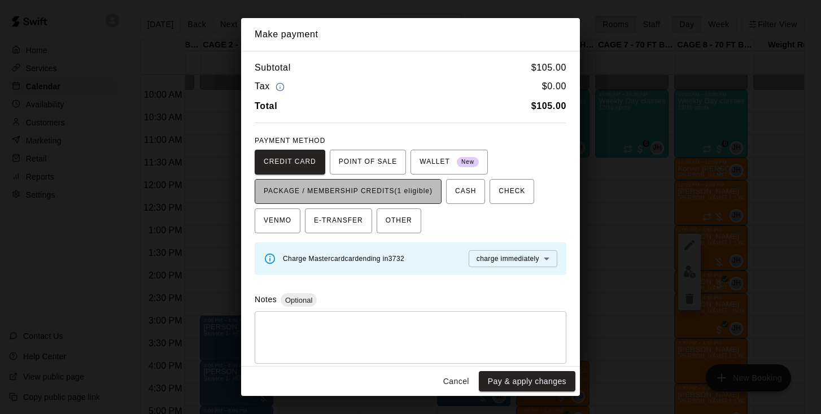
click at [421, 195] on span "PACKAGE / MEMBERSHIP CREDITS (1 eligible)" at bounding box center [348, 191] width 169 height 18
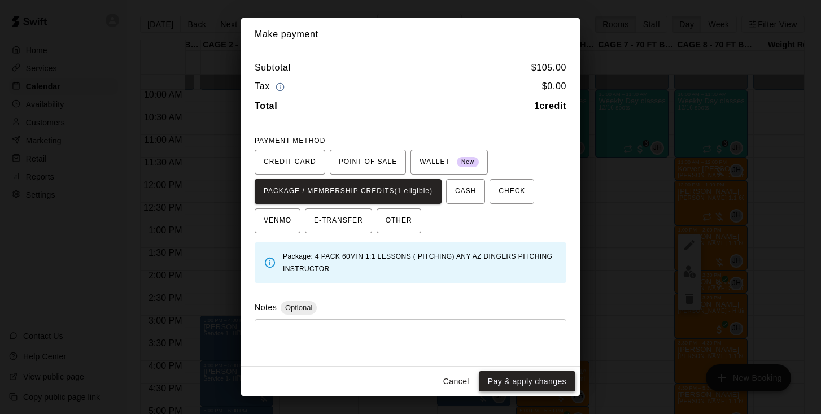
click at [509, 388] on button "Pay & apply changes" at bounding box center [527, 381] width 97 height 21
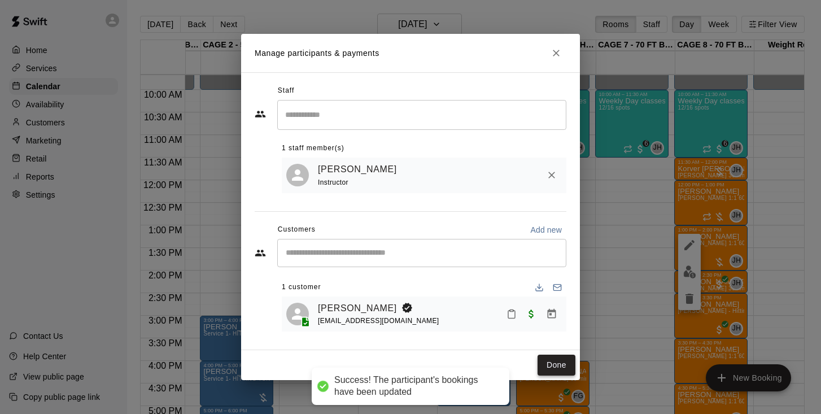
click at [555, 363] on button "Done" at bounding box center [557, 365] width 38 height 21
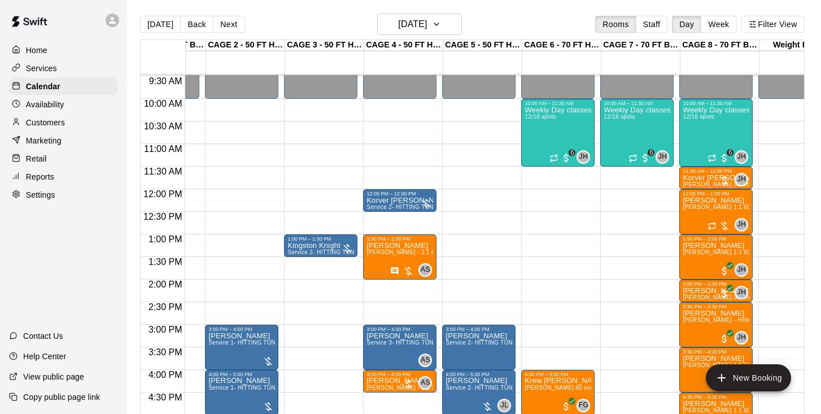
scroll to position [430, 59]
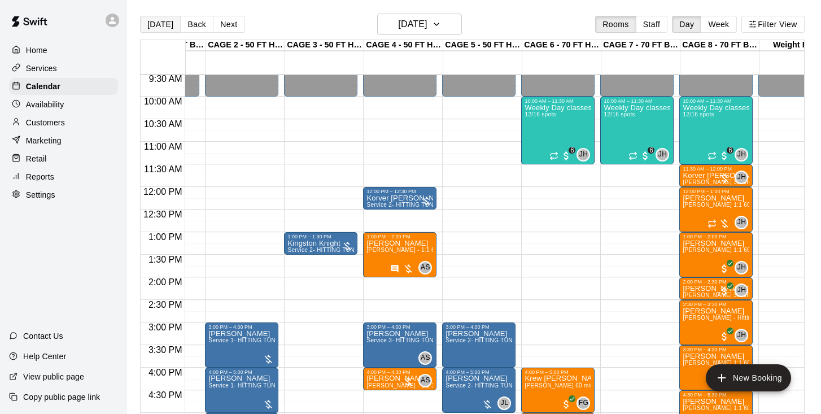
click at [162, 20] on button "[DATE]" at bounding box center [160, 24] width 41 height 17
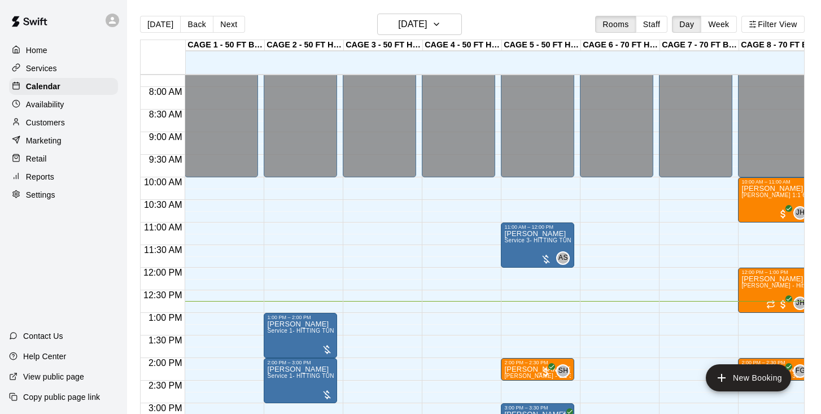
scroll to position [351, 1]
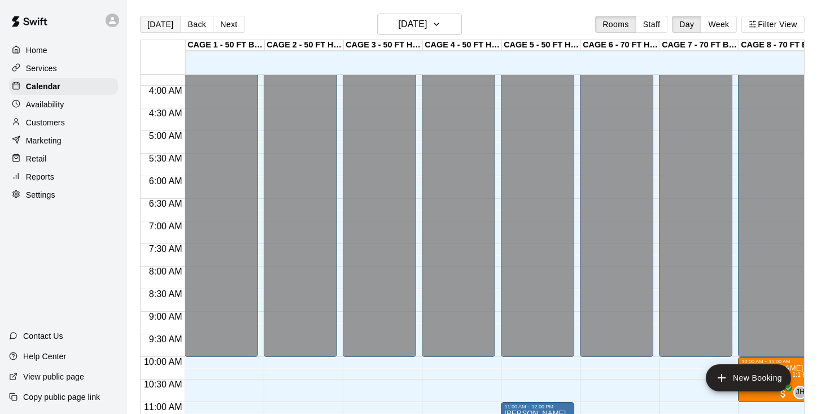
click at [158, 25] on button "[DATE]" at bounding box center [160, 24] width 41 height 17
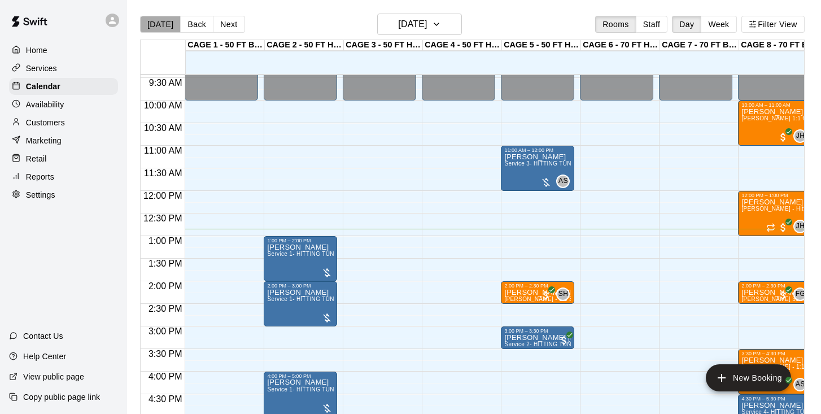
click at [161, 25] on button "[DATE]" at bounding box center [160, 24] width 41 height 17
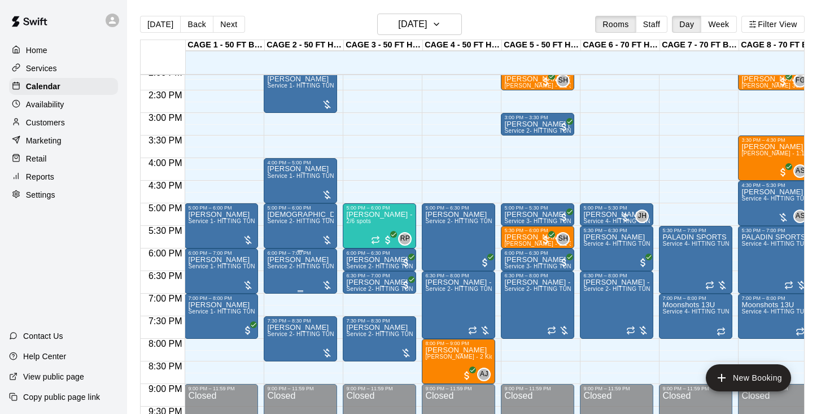
scroll to position [666, 0]
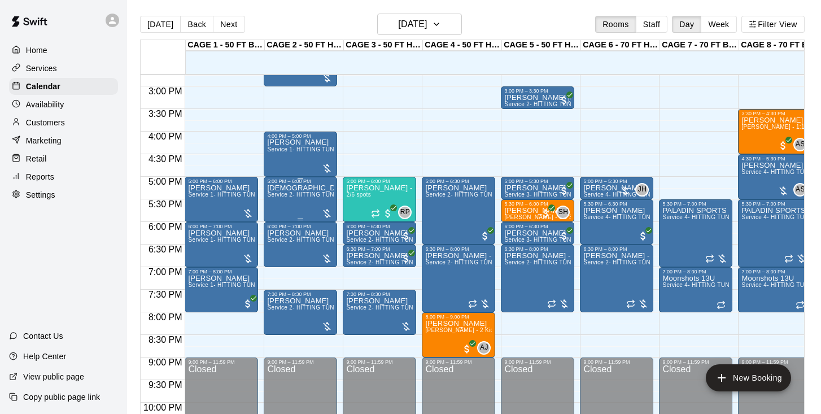
click at [299, 204] on div "Kristen Jordan Service 2- HITTING TUNNEL RENTAL - 50ft Baseball" at bounding box center [300, 391] width 67 height 414
click at [312, 206] on div at bounding box center [410, 207] width 821 height 414
click at [299, 204] on div "Kristen Jordan Service 2- HITTING TUNNEL RENTAL - 50ft Baseball" at bounding box center [300, 391] width 67 height 414
click at [278, 202] on icon "edit" at bounding box center [279, 197] width 14 height 14
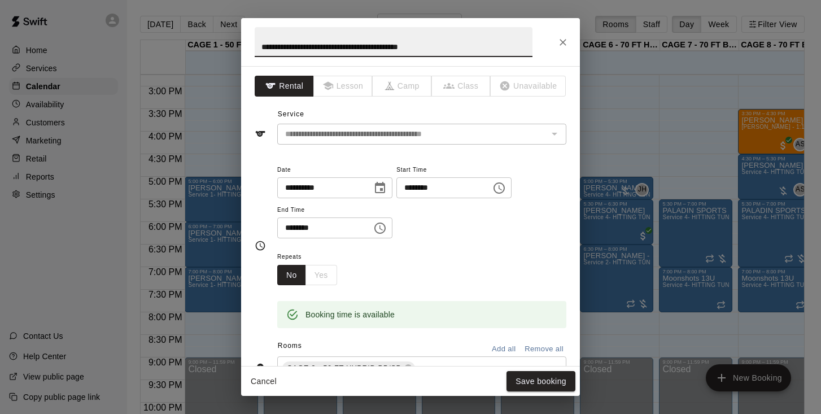
click at [387, 181] on icon "Choose date, selected date is Sep 18, 2025" at bounding box center [380, 188] width 14 height 14
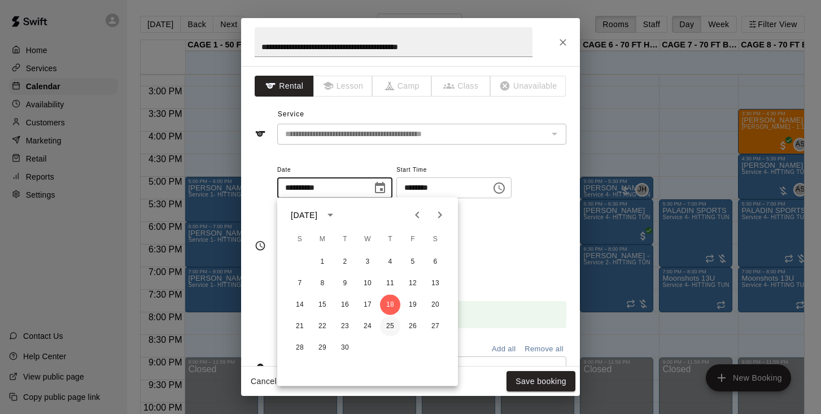
click at [390, 326] on button "25" at bounding box center [390, 326] width 20 height 20
type input "**********"
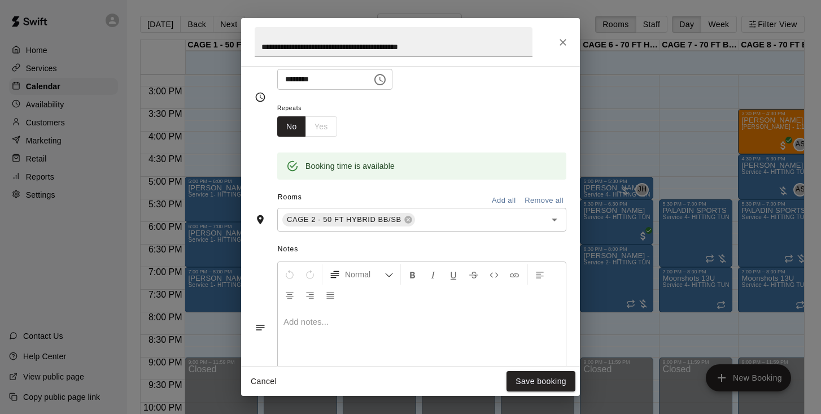
scroll to position [171, 0]
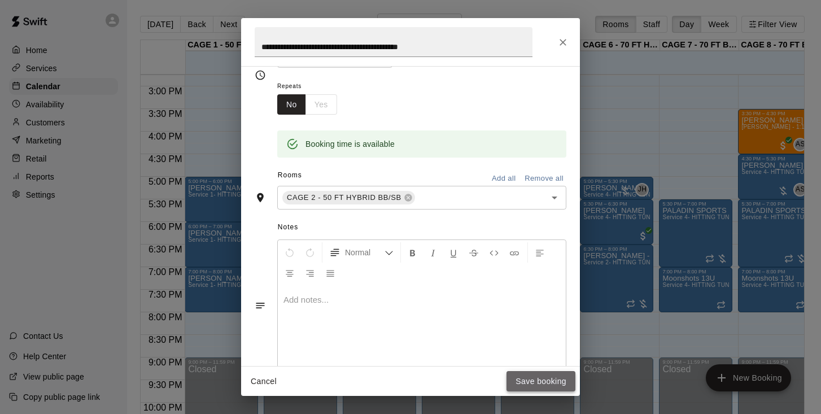
click at [534, 383] on button "Save booking" at bounding box center [541, 381] width 69 height 21
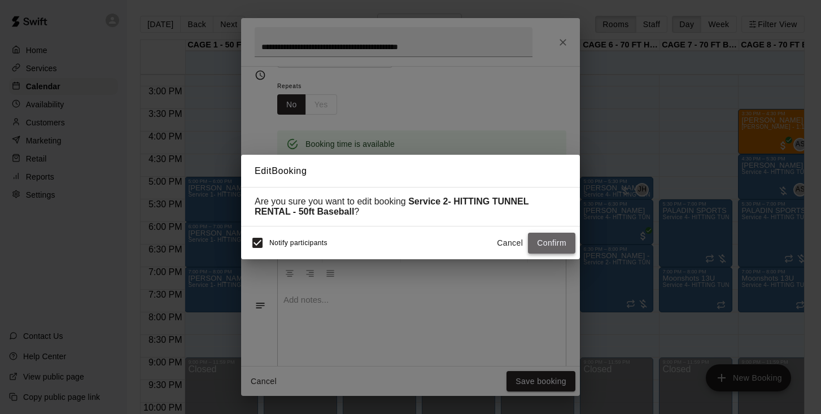
click at [551, 242] on button "Confirm" at bounding box center [551, 243] width 47 height 21
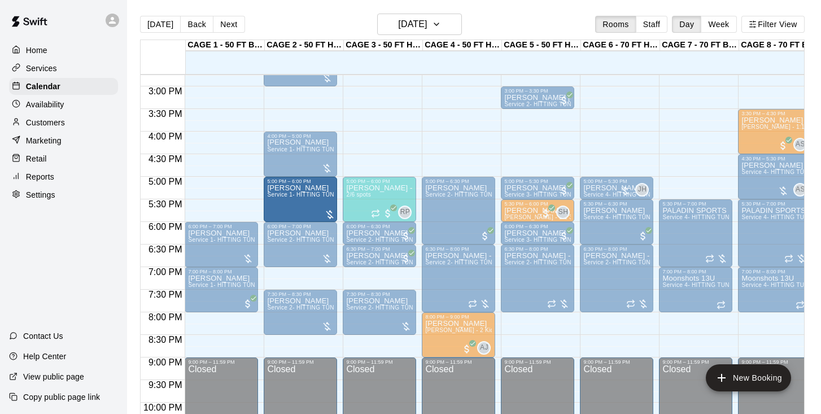
drag, startPoint x: 239, startPoint y: 196, endPoint x: 276, endPoint y: 196, distance: 36.7
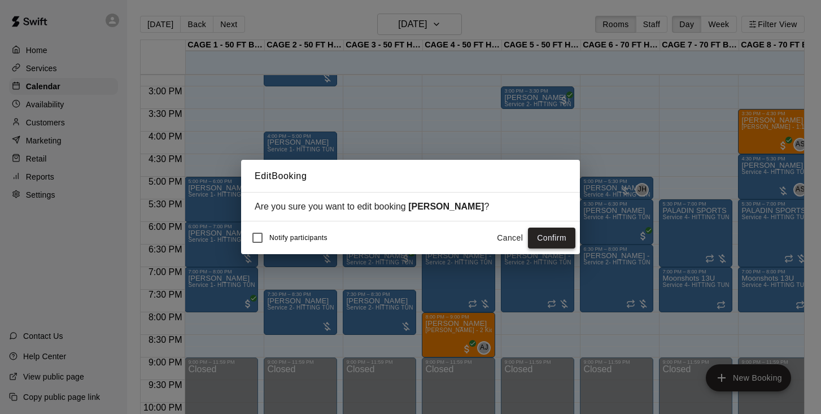
click at [554, 236] on button "Confirm" at bounding box center [551, 238] width 47 height 21
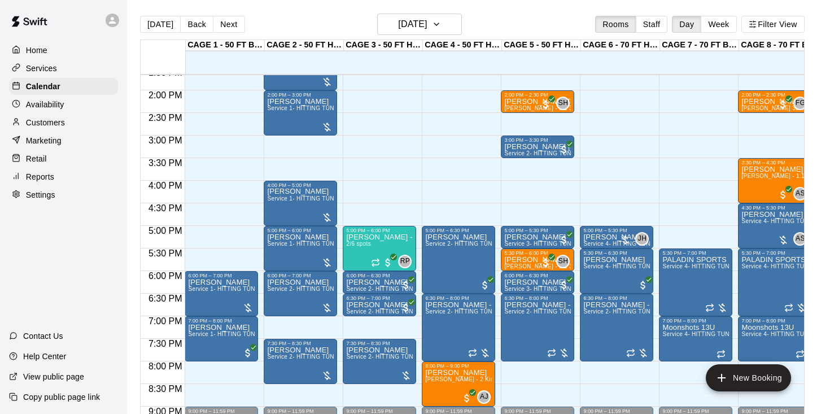
scroll to position [572, 0]
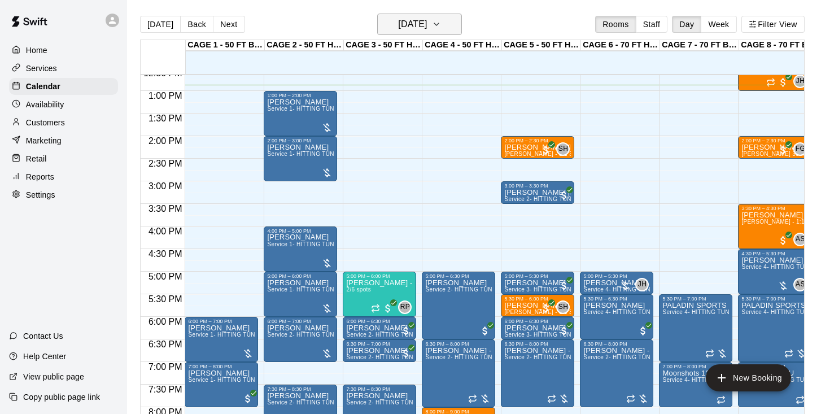
click at [417, 33] on button "[DATE]" at bounding box center [419, 24] width 85 height 21
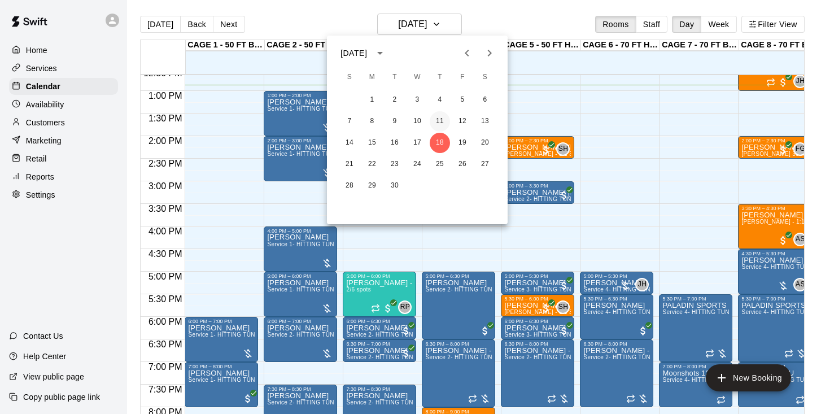
click at [439, 130] on button "11" at bounding box center [440, 121] width 20 height 20
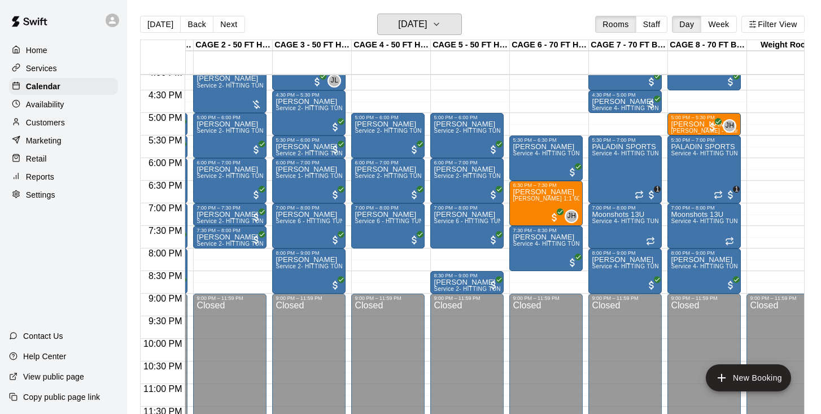
scroll to position [730, 71]
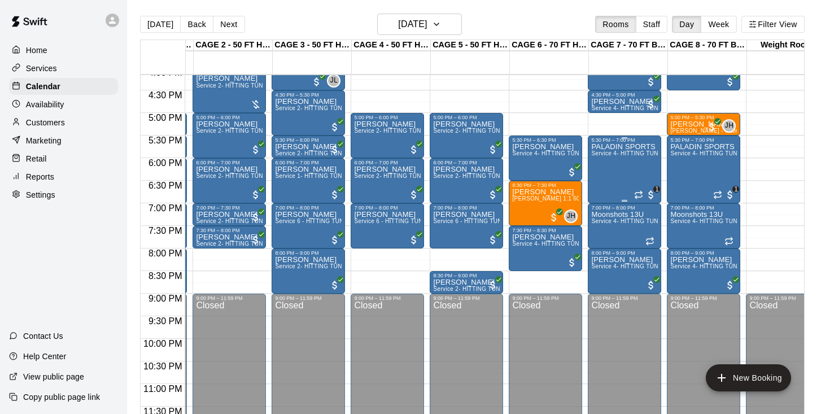
click at [616, 178] on div "PALADIN SPORTS OUTREACH BASEBALL TEAMS & 1 other Service 4- HITTING TUNNEL RENT…" at bounding box center [624, 350] width 67 height 414
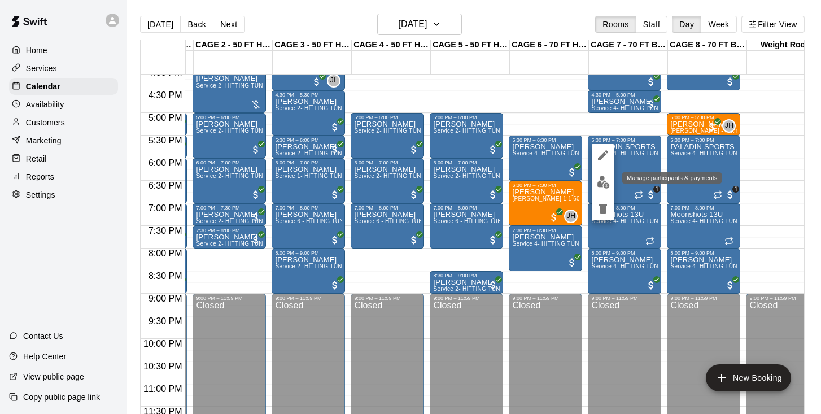
click at [603, 181] on img "edit" at bounding box center [603, 182] width 13 height 13
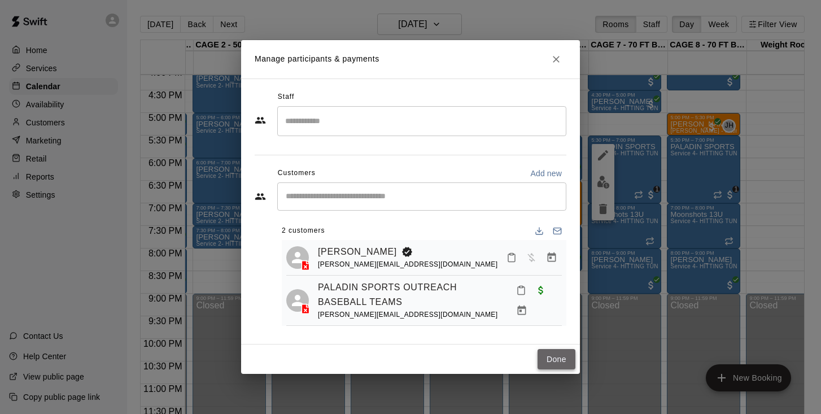
click at [551, 358] on button "Done" at bounding box center [557, 359] width 38 height 21
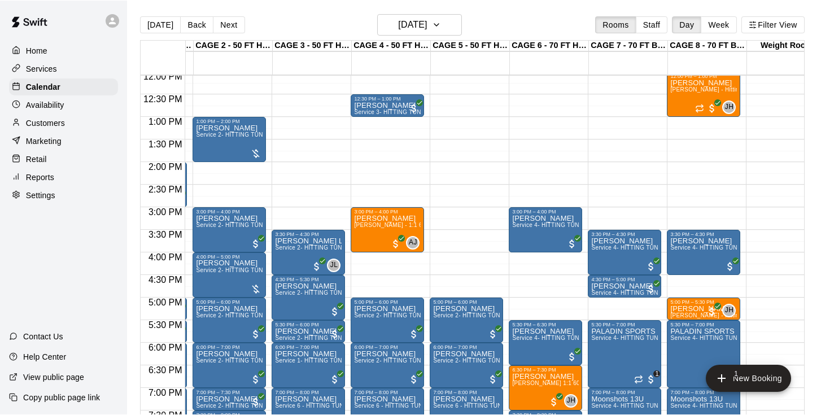
scroll to position [546, 71]
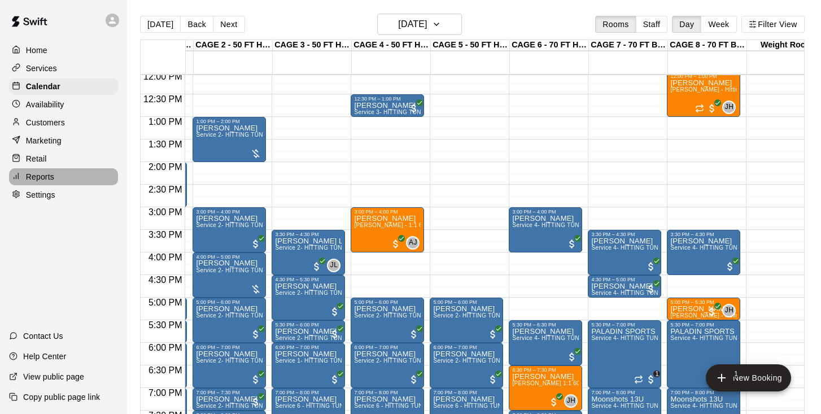
click at [47, 171] on p "Reports" at bounding box center [40, 176] width 28 height 11
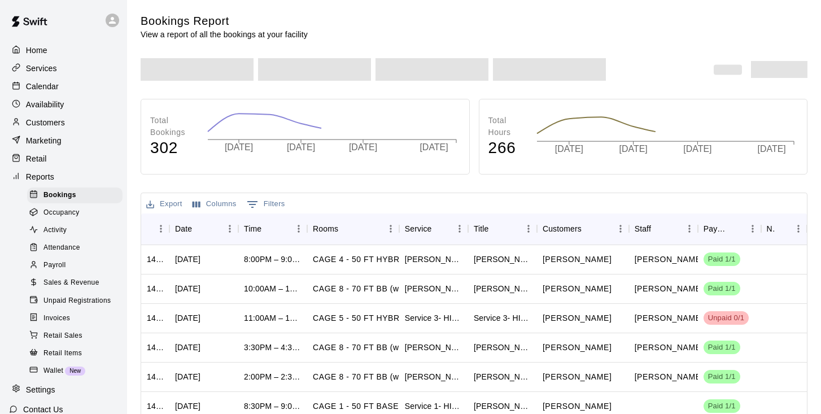
click at [75, 280] on span "Sales & Revenue" at bounding box center [71, 282] width 56 height 11
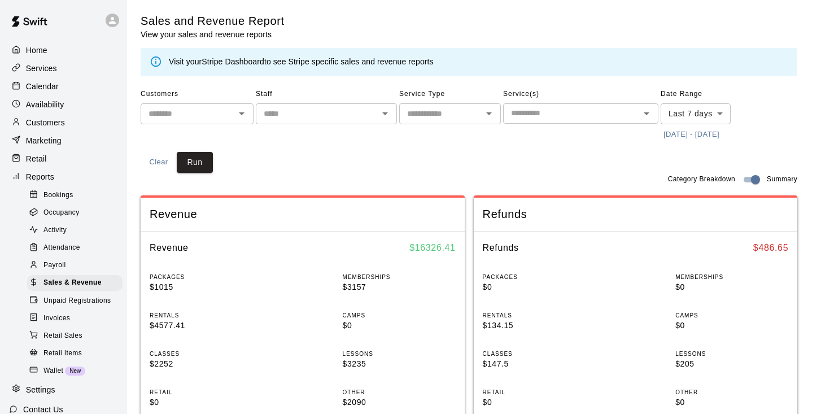
click at [682, 107] on body "Home Services Calendar Availability Customers Marketing Retail Reports Bookings…" at bounding box center [410, 422] width 821 height 844
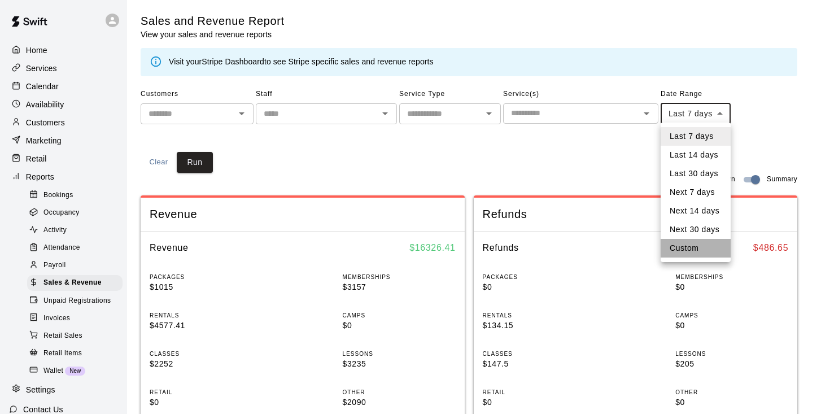
click at [693, 247] on li "Custom" at bounding box center [696, 248] width 70 height 19
type input "******"
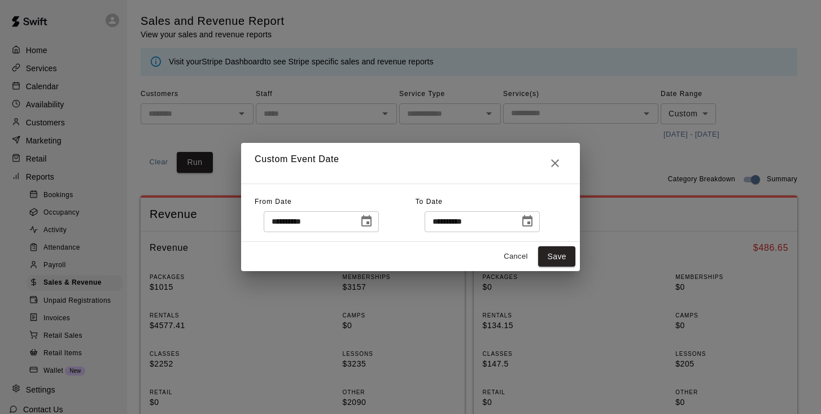
click at [378, 225] on button "Choose date, selected date is Sep 11, 2025" at bounding box center [366, 221] width 23 height 23
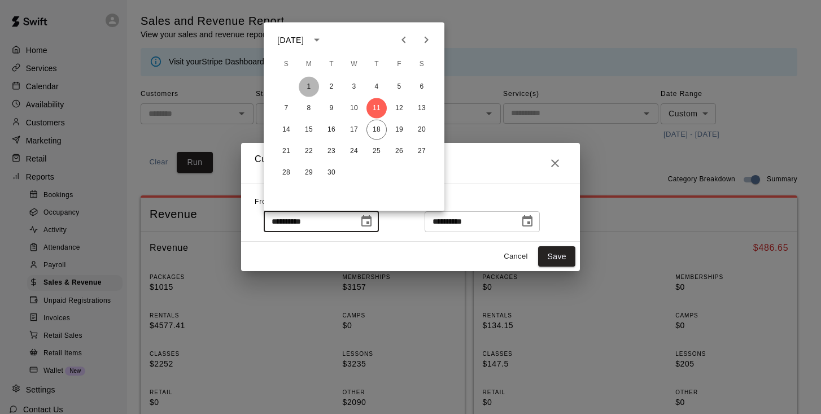
click at [308, 89] on button "1" at bounding box center [309, 87] width 20 height 20
type input "**********"
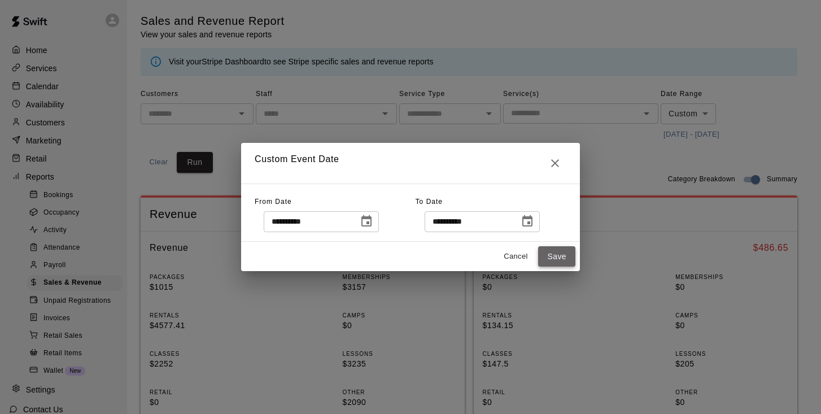
click at [563, 260] on button "Save" at bounding box center [556, 256] width 37 height 21
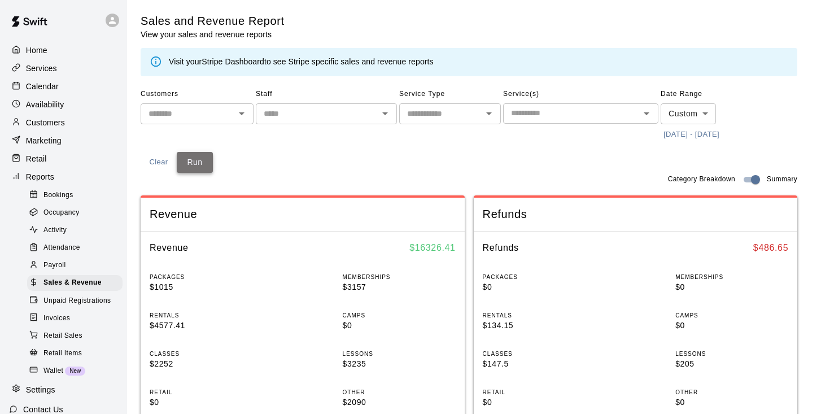
click at [186, 152] on button "Run" at bounding box center [195, 162] width 36 height 21
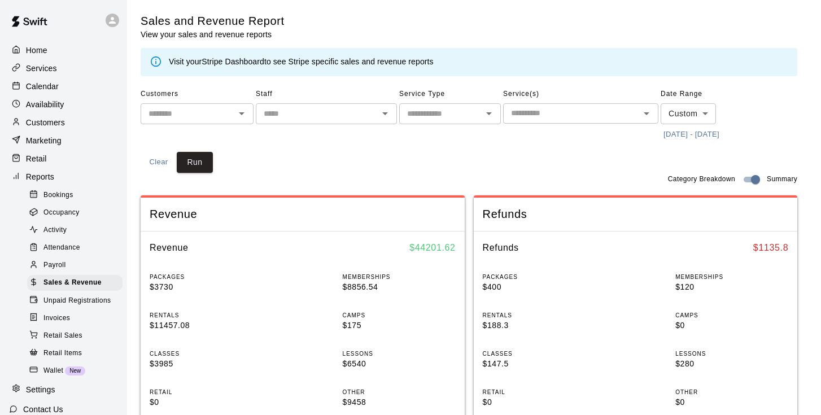
click at [41, 48] on p "Home" at bounding box center [36, 50] width 21 height 11
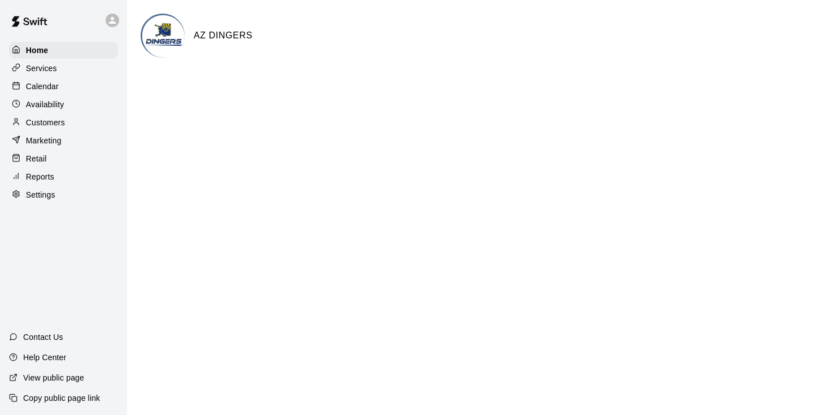
click at [46, 76] on div "Home Services Calendar Availability Customers Marketing Retail Reports Settings" at bounding box center [63, 123] width 127 height 164
click at [46, 86] on p "Calendar" at bounding box center [42, 86] width 33 height 11
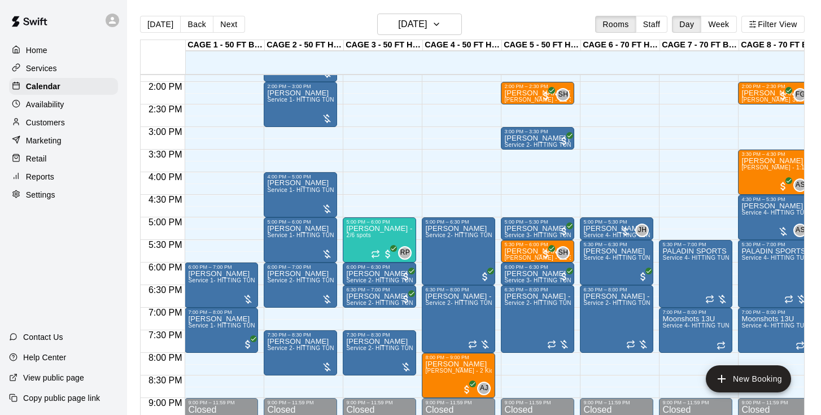
scroll to position [637, 0]
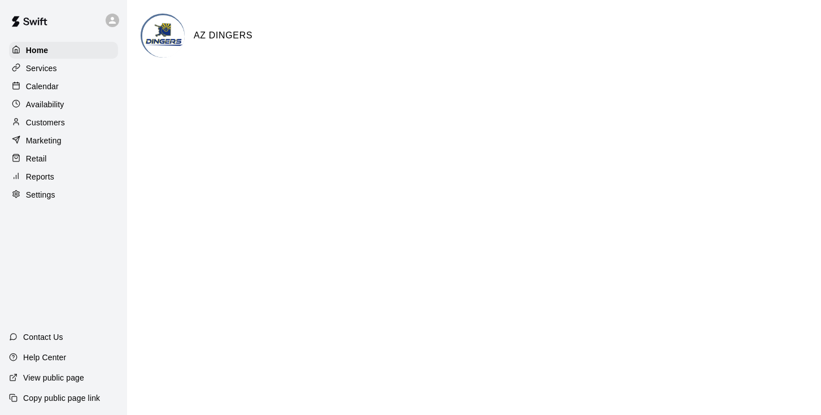
click at [49, 125] on p "Customers" at bounding box center [45, 122] width 39 height 11
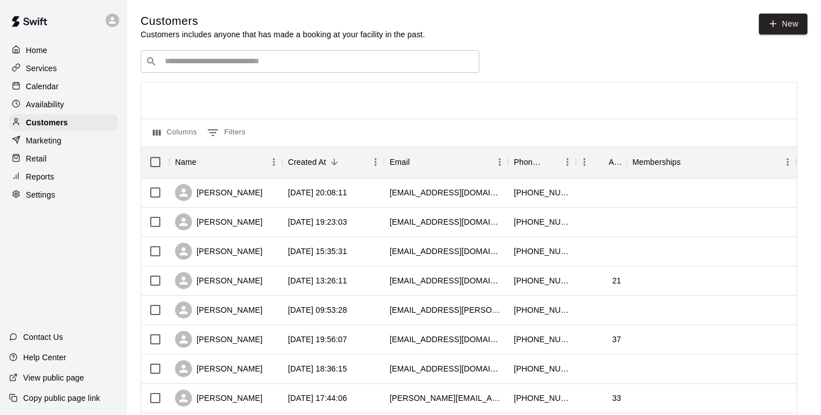
click at [49, 161] on div "Retail" at bounding box center [63, 158] width 109 height 17
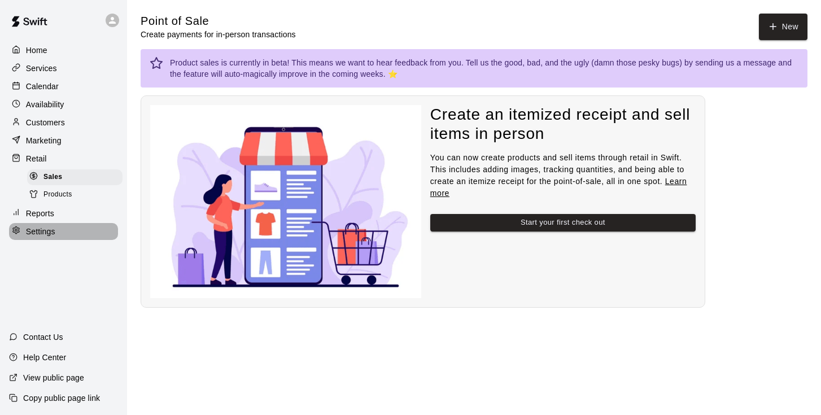
click at [43, 234] on p "Settings" at bounding box center [40, 231] width 29 height 11
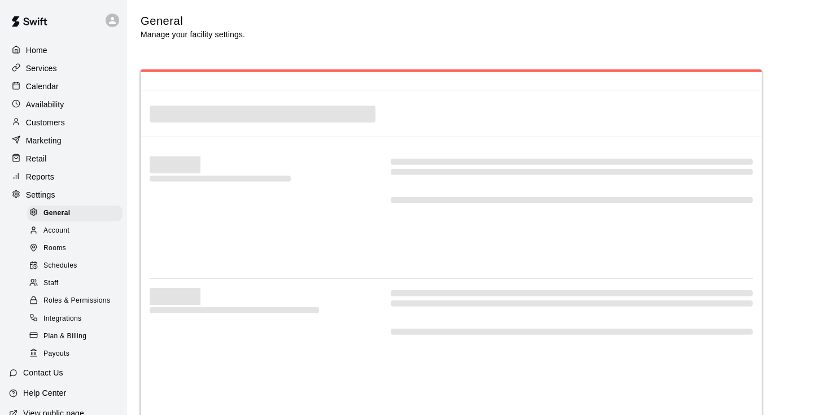
select select "**"
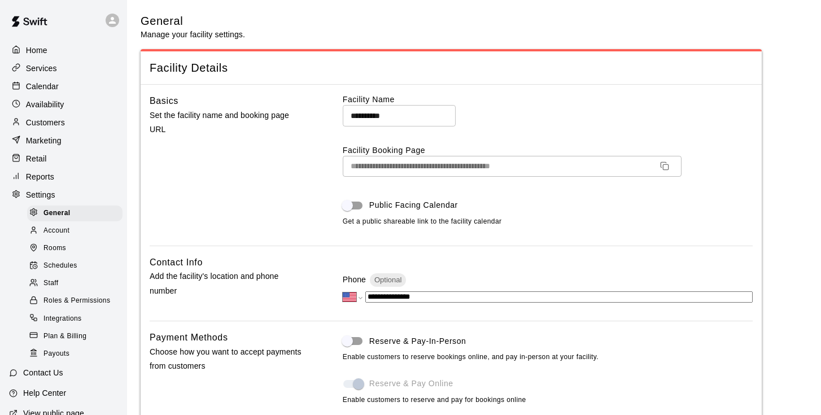
scroll to position [2242, 0]
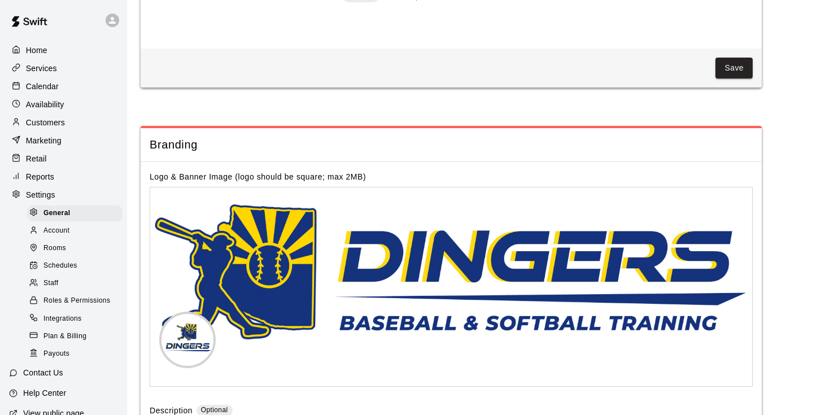
click at [60, 280] on div "Staff" at bounding box center [74, 284] width 95 height 16
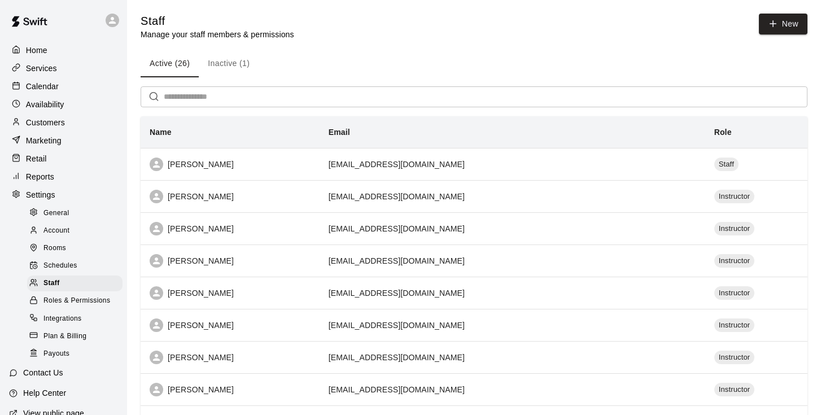
click at [282, 99] on input "text" at bounding box center [486, 96] width 644 height 21
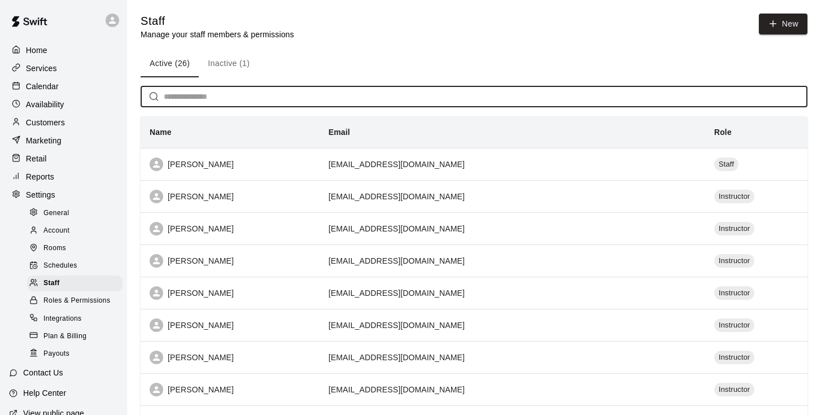
click at [282, 99] on input "text" at bounding box center [486, 96] width 644 height 21
paste input "**********"
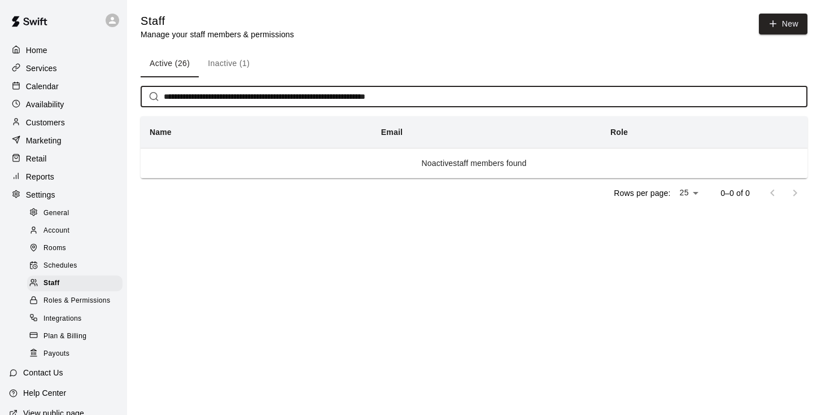
drag, startPoint x: 454, startPoint y: 97, endPoint x: 236, endPoint y: 98, distance: 217.5
click at [236, 98] on input "**********" at bounding box center [486, 96] width 644 height 21
type input "**********"
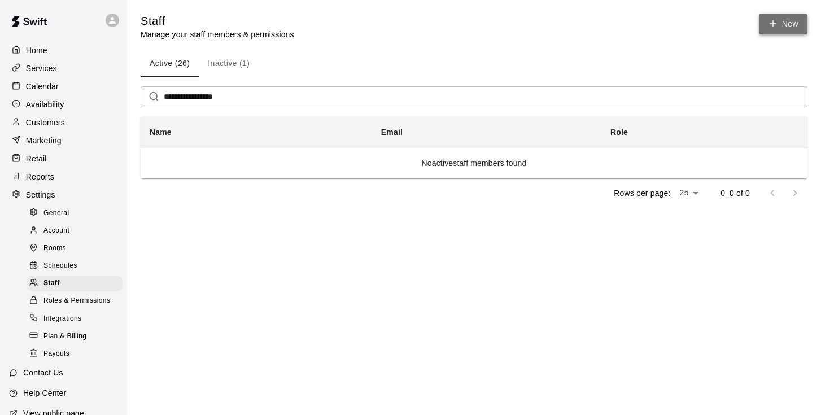
click at [786, 25] on link "New" at bounding box center [783, 24] width 49 height 21
select select "**"
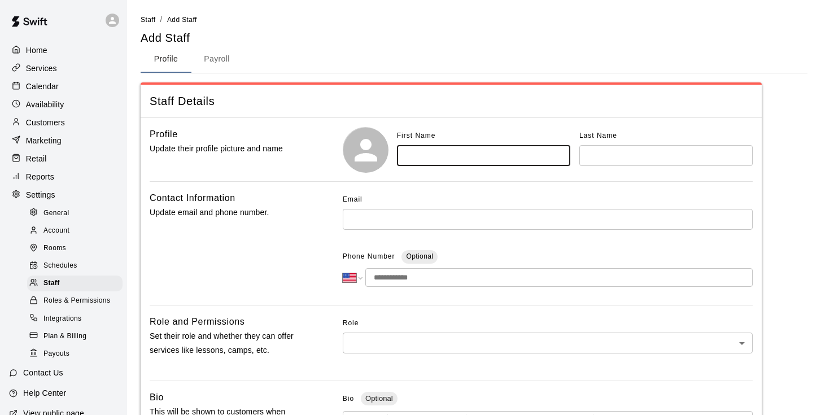
paste input "**********"
drag, startPoint x: 485, startPoint y: 154, endPoint x: 429, endPoint y: 154, distance: 55.9
click at [429, 154] on input "**********" at bounding box center [483, 155] width 173 height 21
type input "**********"
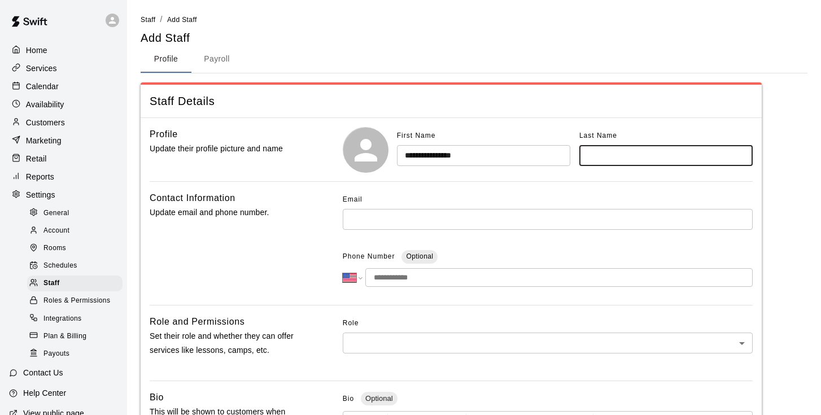
click at [609, 147] on input "text" at bounding box center [666, 155] width 173 height 21
paste input "**********"
type input "**********"
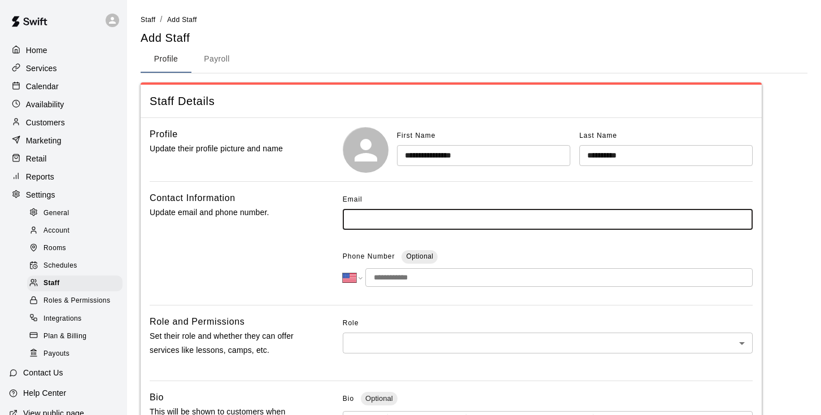
click at [394, 217] on input "text" at bounding box center [548, 219] width 410 height 21
paste input "**********"
type input "**********"
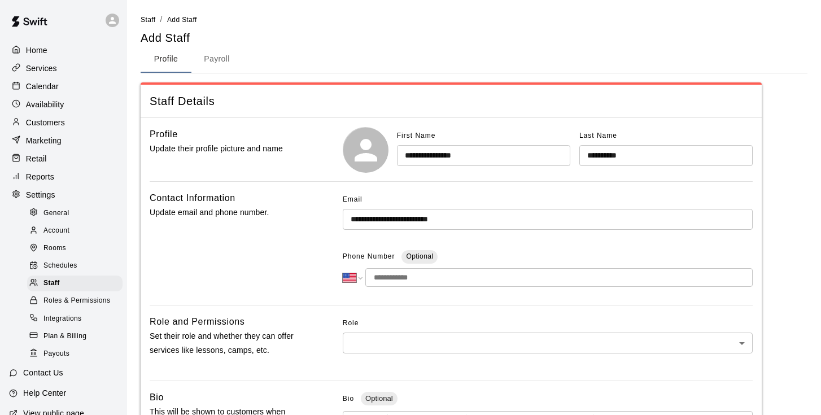
click at [416, 278] on input "tel" at bounding box center [558, 277] width 387 height 19
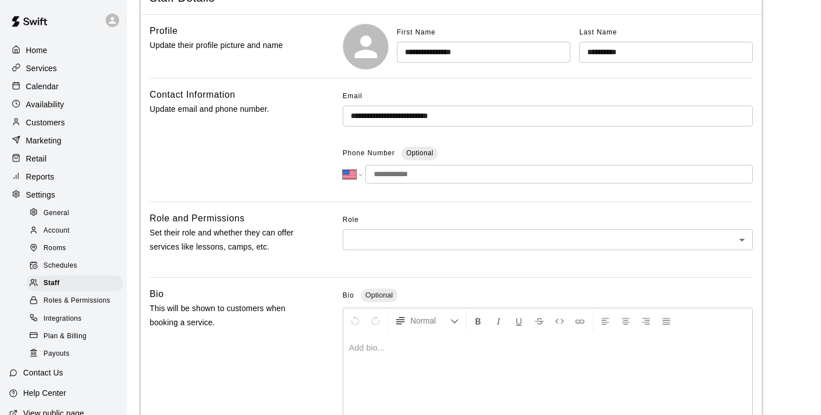
scroll to position [104, 0]
click at [416, 233] on body "**********" at bounding box center [410, 266] width 821 height 740
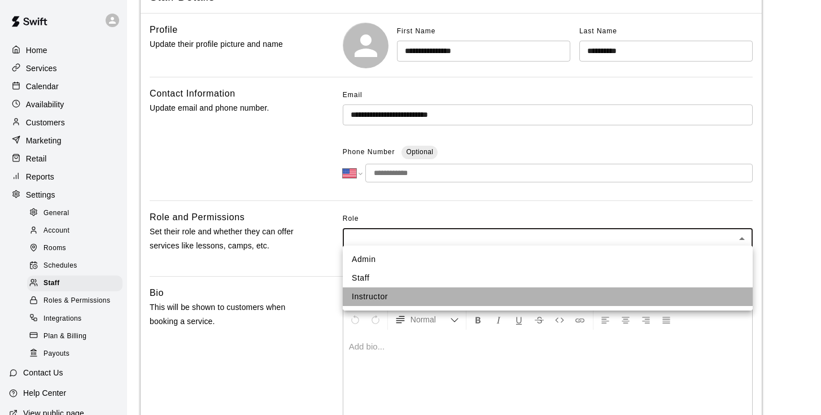
click at [384, 299] on li "Instructor" at bounding box center [548, 296] width 410 height 19
type input "**********"
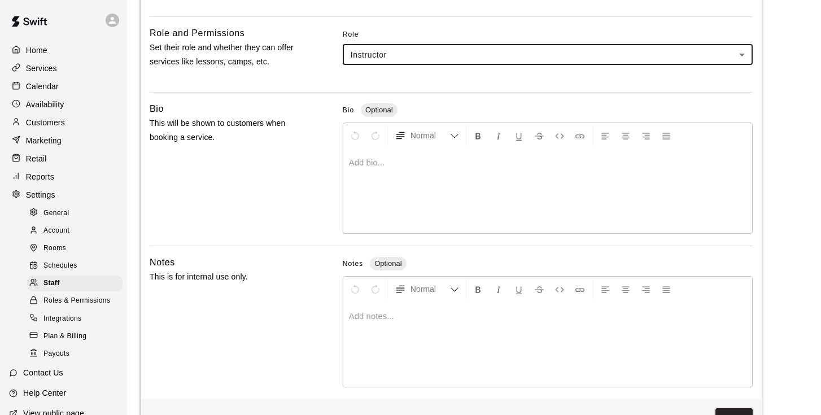
scroll to position [286, 0]
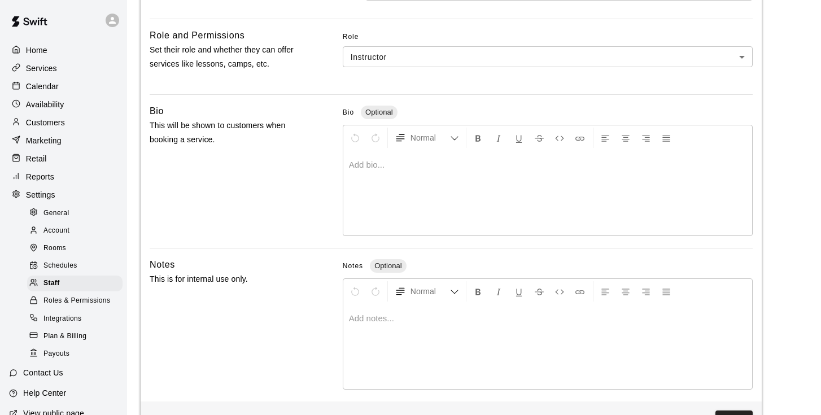
click at [368, 159] on p at bounding box center [548, 164] width 398 height 11
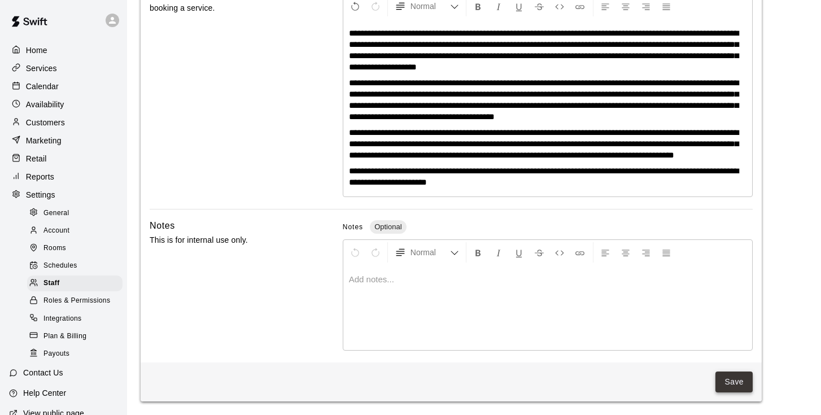
scroll to position [424, 0]
click at [735, 386] on button "Save" at bounding box center [734, 382] width 37 height 21
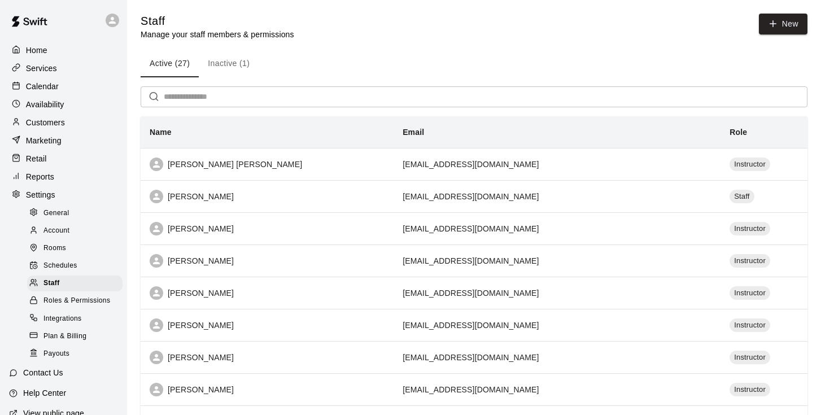
click at [50, 85] on p "Calendar" at bounding box center [42, 86] width 33 height 11
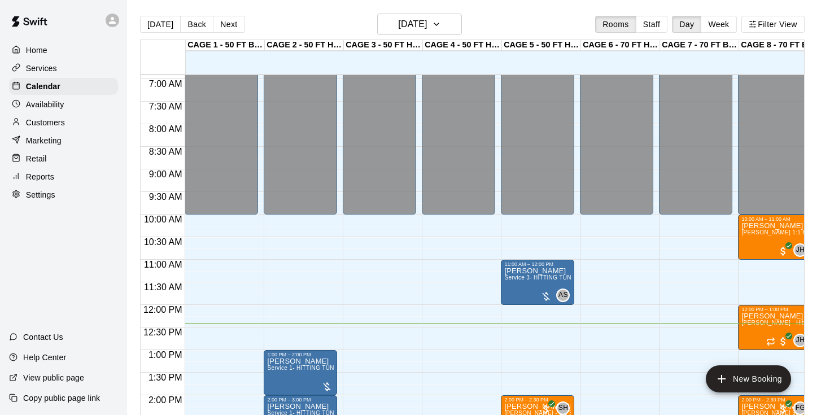
scroll to position [302, 0]
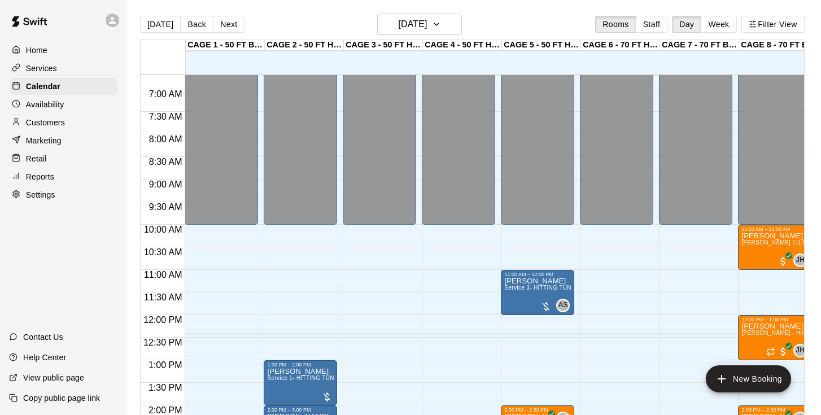
click at [40, 194] on p "Settings" at bounding box center [40, 194] width 29 height 11
select select "**"
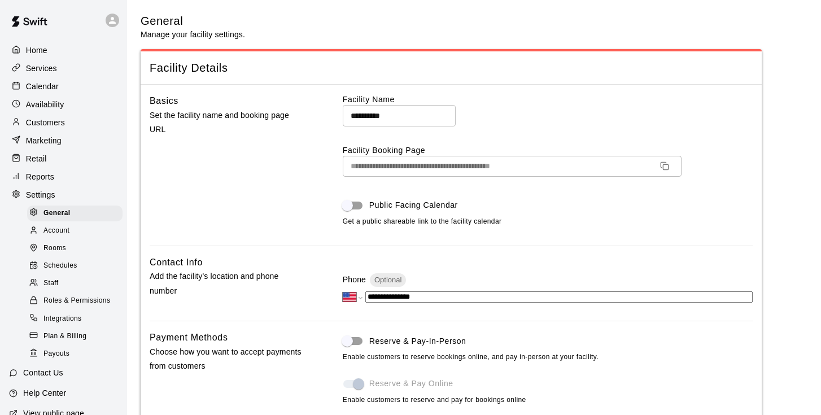
scroll to position [2263, 0]
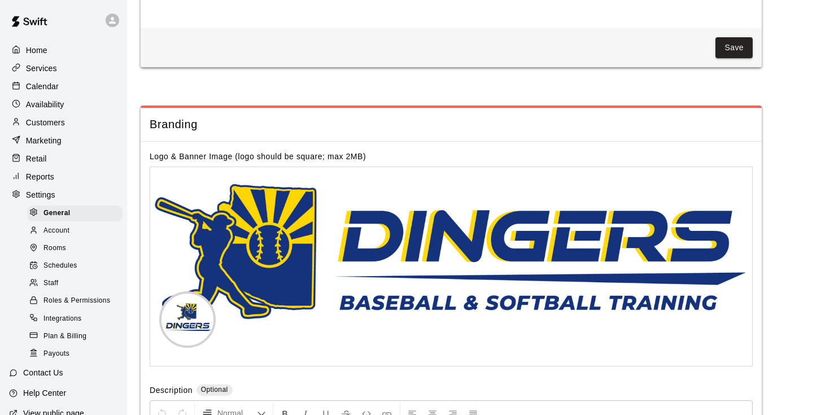
click at [66, 280] on div "Staff" at bounding box center [74, 284] width 95 height 16
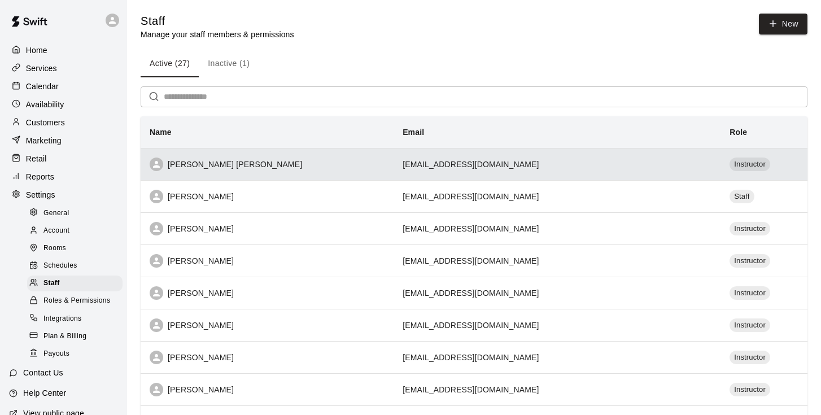
click at [275, 164] on div "Chris Montgomery Montgomery" at bounding box center [267, 165] width 235 height 14
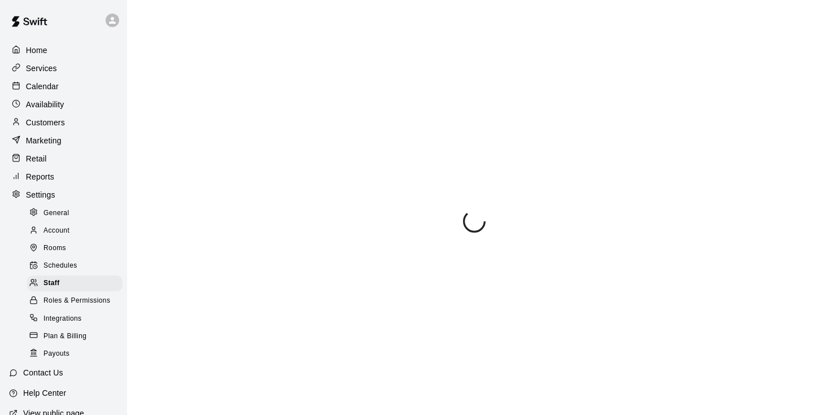
scroll to position [201, 0]
select select "**"
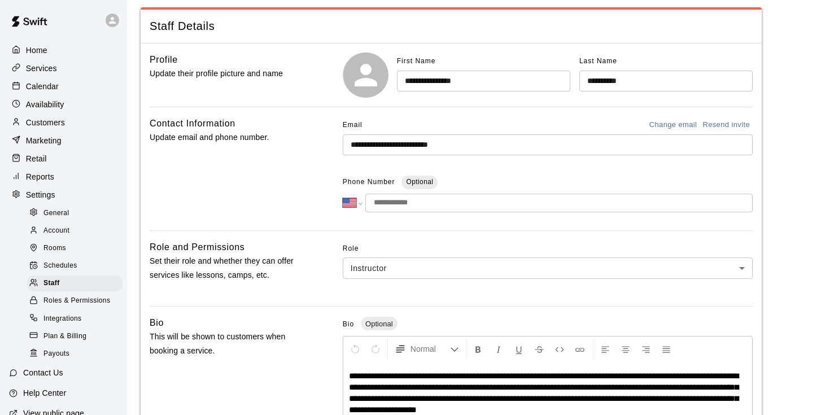
scroll to position [54, 0]
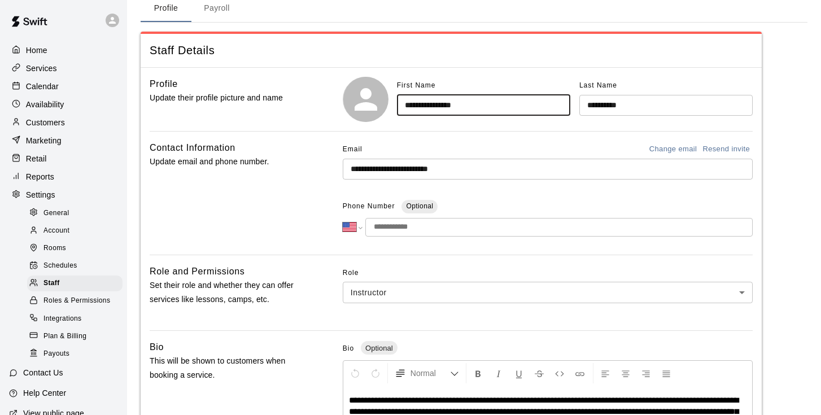
click at [486, 102] on input "**********" at bounding box center [483, 105] width 173 height 21
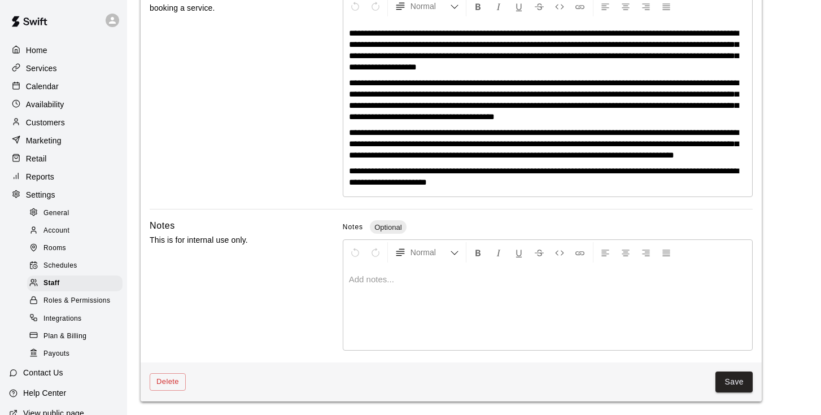
scroll to position [428, 0]
type input "*****"
click at [734, 387] on button "Save" at bounding box center [734, 382] width 37 height 21
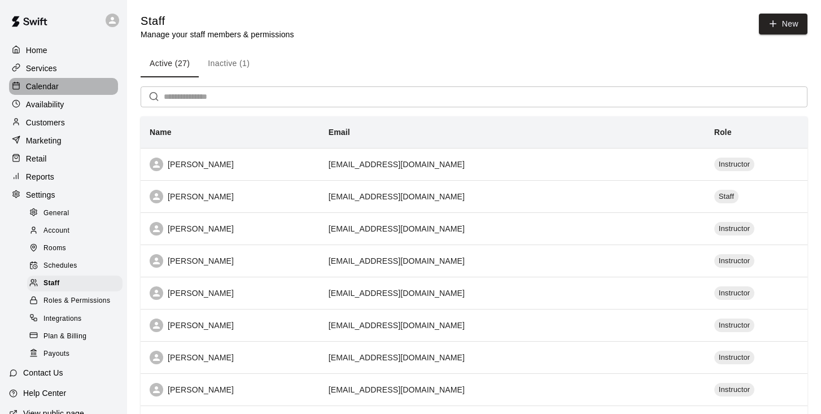
click at [50, 85] on p "Calendar" at bounding box center [42, 86] width 33 height 11
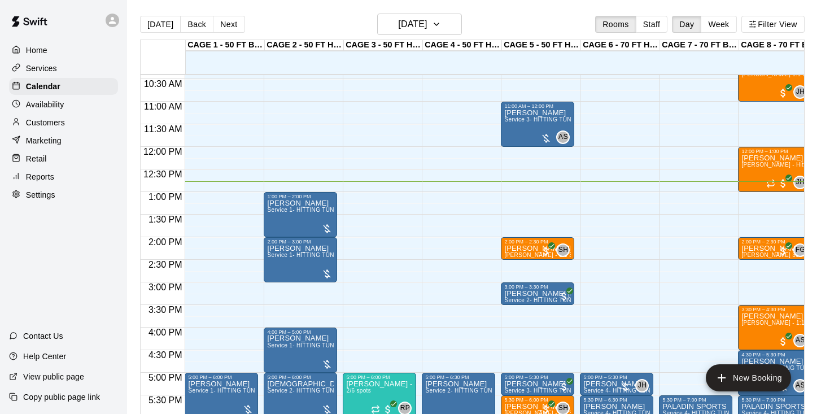
scroll to position [472, 0]
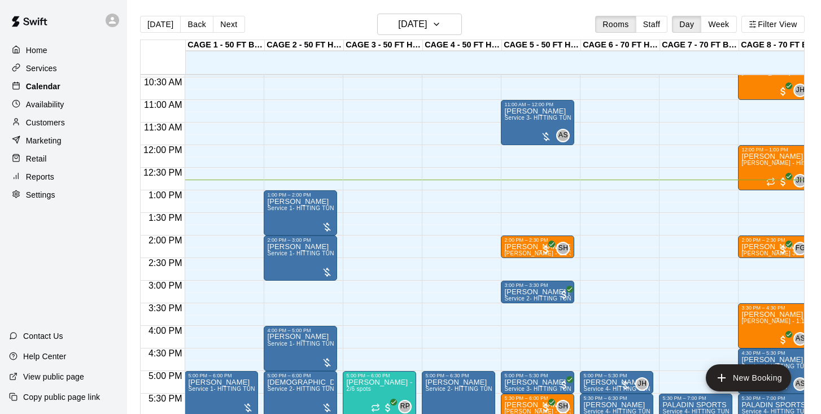
click at [34, 89] on p "Calendar" at bounding box center [43, 86] width 34 height 11
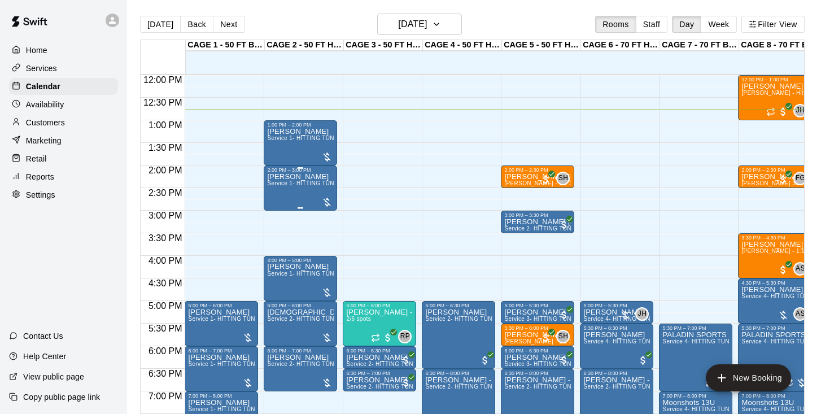
scroll to position [528, 0]
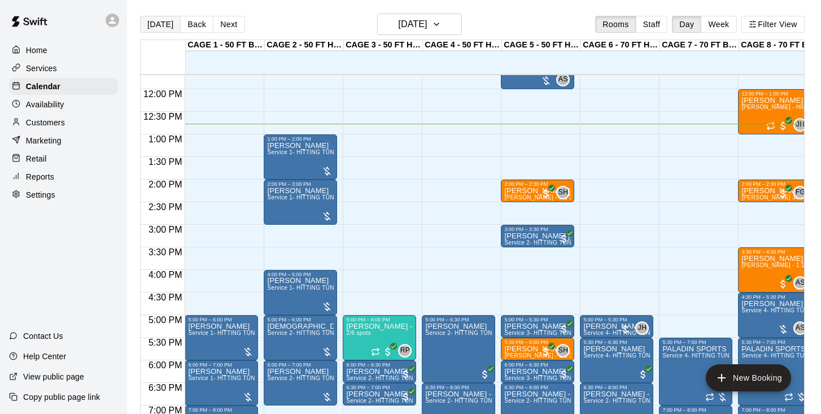
click at [159, 24] on button "[DATE]" at bounding box center [160, 24] width 41 height 17
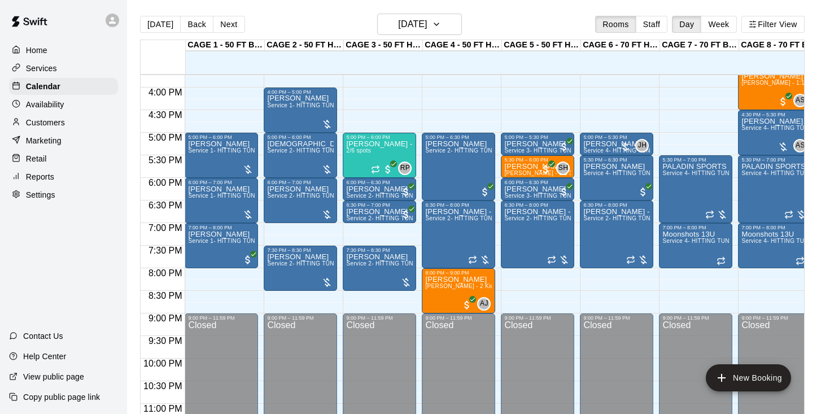
scroll to position [711, 0]
click at [612, 149] on span "Service 4- HITTING TUNNEL RENTAL - 70ft Baseball" at bounding box center [654, 150] width 143 height 6
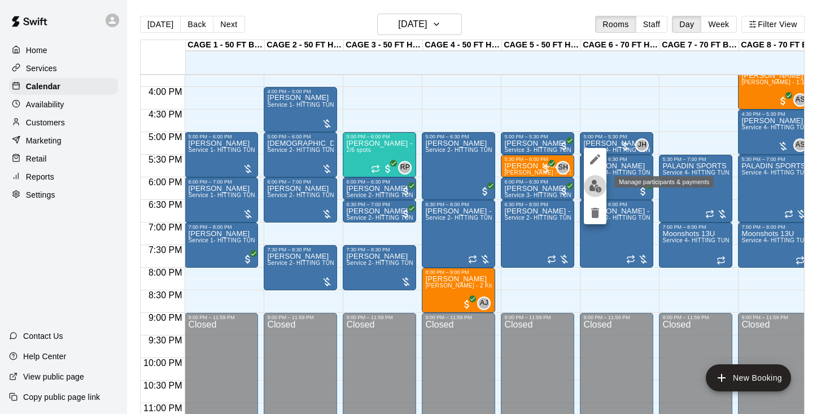
click at [597, 181] on img "edit" at bounding box center [595, 186] width 13 height 13
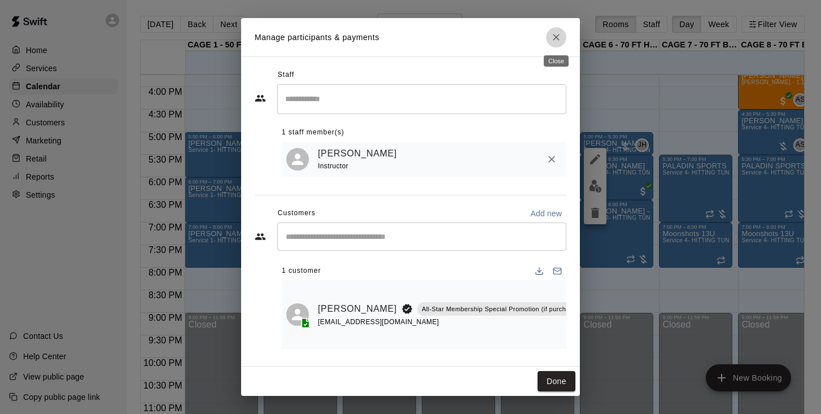
click at [561, 35] on icon "Close" at bounding box center [556, 37] width 11 height 11
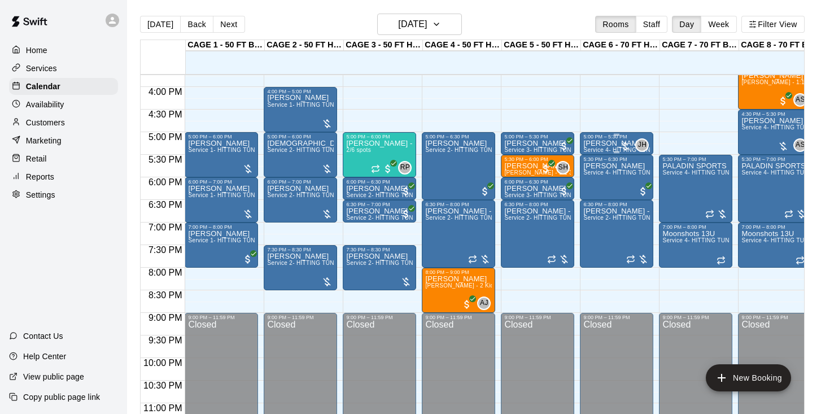
click at [604, 150] on span "Service 4- HITTING TUNNEL RENTAL - 70ft Baseball" at bounding box center [654, 150] width 143 height 6
click at [594, 191] on img "edit" at bounding box center [595, 186] width 13 height 13
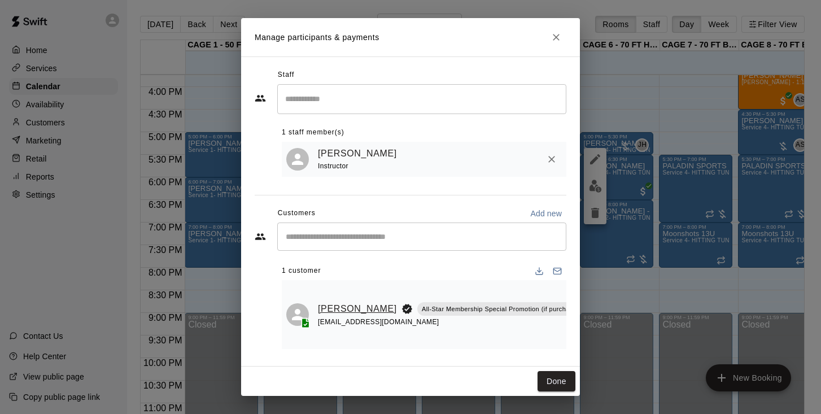
click at [336, 307] on link "[PERSON_NAME]" at bounding box center [357, 309] width 79 height 15
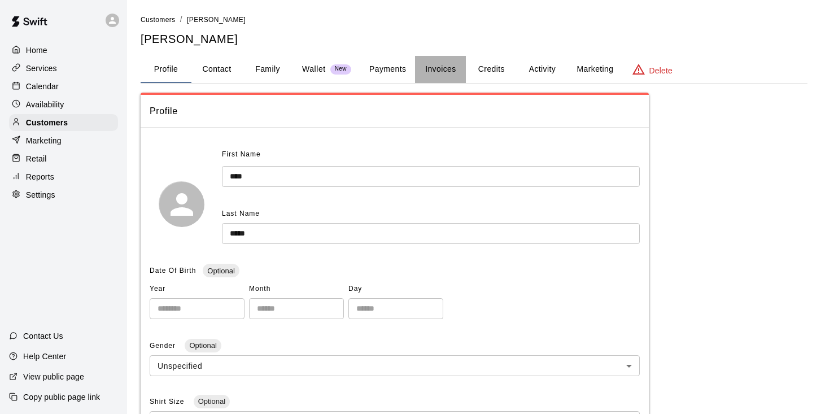
click at [450, 70] on button "Invoices" at bounding box center [440, 69] width 51 height 27
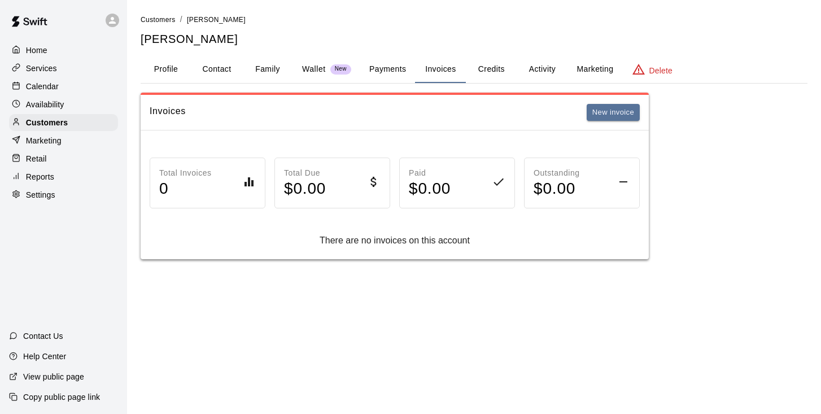
click at [57, 85] on p "Calendar" at bounding box center [42, 86] width 33 height 11
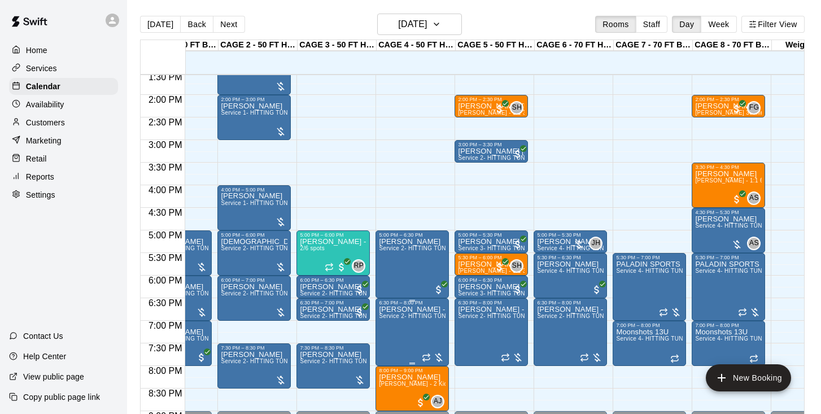
scroll to position [596, 46]
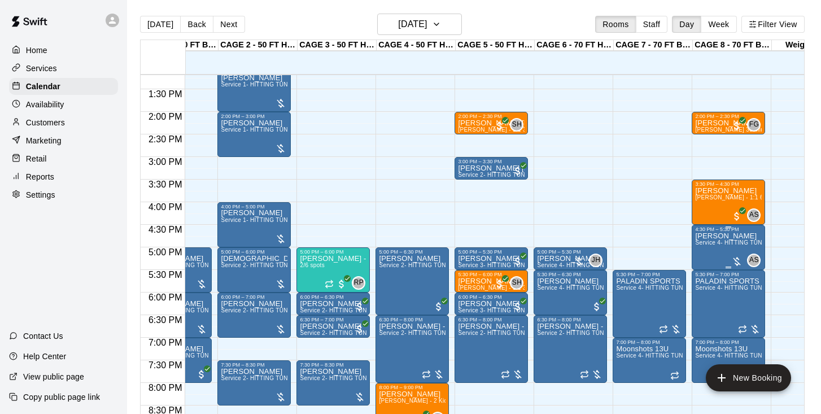
click at [703, 265] on img "edit" at bounding box center [707, 271] width 13 height 13
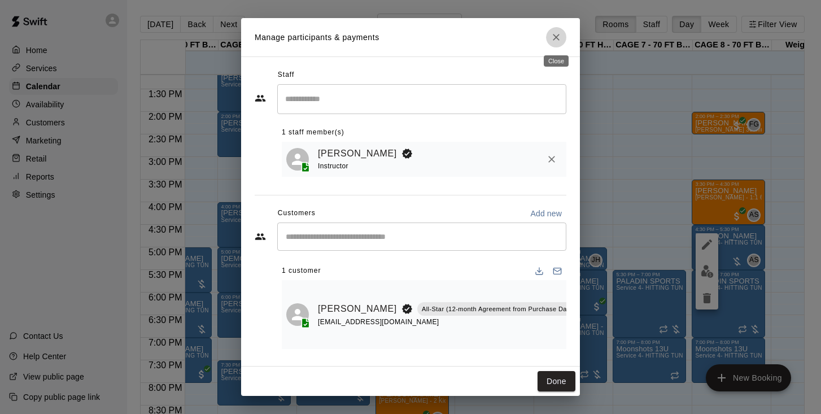
click at [556, 43] on button "Close" at bounding box center [556, 37] width 20 height 20
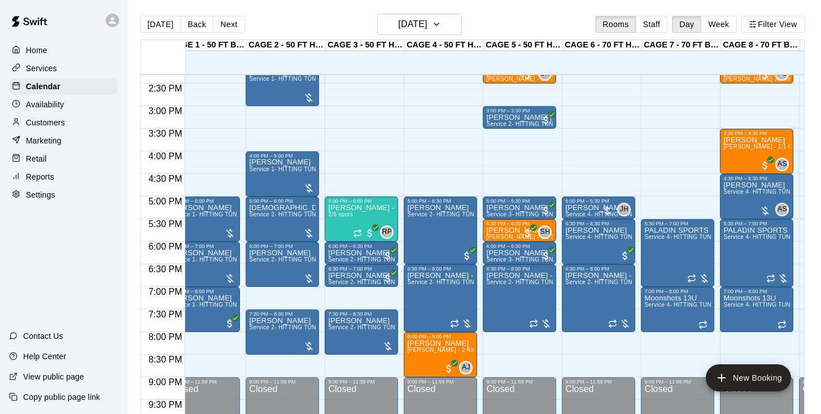
scroll to position [0, 18]
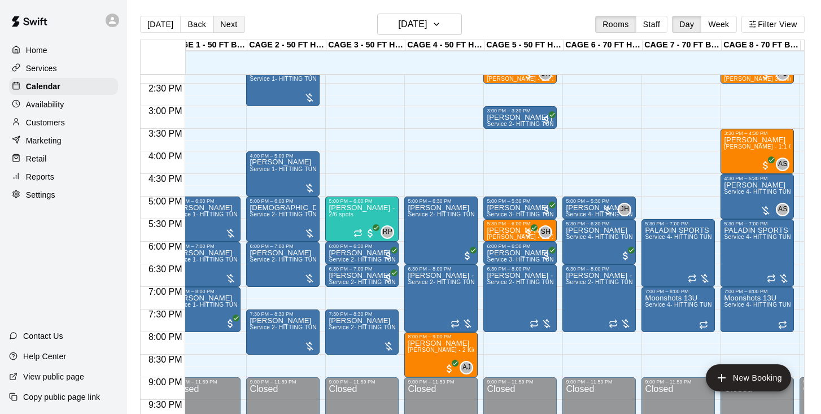
click at [223, 20] on button "Next" at bounding box center [229, 24] width 32 height 17
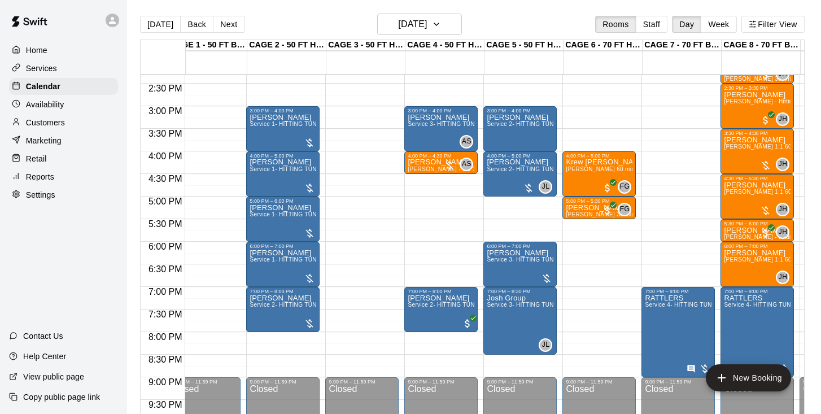
click at [60, 121] on p "Customers" at bounding box center [45, 122] width 39 height 11
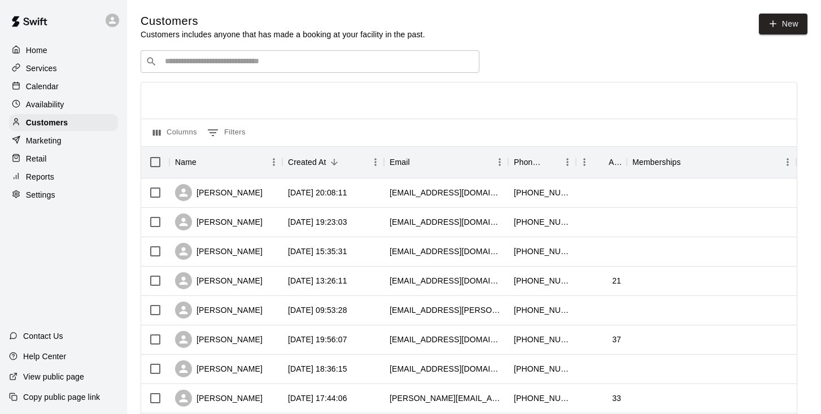
click at [298, 54] on div "​ ​" at bounding box center [310, 61] width 339 height 23
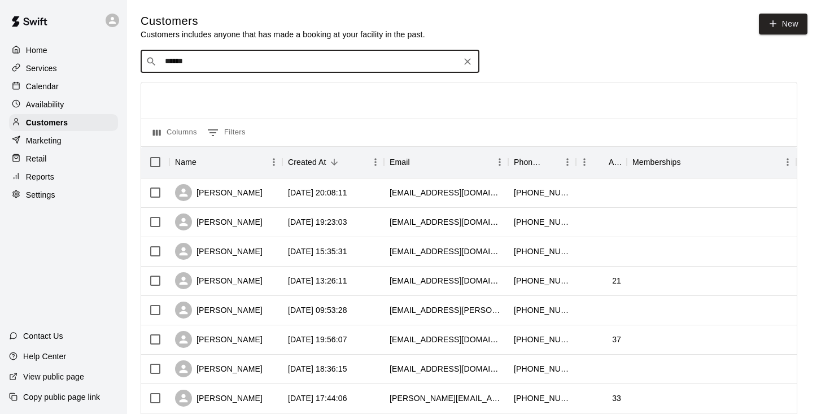
type input "*******"
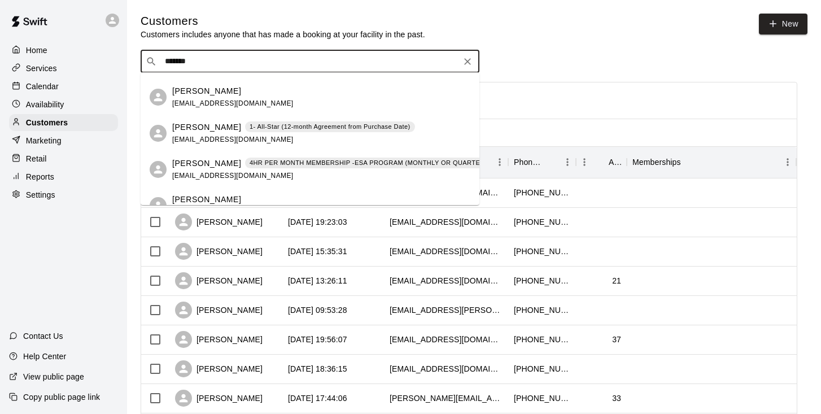
scroll to position [102, 0]
click at [223, 168] on p "[PERSON_NAME]" at bounding box center [206, 163] width 69 height 12
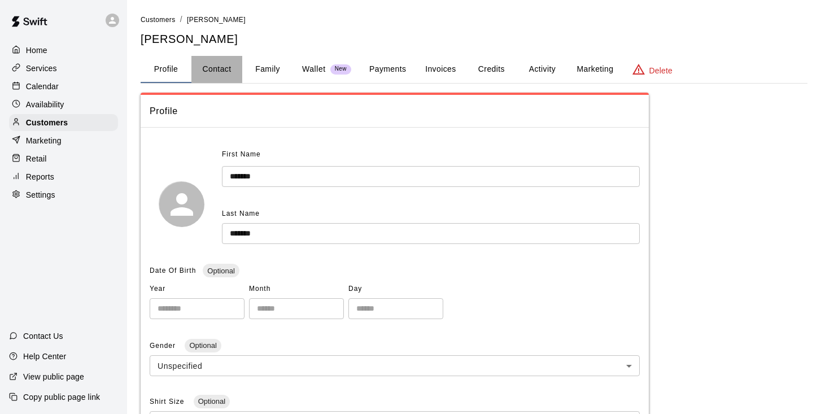
click at [228, 66] on button "Contact" at bounding box center [216, 69] width 51 height 27
select select "**"
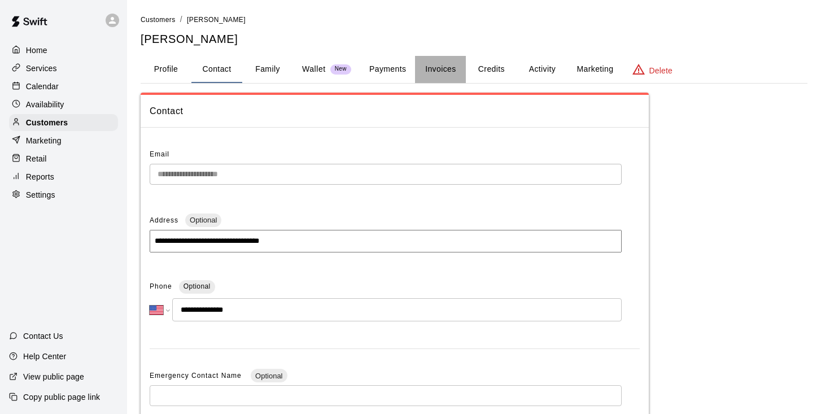
click at [451, 67] on button "Invoices" at bounding box center [440, 69] width 51 height 27
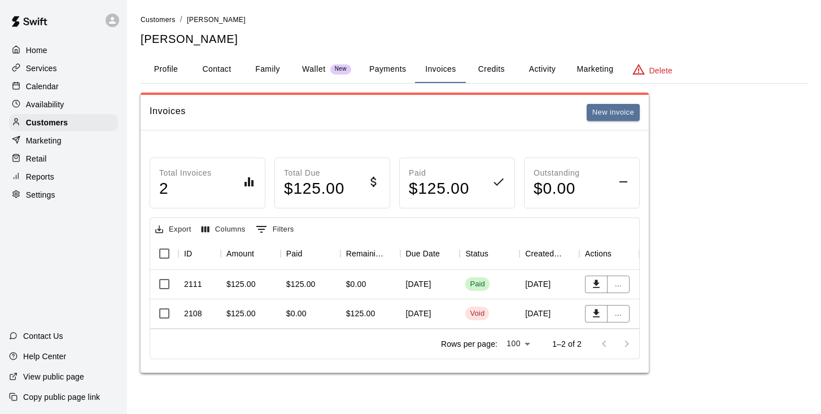
click at [419, 286] on div "August 01, 2025" at bounding box center [430, 284] width 60 height 29
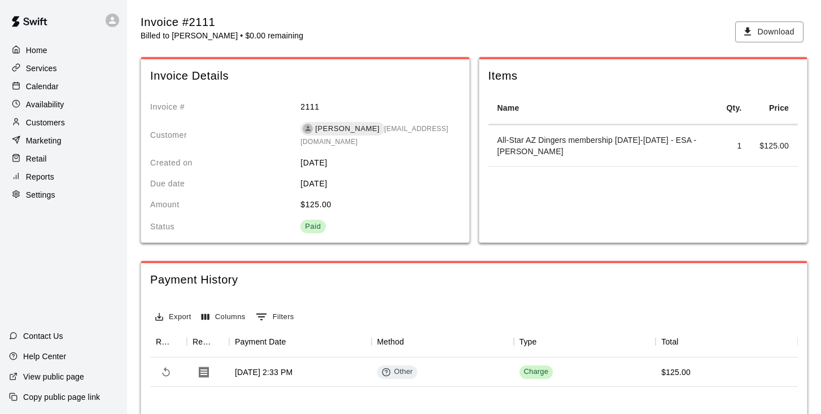
click at [32, 86] on p "Calendar" at bounding box center [42, 86] width 33 height 11
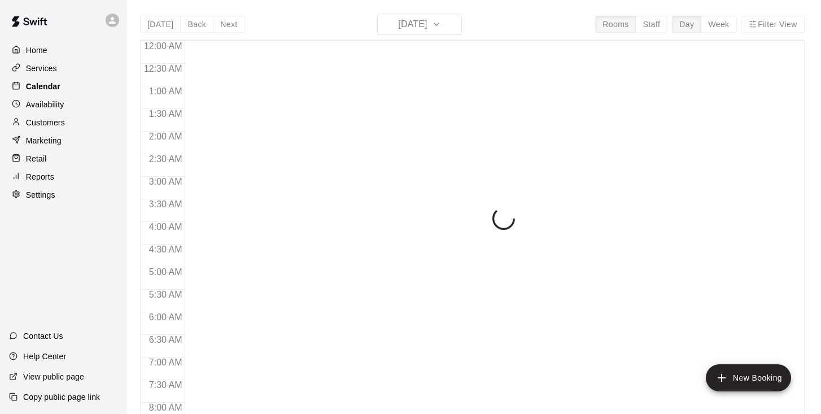
scroll to position [579, 0]
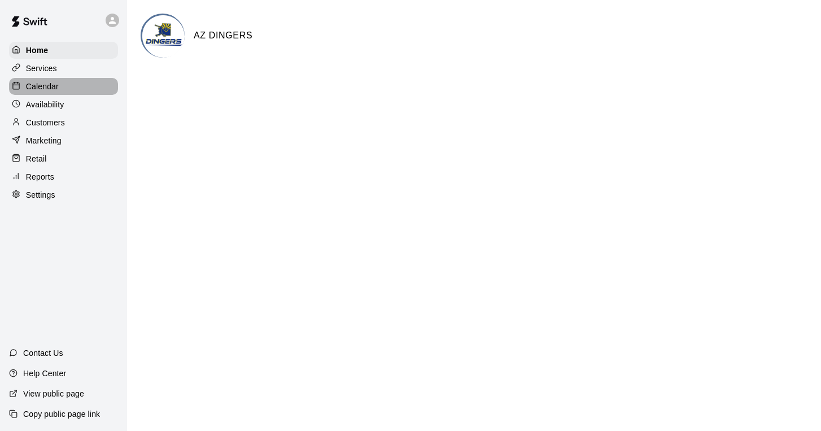
click at [50, 86] on p "Calendar" at bounding box center [42, 86] width 33 height 11
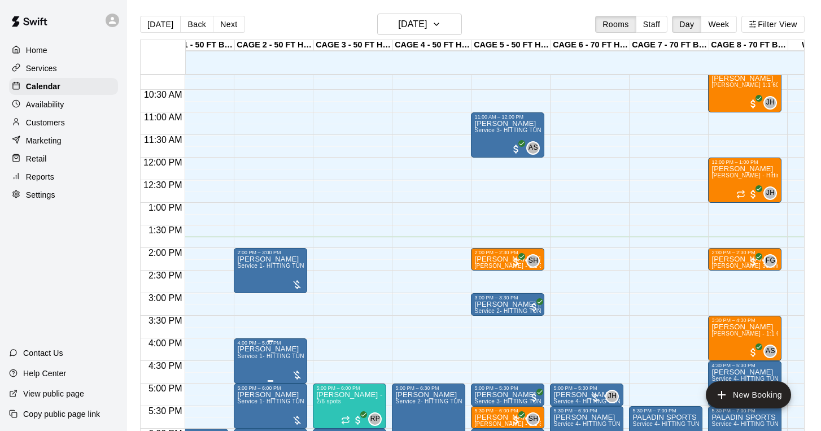
scroll to position [459, 30]
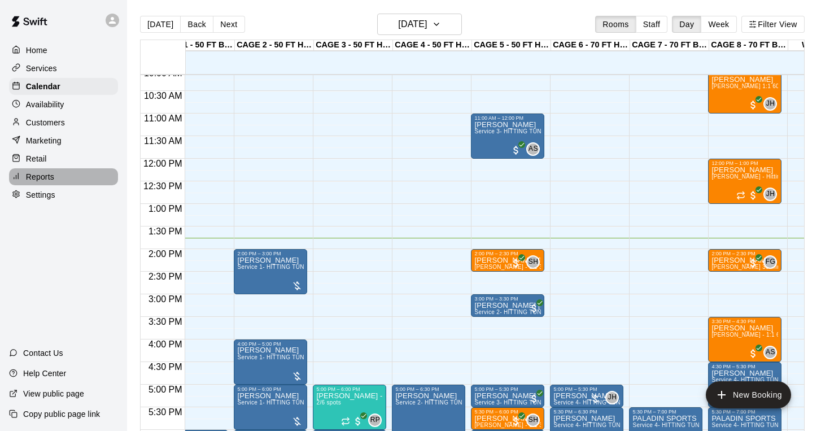
click at [41, 177] on p "Reports" at bounding box center [40, 176] width 28 height 11
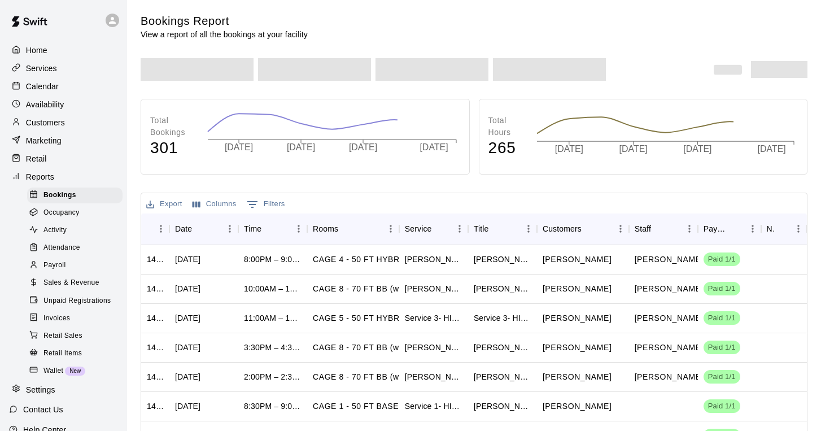
scroll to position [7, 0]
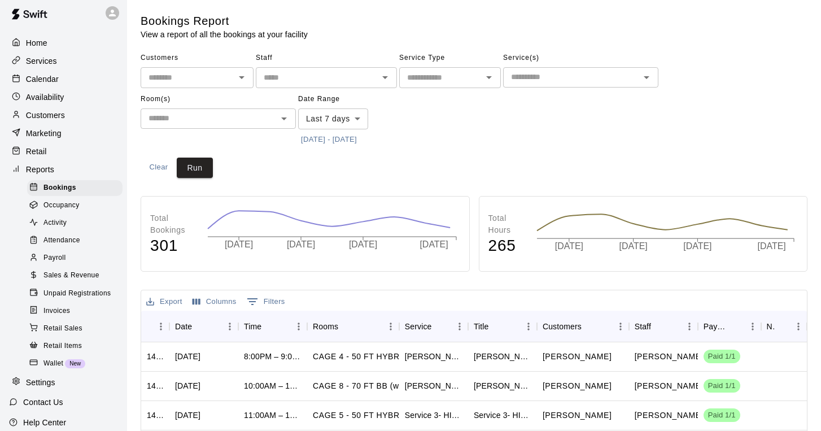
click at [82, 274] on span "Sales & Revenue" at bounding box center [71, 275] width 56 height 11
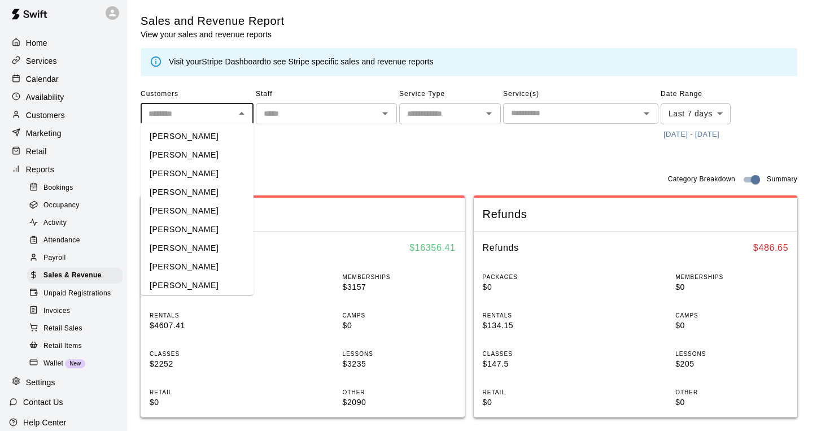
click at [201, 116] on input "text" at bounding box center [188, 114] width 88 height 14
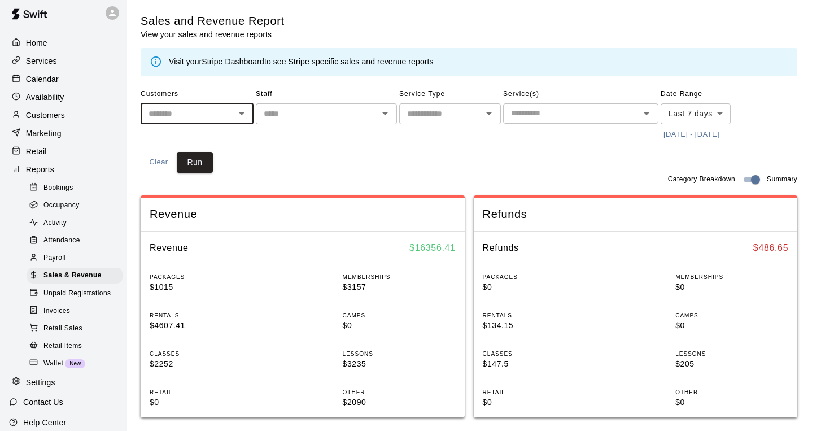
click at [246, 110] on icon "Open" at bounding box center [242, 114] width 14 height 14
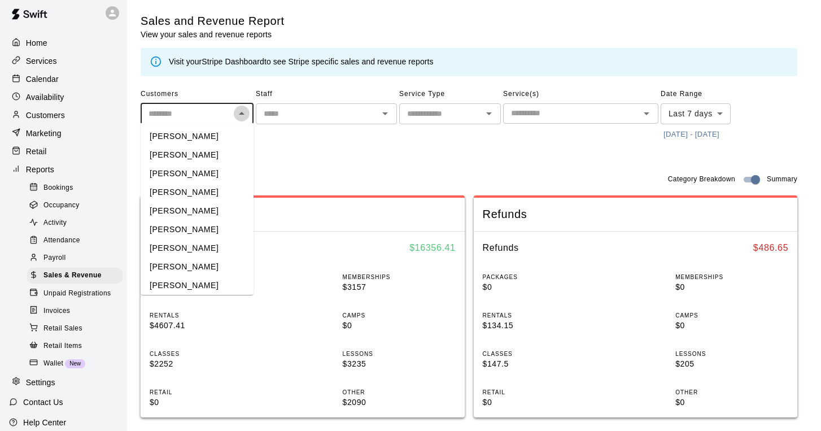
click at [241, 111] on icon "Close" at bounding box center [242, 114] width 14 height 14
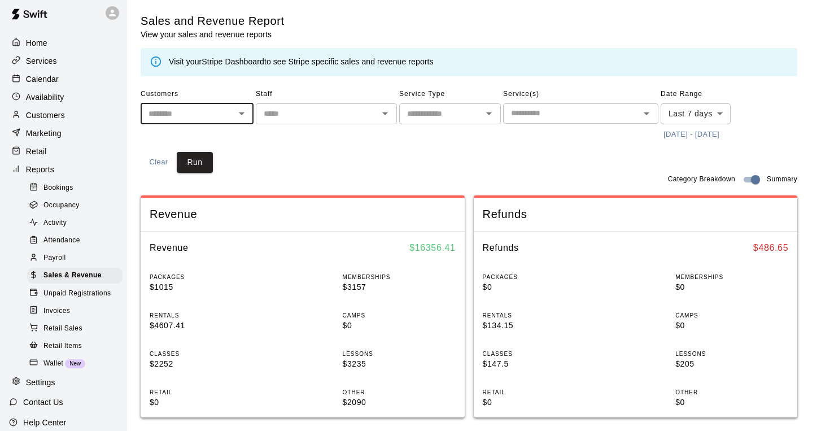
click at [241, 111] on icon "Open" at bounding box center [242, 114] width 14 height 14
click at [159, 138] on li "[PERSON_NAME]" at bounding box center [197, 136] width 113 height 19
type input "**********"
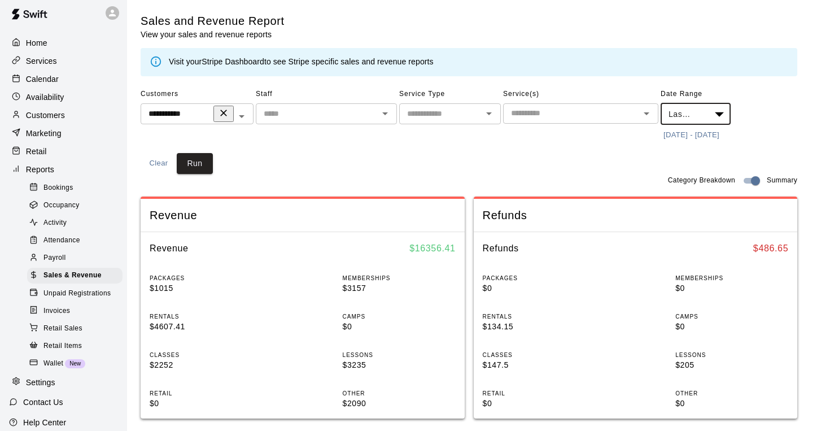
type input "******"
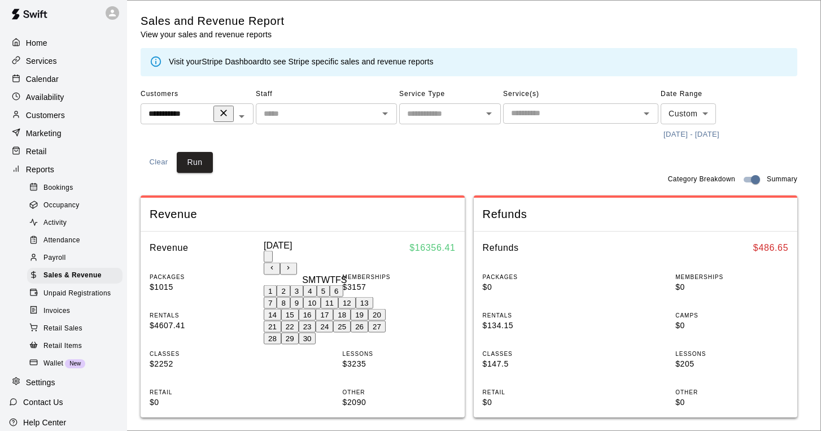
click at [276, 264] on icon "Previous month" at bounding box center [271, 267] width 7 height 7
click at [277, 297] on button "1" at bounding box center [270, 291] width 13 height 12
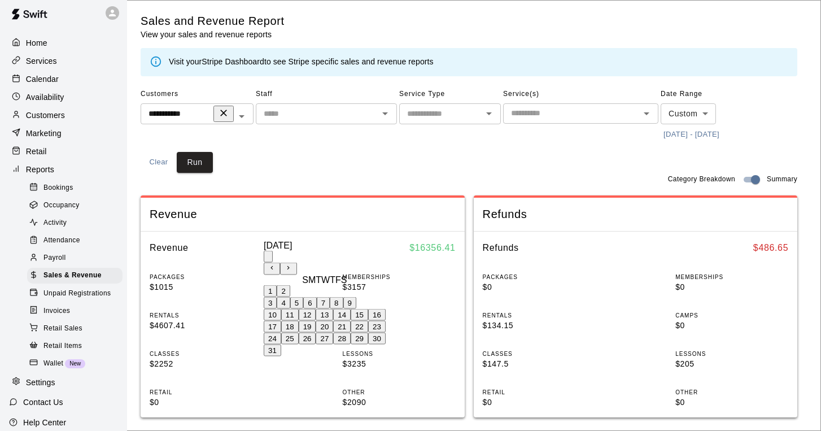
click at [273, 266] on icon "Previous month" at bounding box center [272, 268] width 2 height 4
click at [368, 321] on button "18" at bounding box center [360, 315] width 18 height 12
type input "**********"
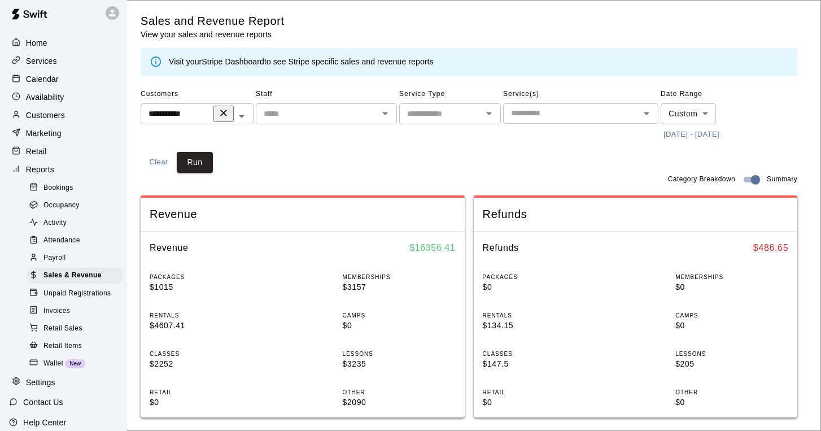
click at [201, 162] on button "Run" at bounding box center [195, 162] width 36 height 21
click at [681, 135] on button "[DATE] - [DATE]" at bounding box center [692, 135] width 62 height 18
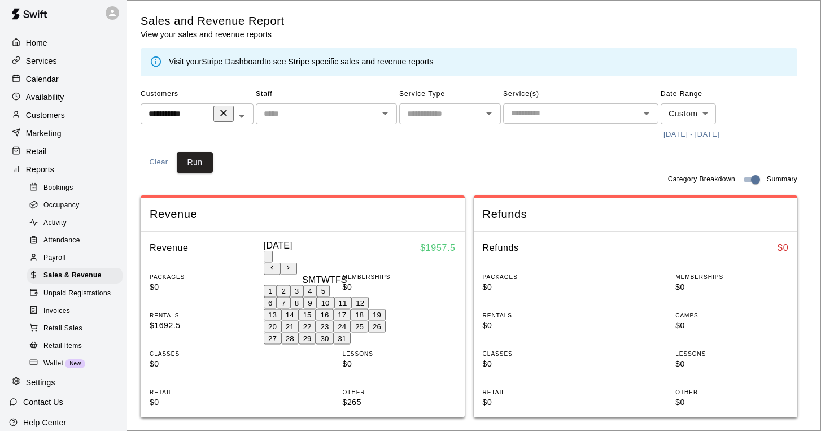
click at [276, 264] on icon "Previous month" at bounding box center [271, 267] width 7 height 7
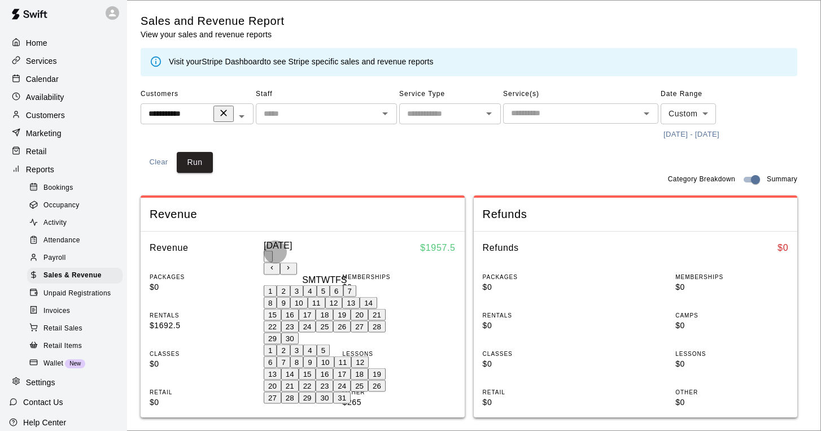
click at [276, 264] on icon "Previous month" at bounding box center [271, 267] width 7 height 7
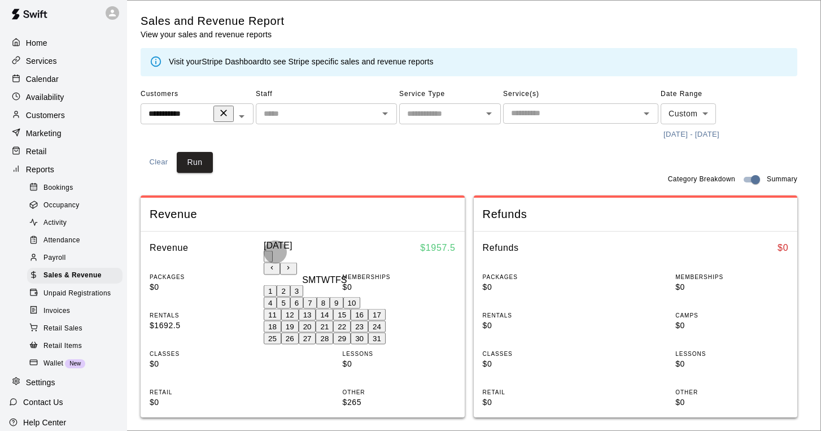
click at [276, 264] on icon "Previous month" at bounding box center [271, 267] width 7 height 7
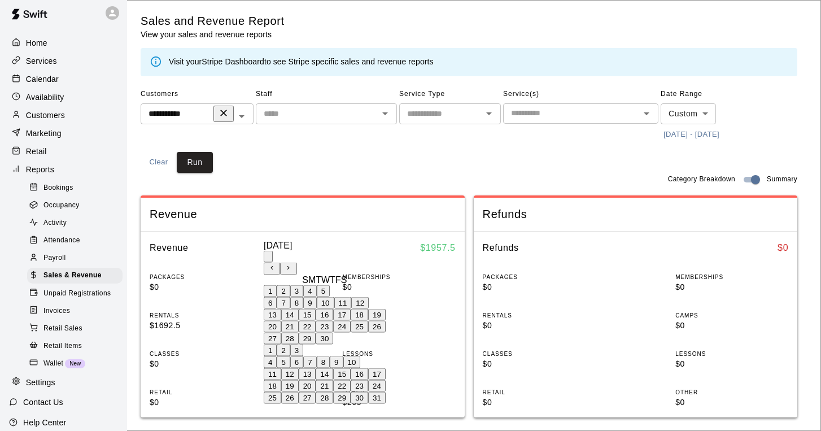
click at [276, 264] on icon "Previous month" at bounding box center [271, 267] width 7 height 7
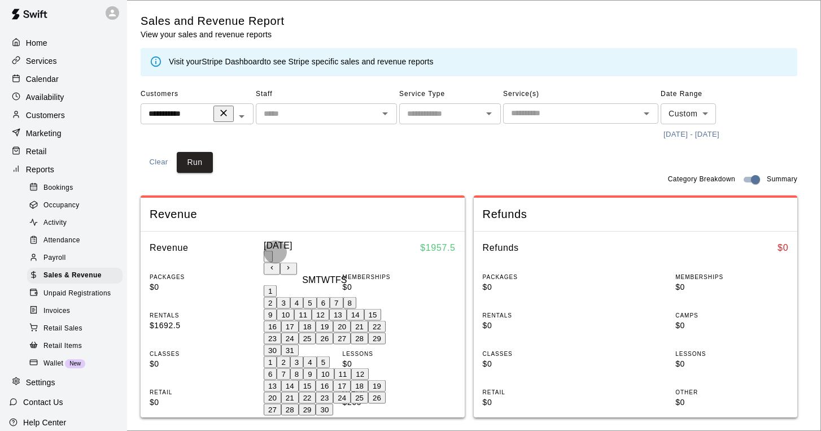
click at [276, 264] on icon "Previous month" at bounding box center [271, 267] width 7 height 7
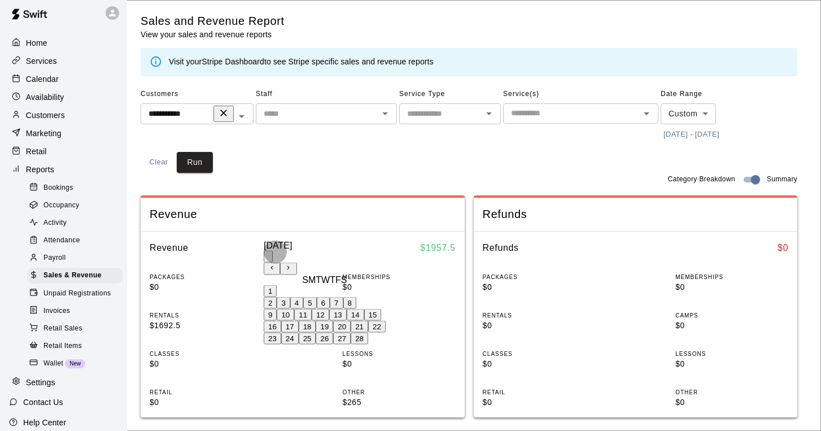
click at [276, 264] on icon "Previous month" at bounding box center [271, 267] width 7 height 7
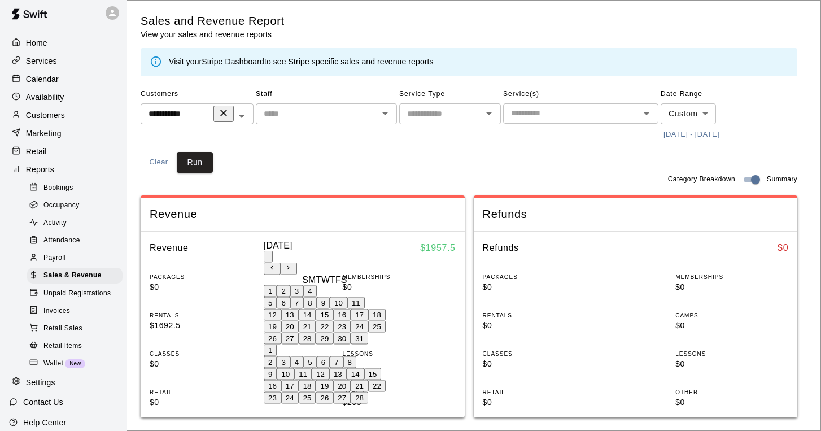
click at [276, 264] on icon "Previous month" at bounding box center [271, 267] width 7 height 7
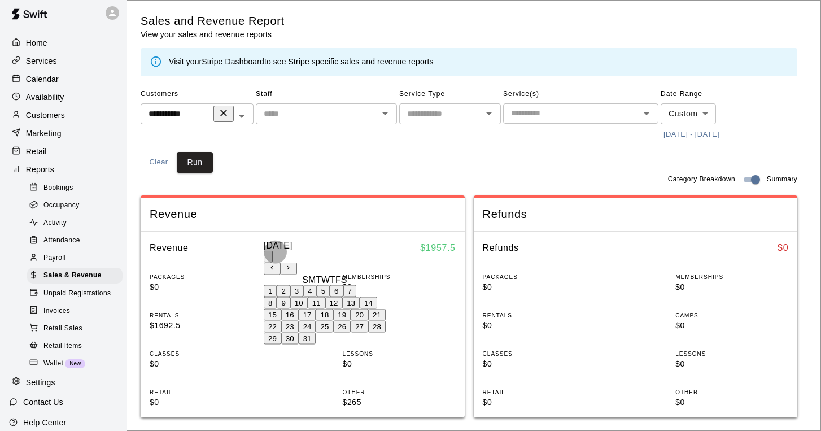
click at [290, 266] on icon "Next month" at bounding box center [288, 268] width 2 height 4
click at [277, 297] on button "1" at bounding box center [270, 291] width 13 height 12
type input "**********"
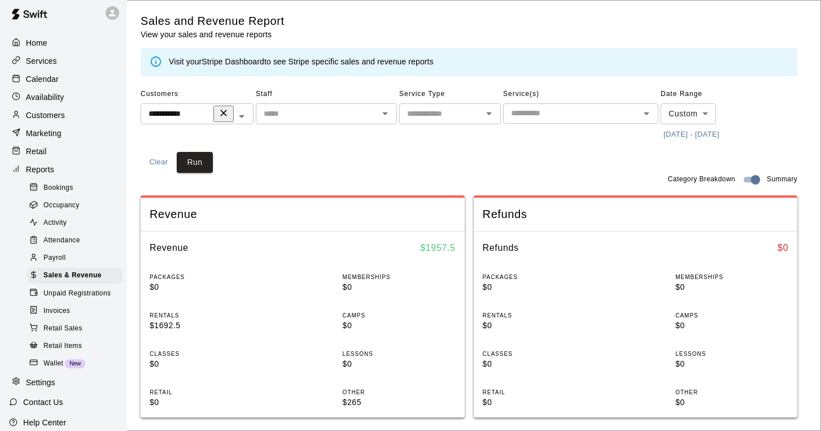
click at [201, 160] on button "Run" at bounding box center [195, 162] width 36 height 21
click at [678, 130] on button "[DATE] - [DATE]" at bounding box center [692, 135] width 62 height 18
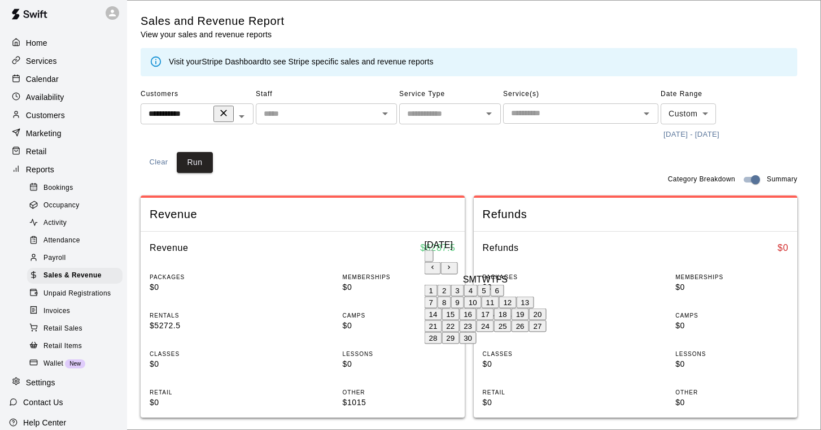
click at [434, 265] on icon "Previous month" at bounding box center [433, 267] width 2 height 4
click at [442, 356] on button "31" at bounding box center [434, 350] width 18 height 12
type input "**********"
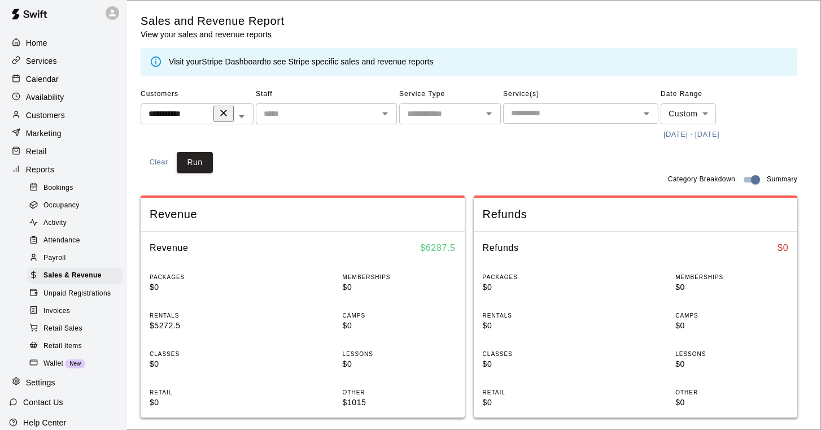
click at [206, 153] on button "Run" at bounding box center [195, 162] width 36 height 21
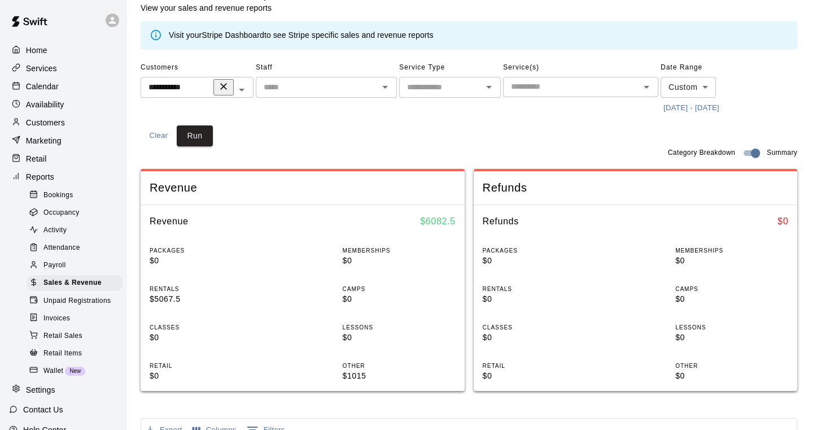
click at [58, 88] on p "Calendar" at bounding box center [42, 86] width 33 height 11
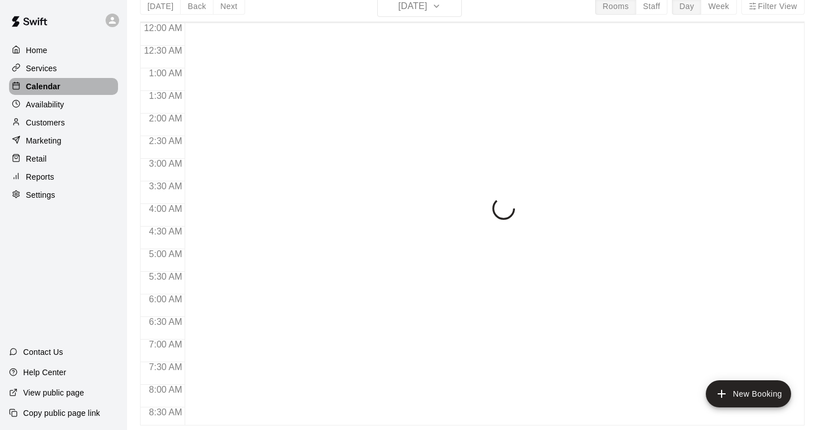
click at [58, 88] on p "Calendar" at bounding box center [43, 86] width 34 height 11
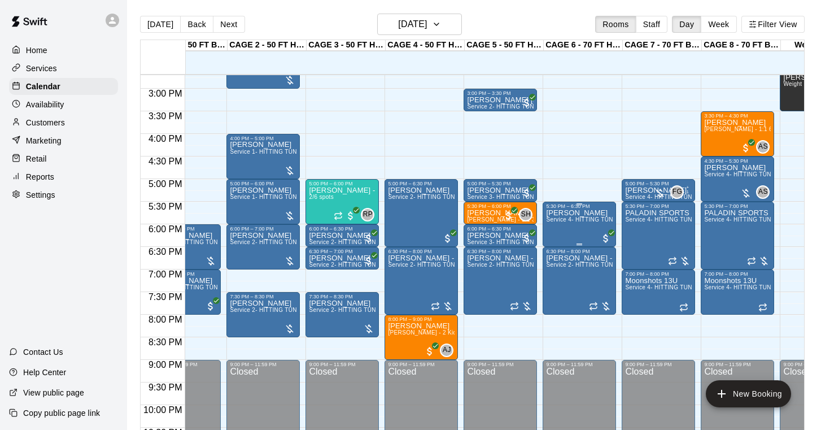
scroll to position [677, 37]
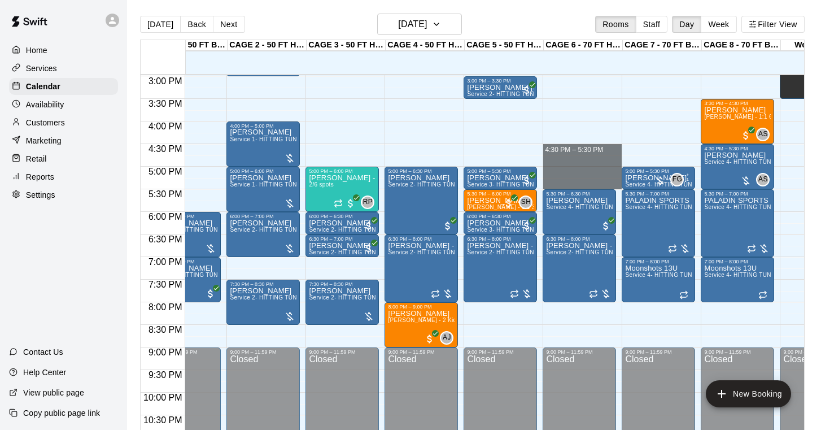
drag, startPoint x: 559, startPoint y: 146, endPoint x: 559, endPoint y: 180, distance: 33.3
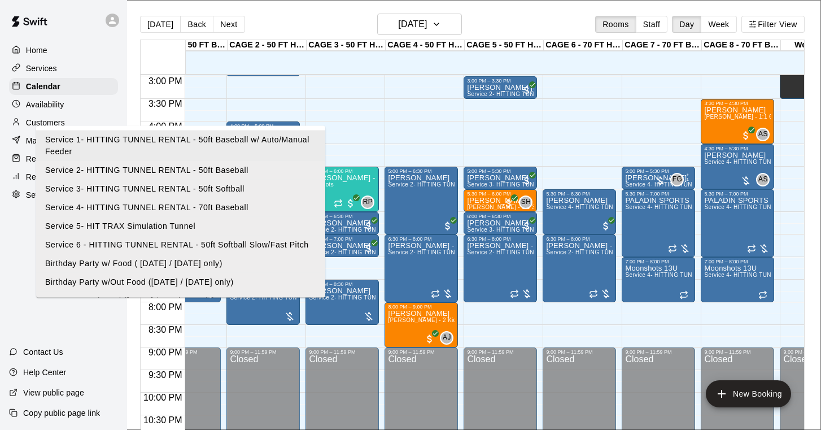
click at [325, 217] on li "Service 4- HITTING TUNNEL RENTAL - 70ft Baseball" at bounding box center [180, 207] width 289 height 19
type input "**********"
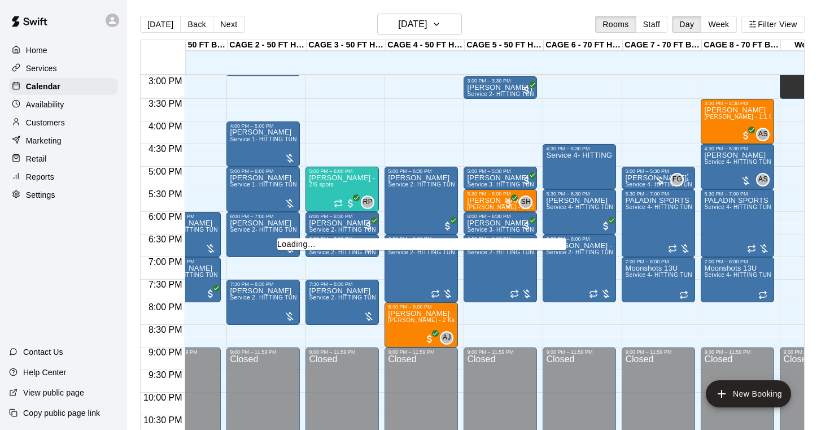
type input "******"
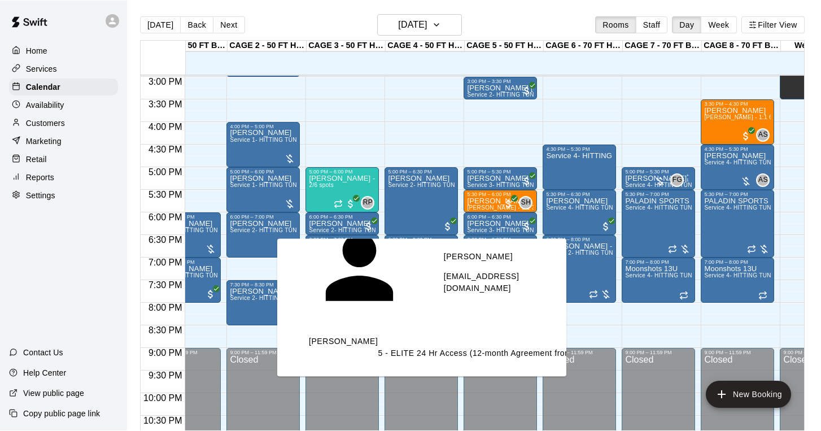
scroll to position [585, 0]
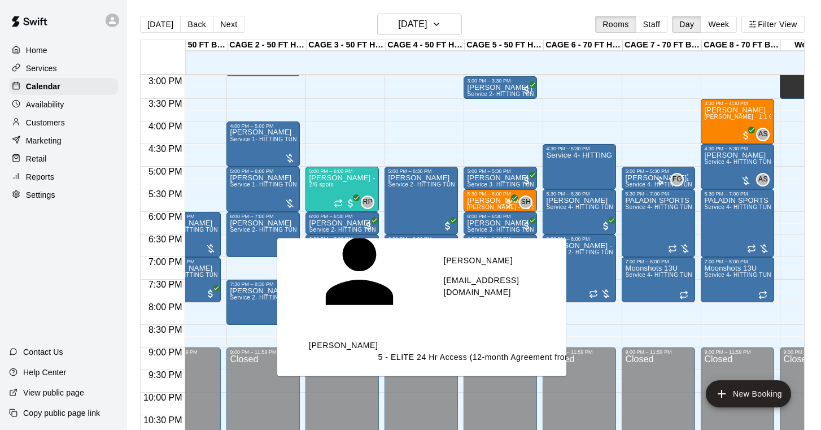
click at [329, 340] on p "[PERSON_NAME]" at bounding box center [343, 358] width 69 height 36
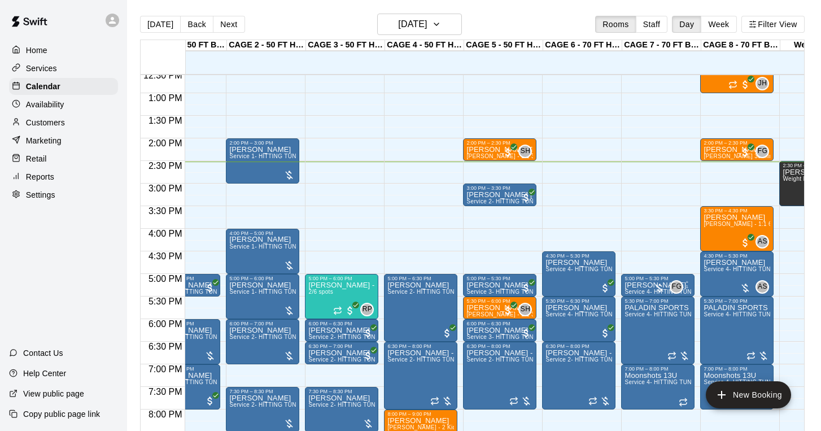
scroll to position [572, 38]
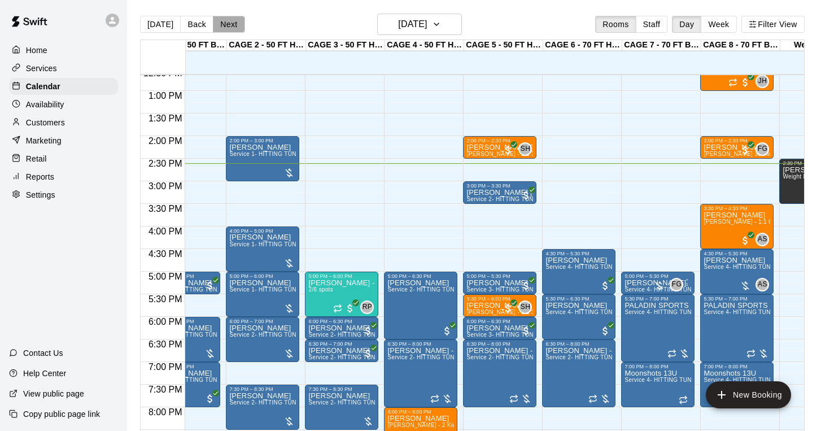
click at [228, 20] on button "Next" at bounding box center [229, 24] width 32 height 17
click at [228, 20] on div "[DATE] Back [DATE][DATE] Rooms Staff Day Week Filter View CAGE 1 - 50 FT BASEBA…" at bounding box center [472, 229] width 665 height 431
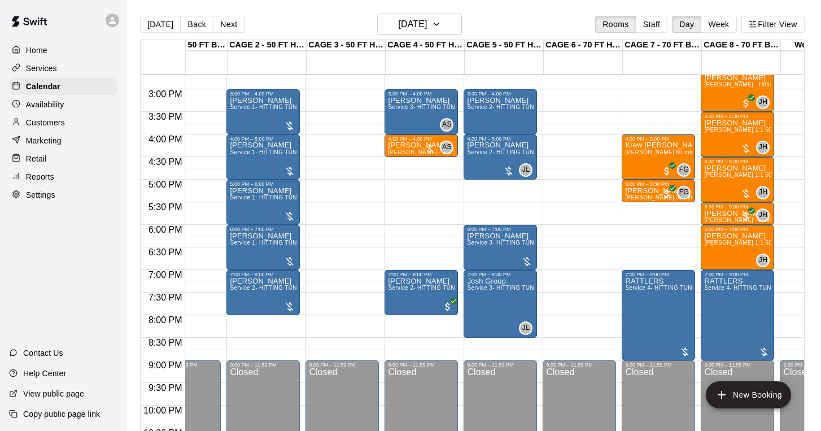
scroll to position [577, 37]
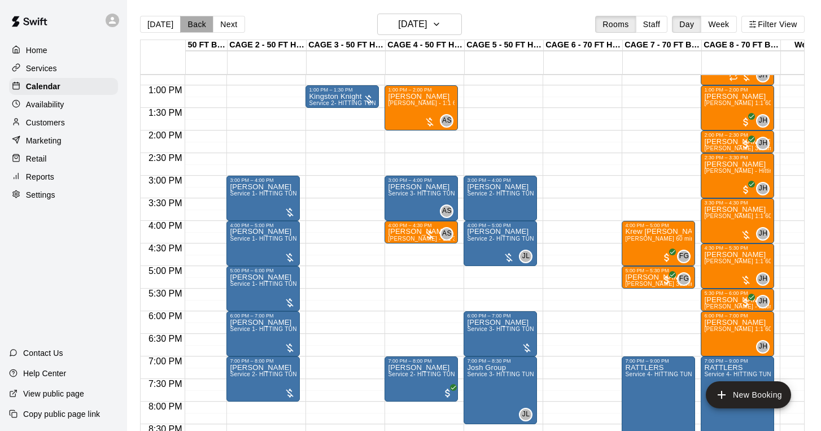
click at [200, 20] on button "Back" at bounding box center [196, 24] width 33 height 17
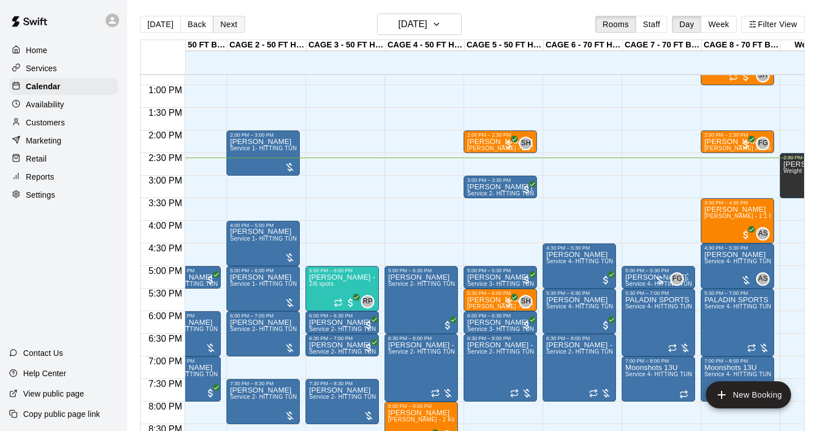
click at [231, 25] on button "Next" at bounding box center [229, 24] width 32 height 17
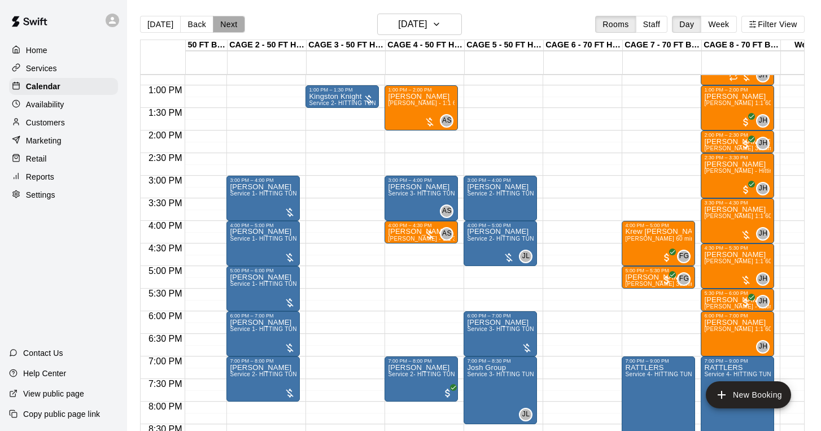
click at [231, 25] on button "Next" at bounding box center [229, 24] width 32 height 17
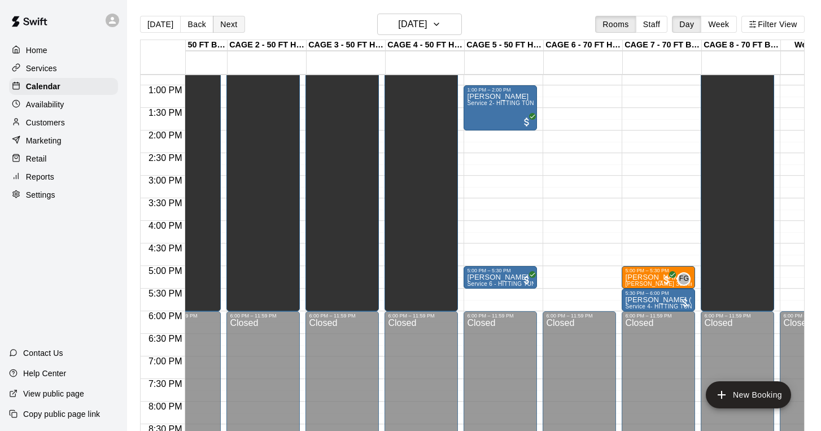
click at [231, 25] on button "Next" at bounding box center [229, 24] width 32 height 17
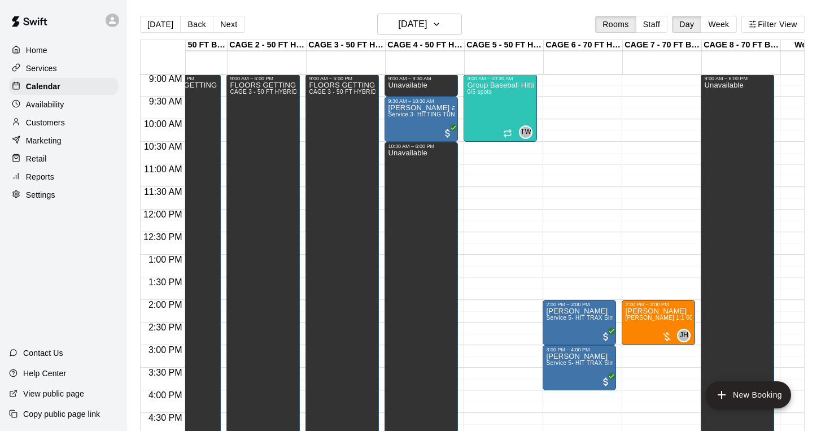
scroll to position [395, 37]
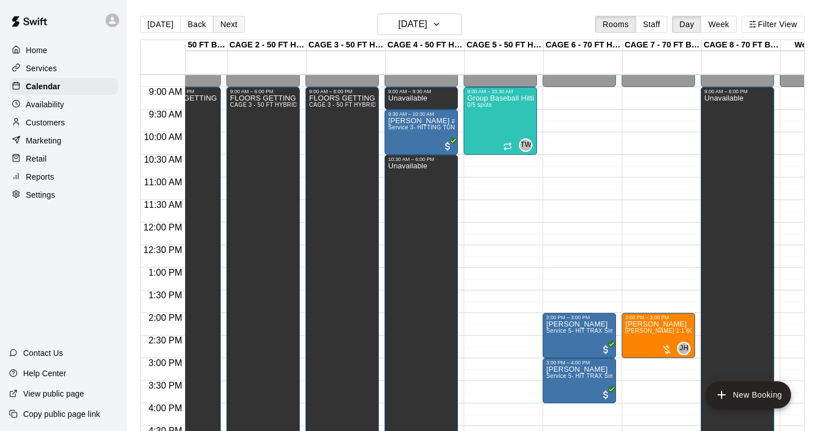
click at [232, 30] on button "Next" at bounding box center [229, 24] width 32 height 17
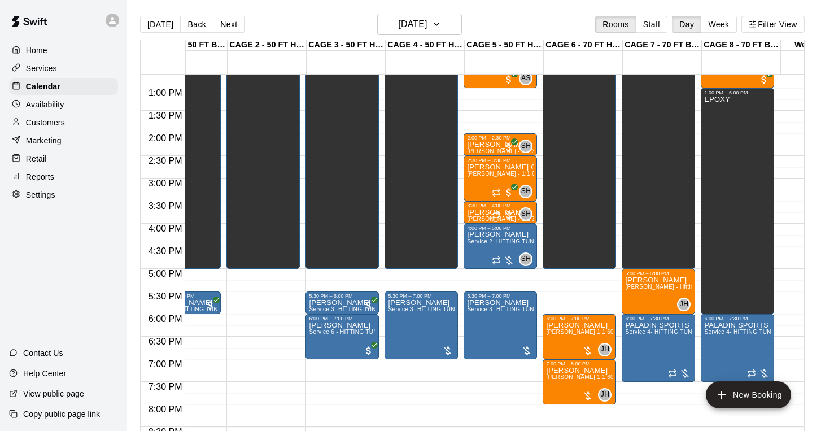
scroll to position [594, 37]
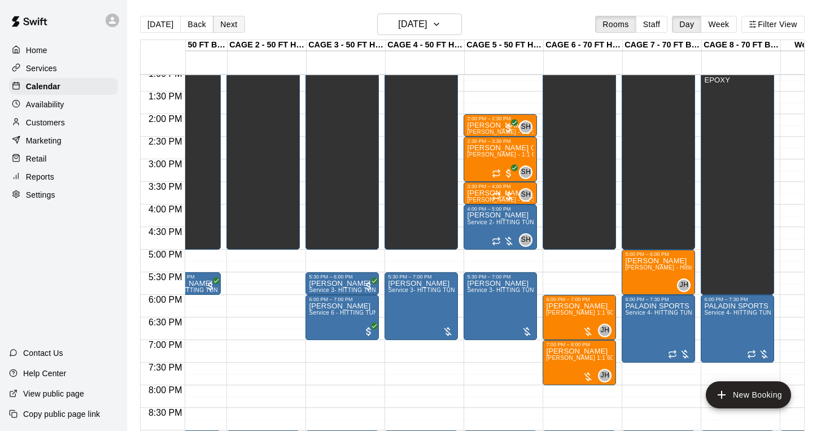
click at [229, 25] on button "Next" at bounding box center [229, 24] width 32 height 17
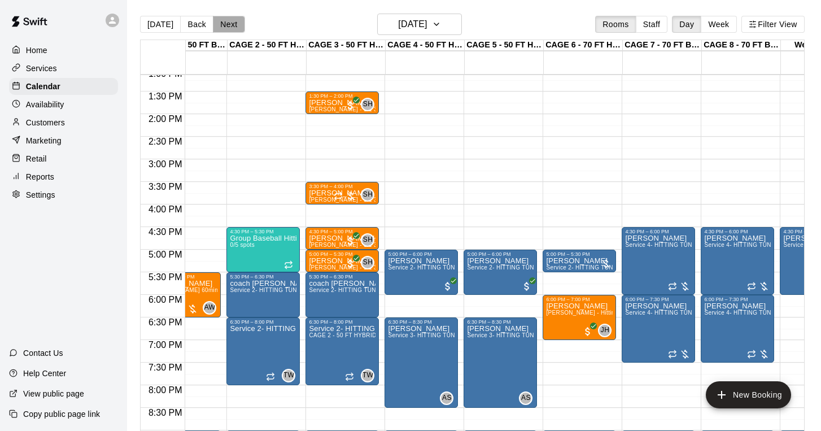
click at [228, 28] on button "Next" at bounding box center [229, 24] width 32 height 17
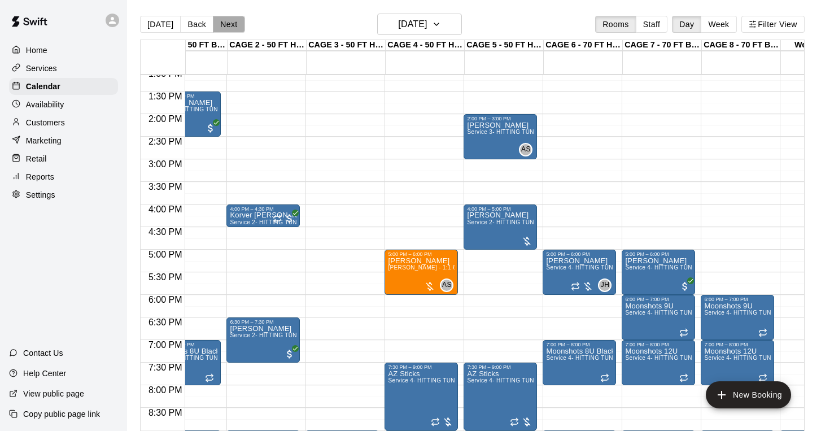
click at [229, 27] on button "Next" at bounding box center [229, 24] width 32 height 17
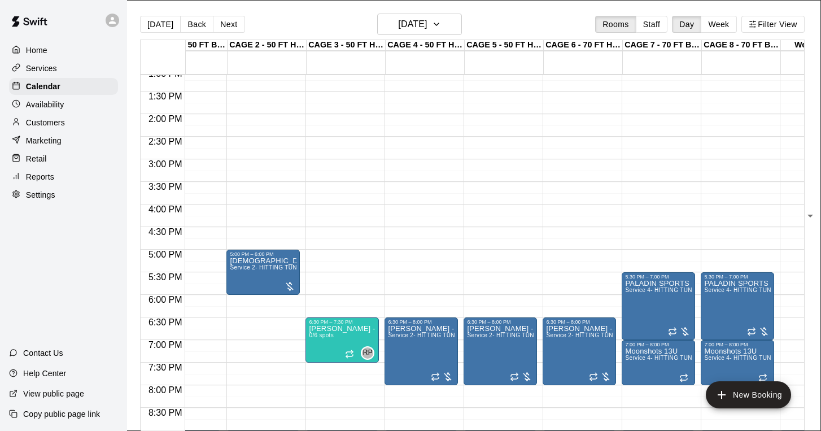
type input "**********"
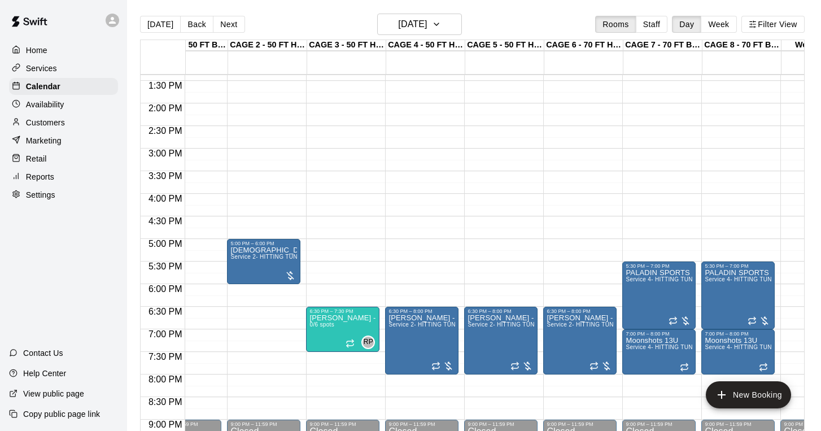
scroll to position [554, 37]
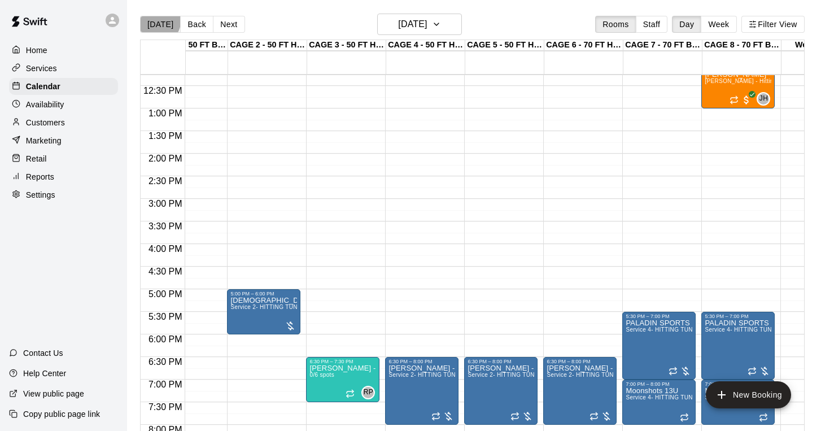
click at [159, 22] on button "[DATE]" at bounding box center [160, 24] width 41 height 17
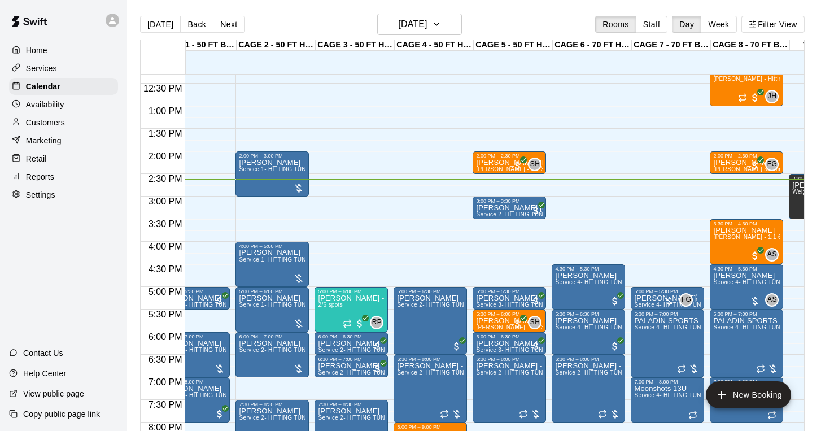
scroll to position [0, 0]
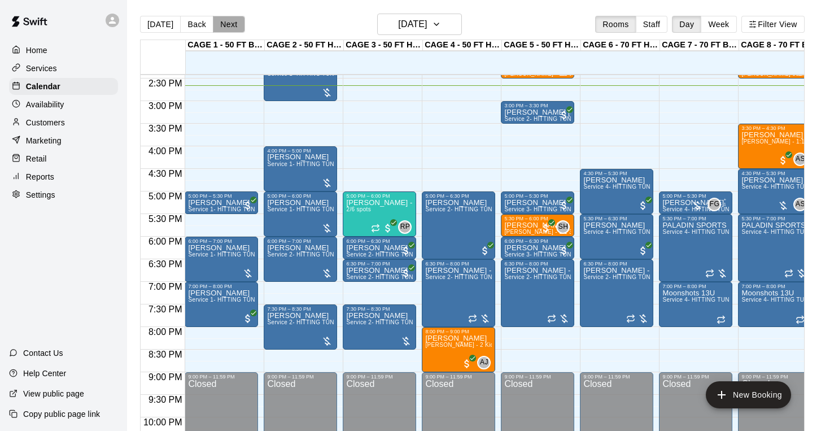
click at [231, 25] on button "Next" at bounding box center [229, 24] width 32 height 17
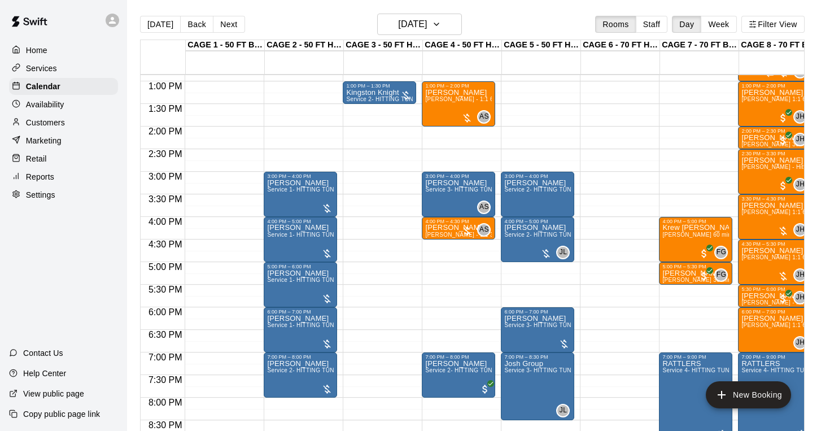
scroll to position [579, 0]
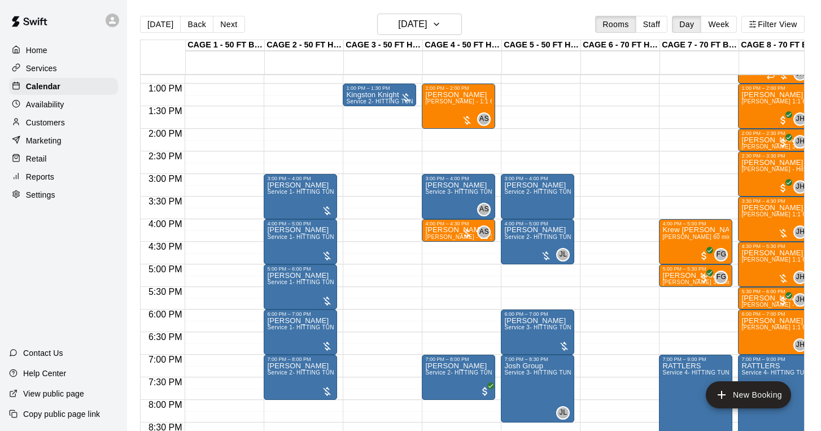
click at [51, 129] on div "Customers" at bounding box center [63, 122] width 109 height 17
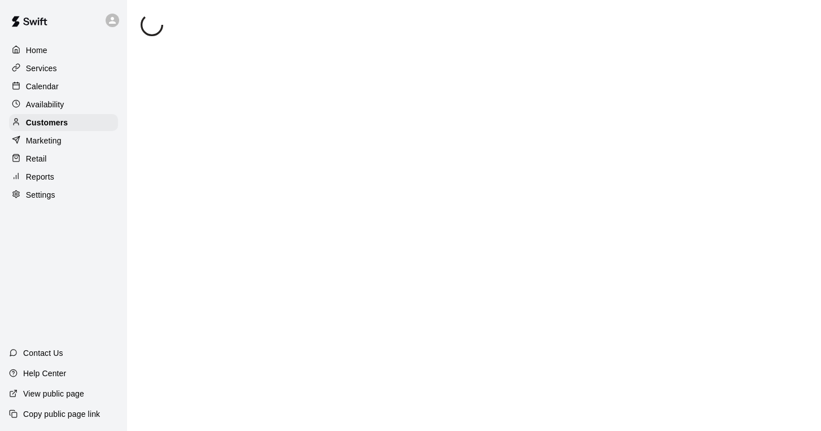
click at [52, 85] on p "Calendar" at bounding box center [42, 86] width 33 height 11
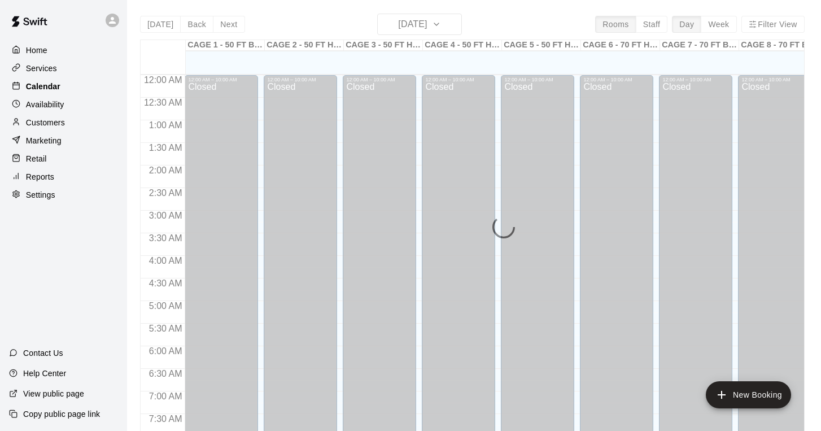
scroll to position [665, 0]
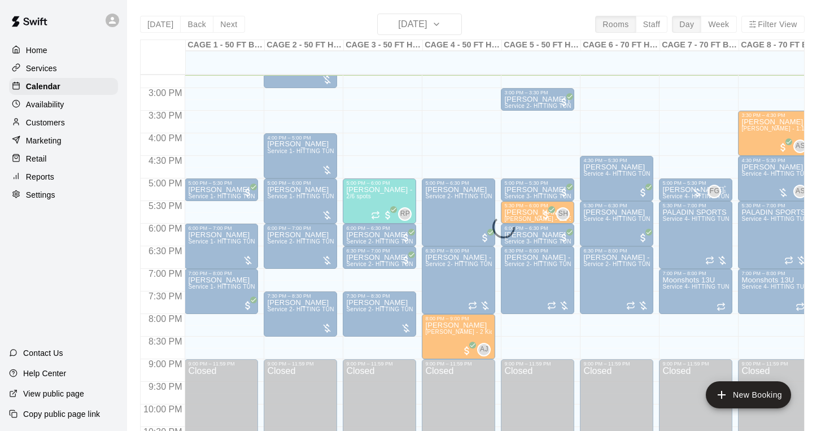
click at [51, 120] on p "Customers" at bounding box center [45, 122] width 39 height 11
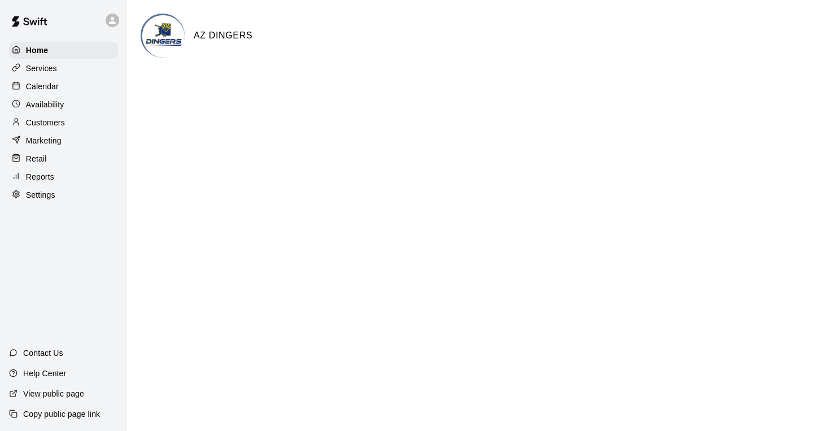
click at [60, 122] on p "Customers" at bounding box center [45, 122] width 39 height 11
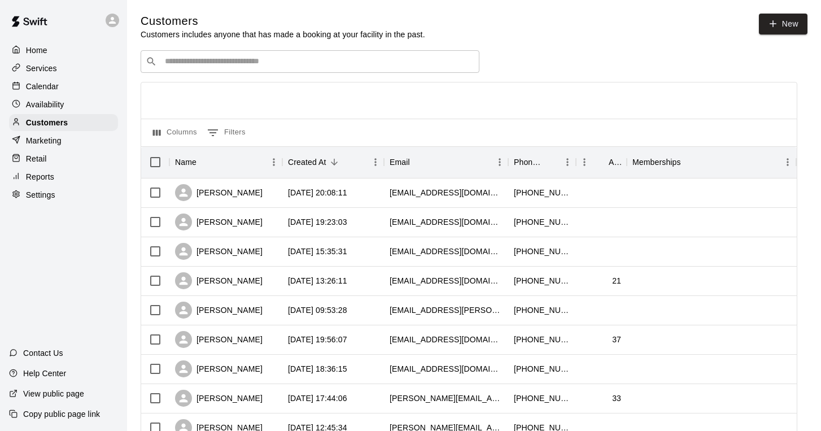
click at [272, 56] on input "Search customers by name or email" at bounding box center [318, 61] width 313 height 11
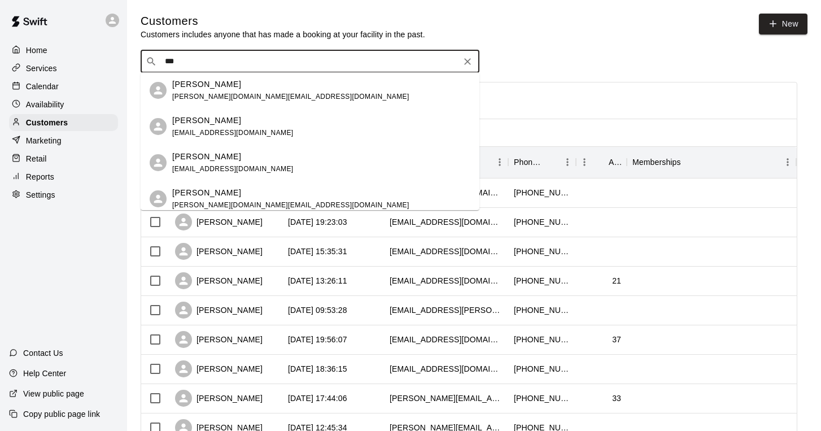
type input "****"
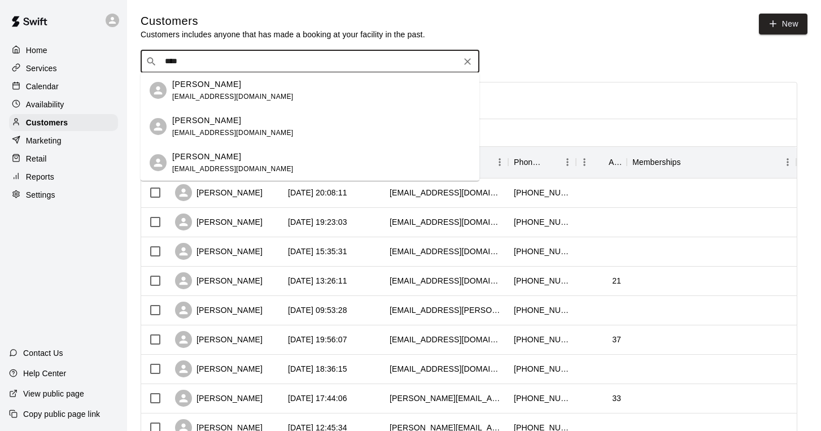
click at [241, 119] on p "[PERSON_NAME]" at bounding box center [206, 121] width 69 height 12
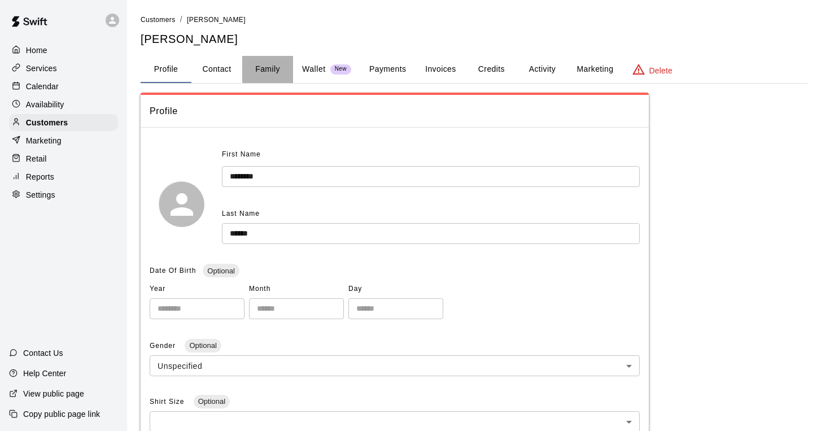
click at [267, 68] on button "Family" at bounding box center [267, 69] width 51 height 27
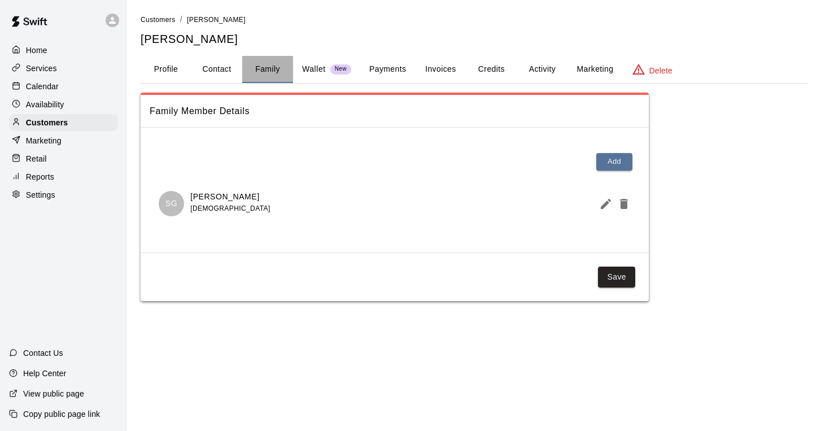
click at [262, 67] on button "Family" at bounding box center [267, 69] width 51 height 27
click at [44, 84] on p "Calendar" at bounding box center [42, 86] width 33 height 11
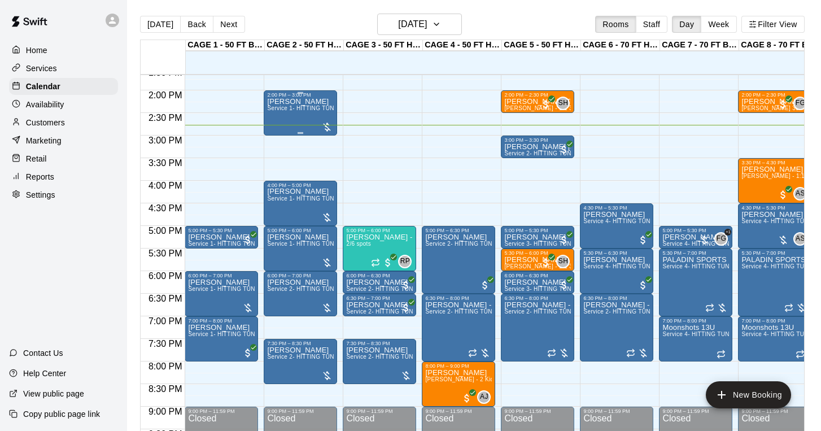
click at [303, 118] on div "Tom Siebert Service 1- HITTING TUNNEL RENTAL - 50ft Baseball w/ Auto/Manual Fee…" at bounding box center [300, 313] width 67 height 431
click at [282, 162] on icon "delete" at bounding box center [279, 164] width 8 height 10
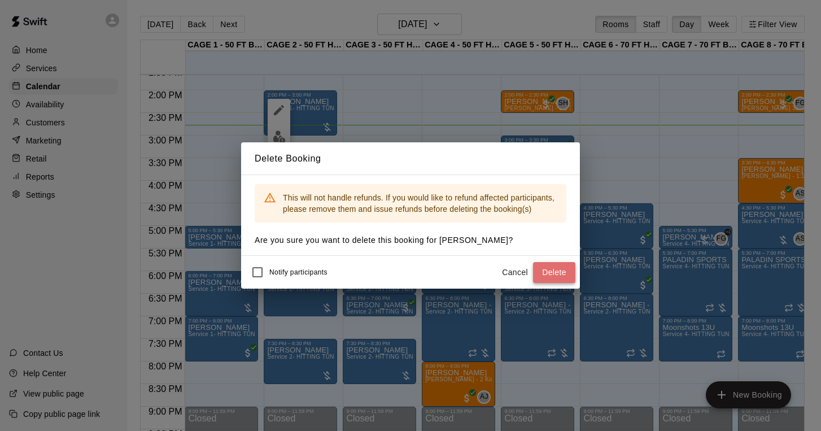
click at [554, 274] on button "Delete" at bounding box center [554, 272] width 42 height 21
